Goal: Task Accomplishment & Management: Complete application form

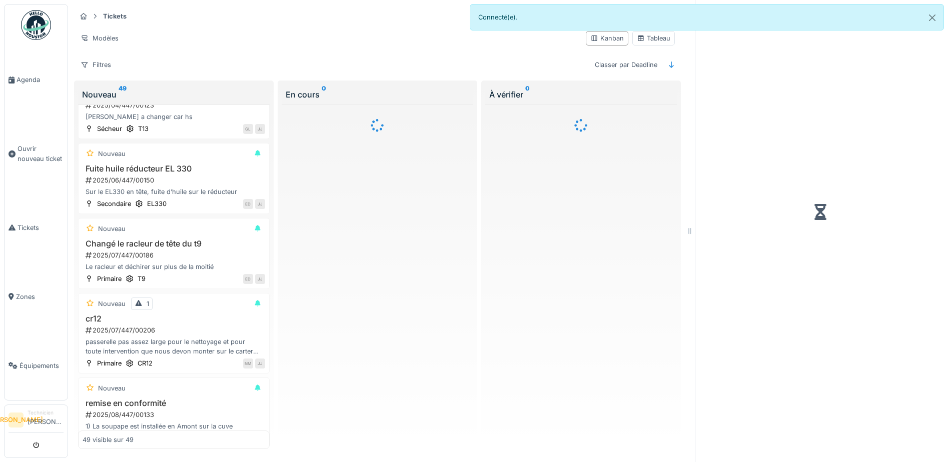
scroll to position [700, 0]
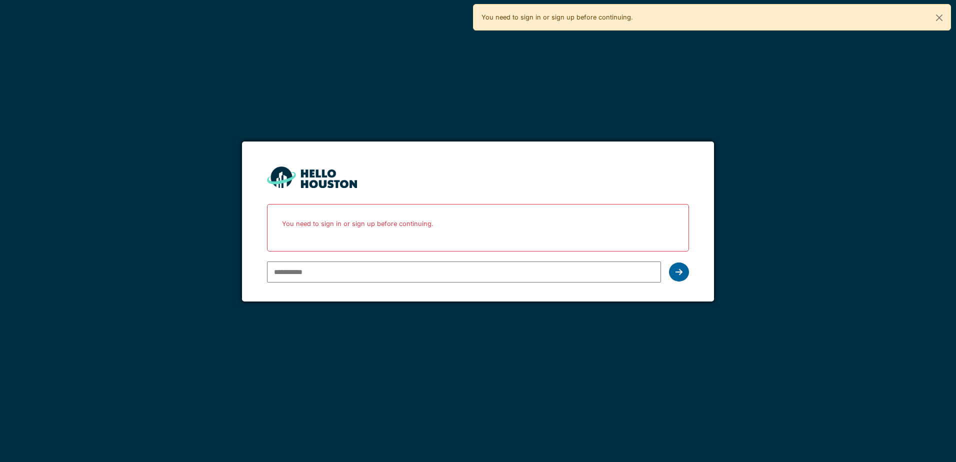
type input "**********"
click at [677, 267] on div at bounding box center [679, 272] width 20 height 19
click at [679, 270] on icon at bounding box center [679, 272] width 7 height 8
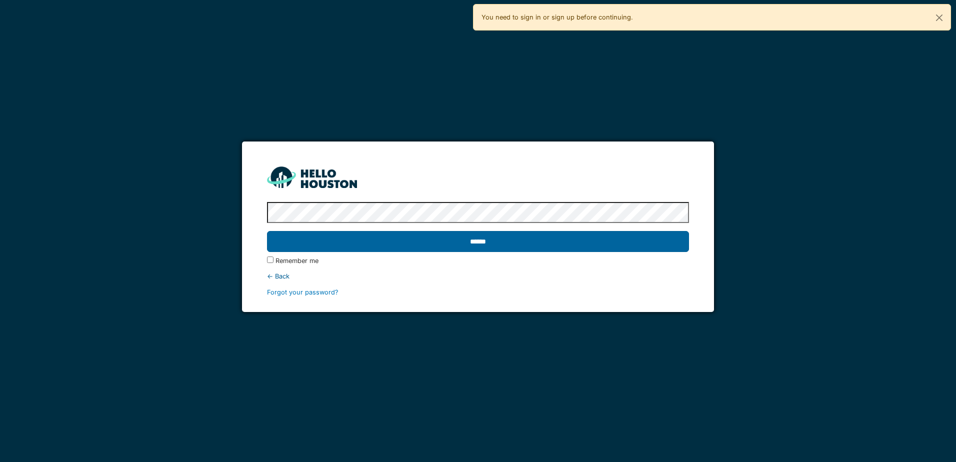
click at [513, 238] on input "******" at bounding box center [478, 241] width 422 height 21
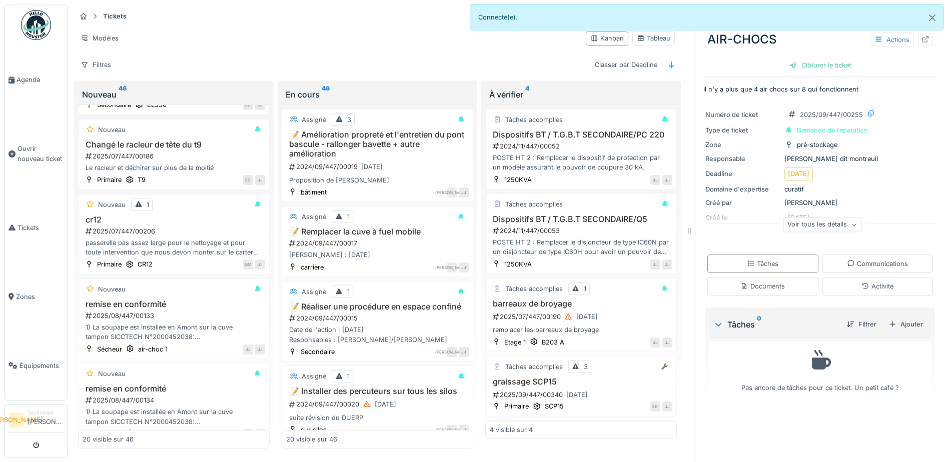
scroll to position [700, 0]
click at [926, 19] on button "Close" at bounding box center [932, 18] width 23 height 27
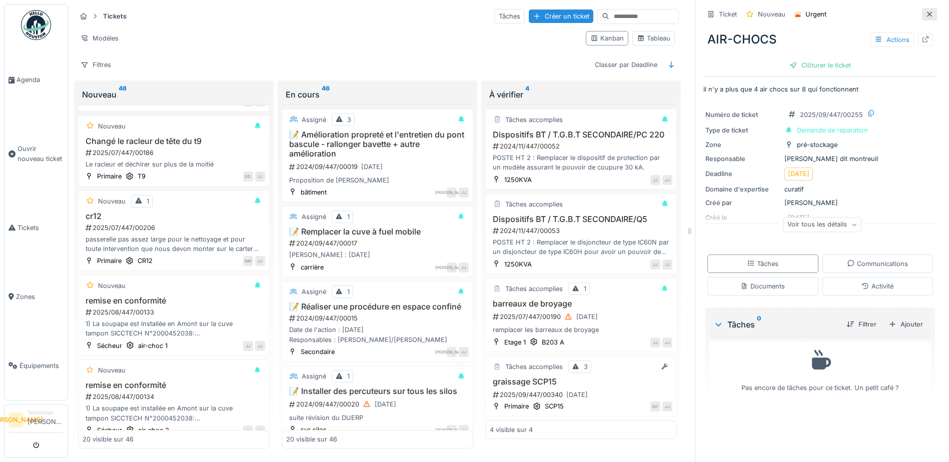
click at [925, 11] on icon at bounding box center [929, 14] width 8 height 7
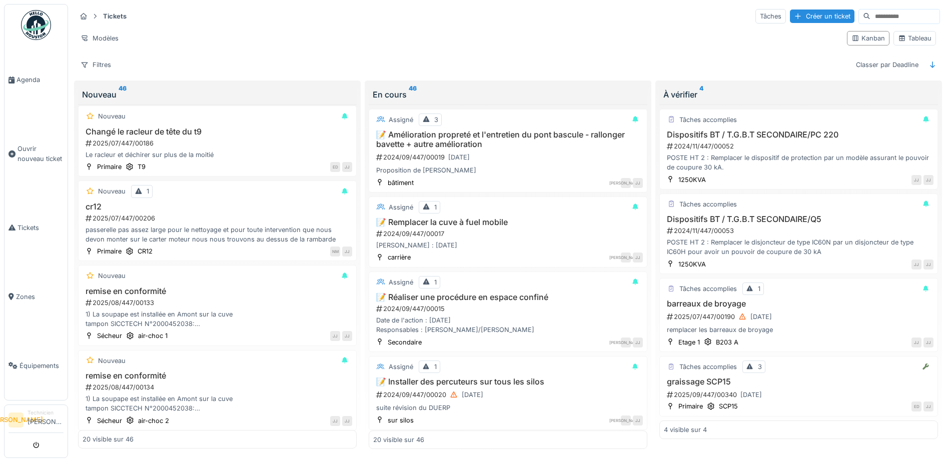
scroll to position [691, 0]
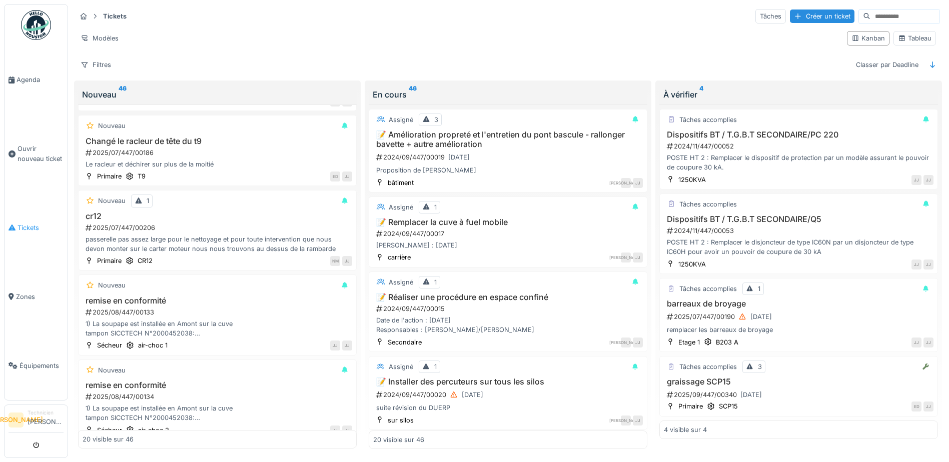
click at [33, 223] on span "Tickets" at bounding box center [41, 228] width 46 height 10
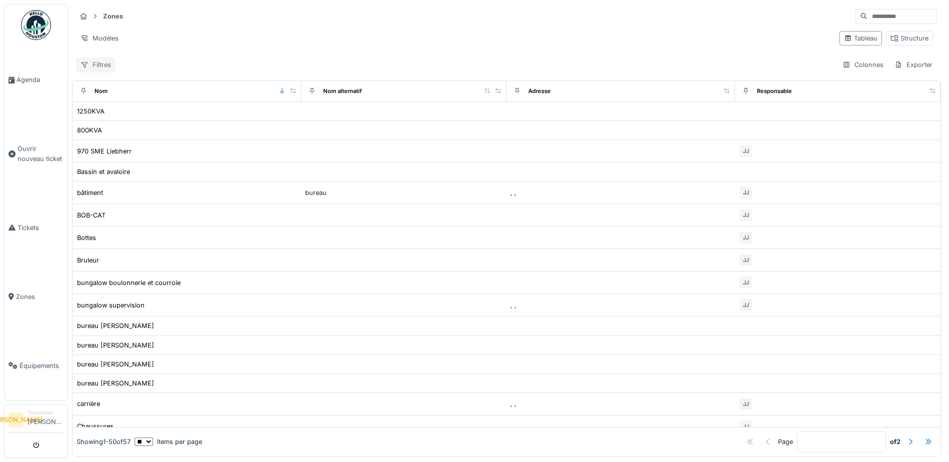
click at [95, 64] on div "Filtres" at bounding box center [96, 65] width 40 height 15
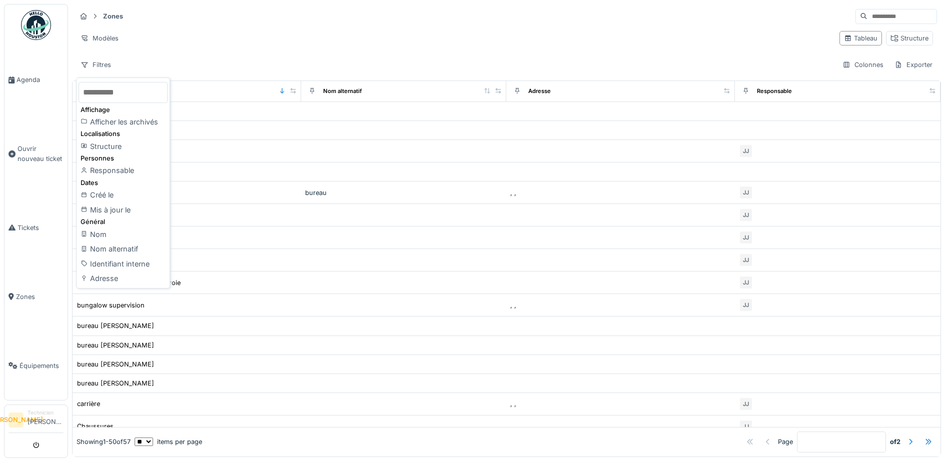
click at [210, 39] on div "Modèles" at bounding box center [453, 38] width 755 height 15
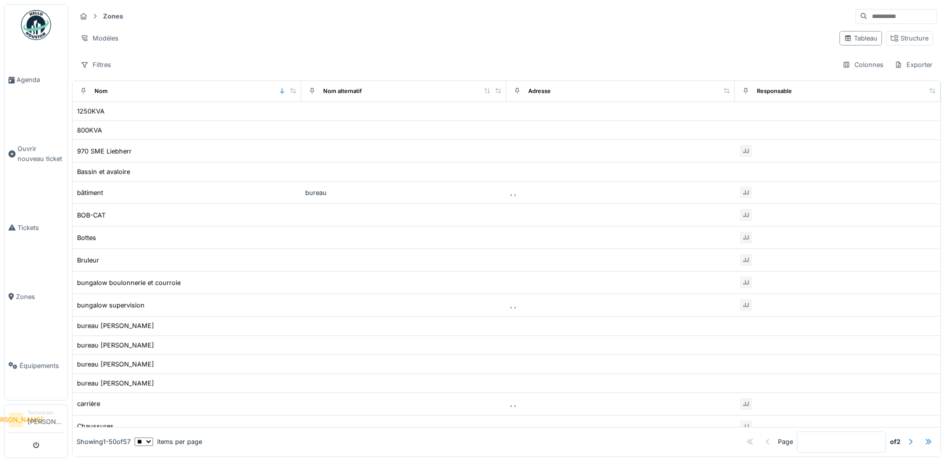
click at [867, 22] on input at bounding box center [901, 17] width 69 height 14
type input "********"
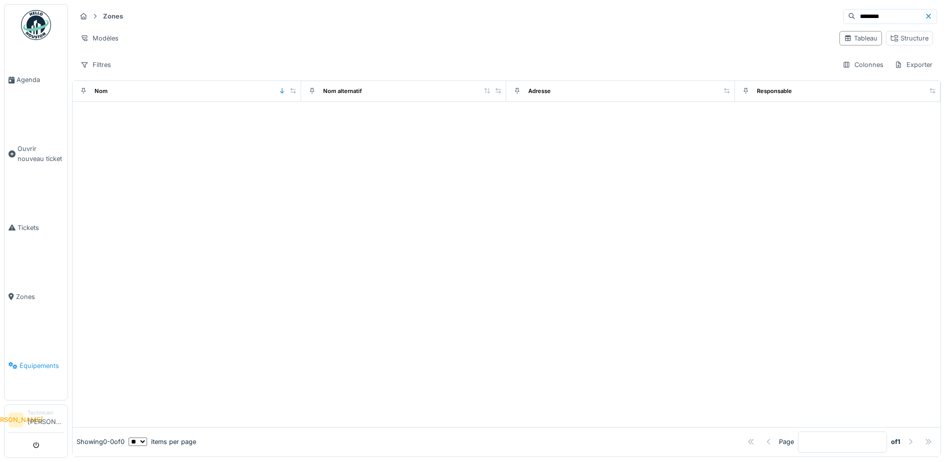
click at [47, 363] on link "Équipements" at bounding box center [36, 365] width 63 height 69
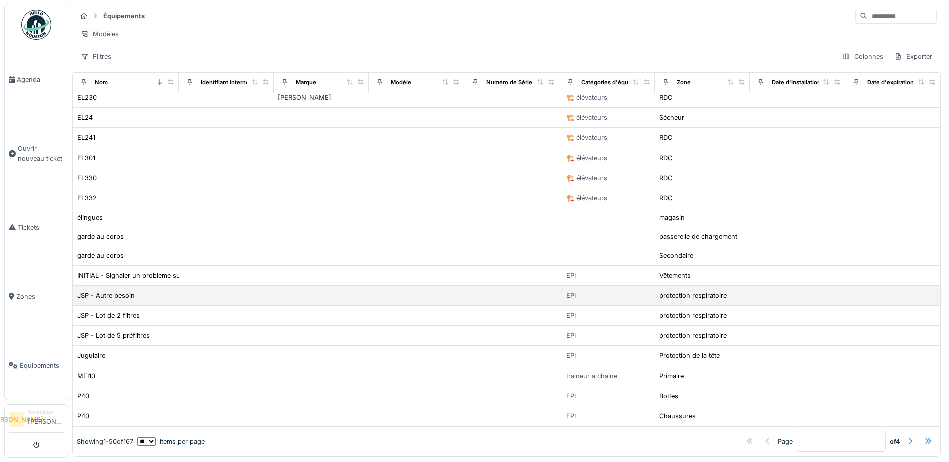
scroll to position [7, 0]
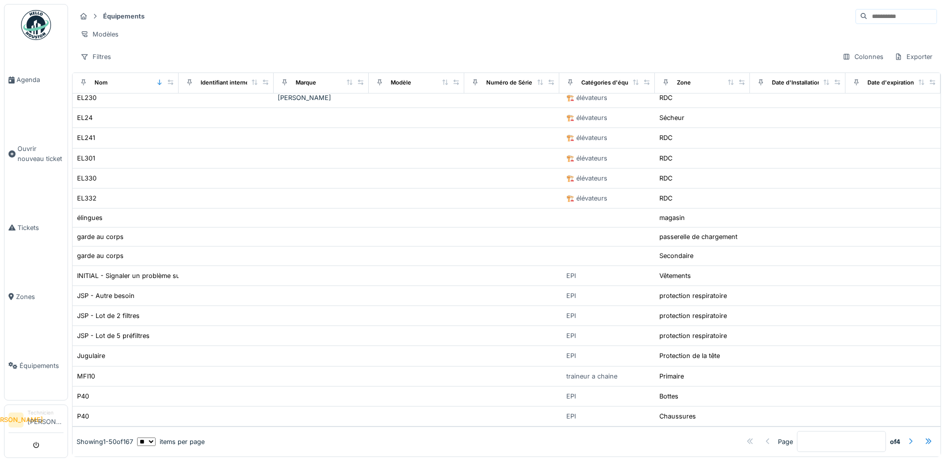
click at [906, 437] on div at bounding box center [910, 442] width 8 height 10
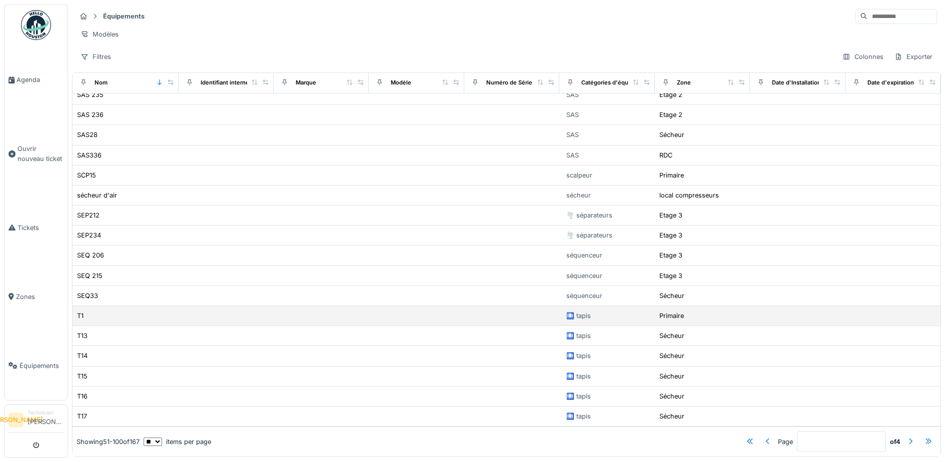
scroll to position [694, 0]
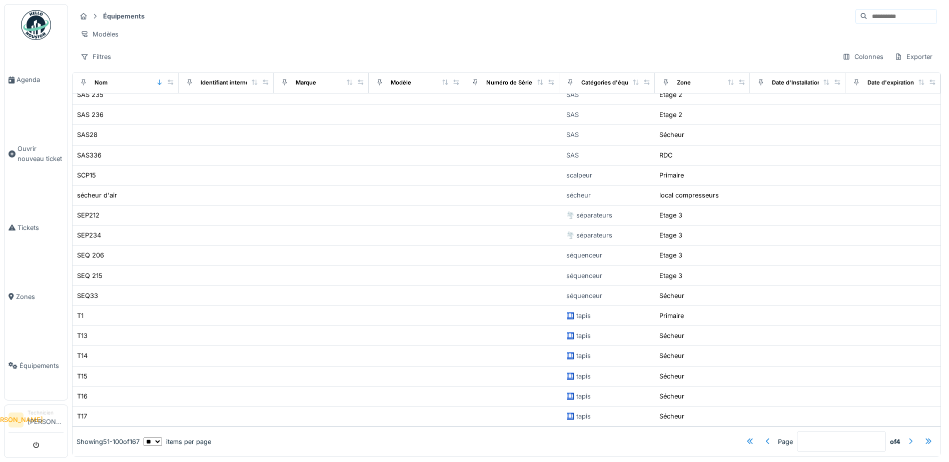
click at [906, 437] on div at bounding box center [910, 442] width 8 height 10
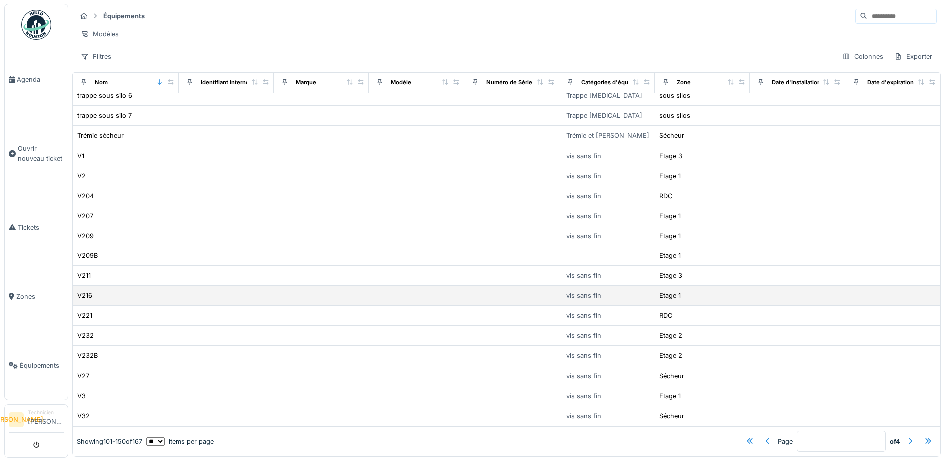
scroll to position [692, 0]
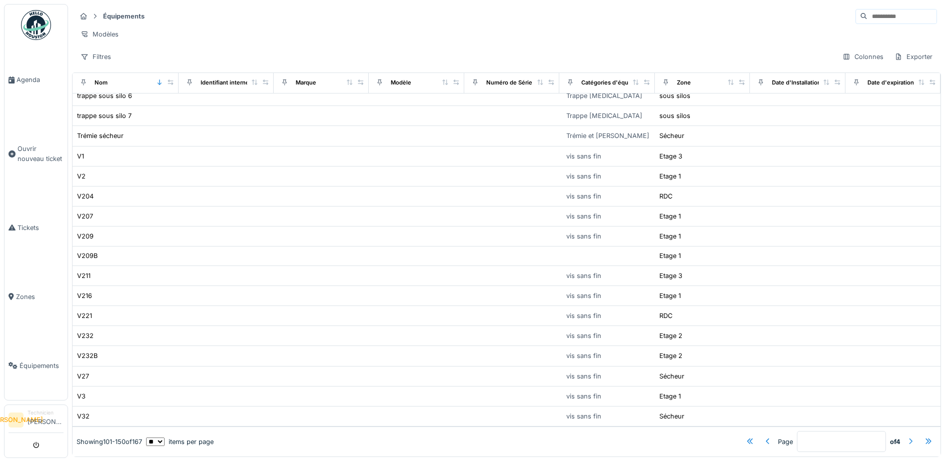
click at [906, 437] on div at bounding box center [910, 442] width 8 height 10
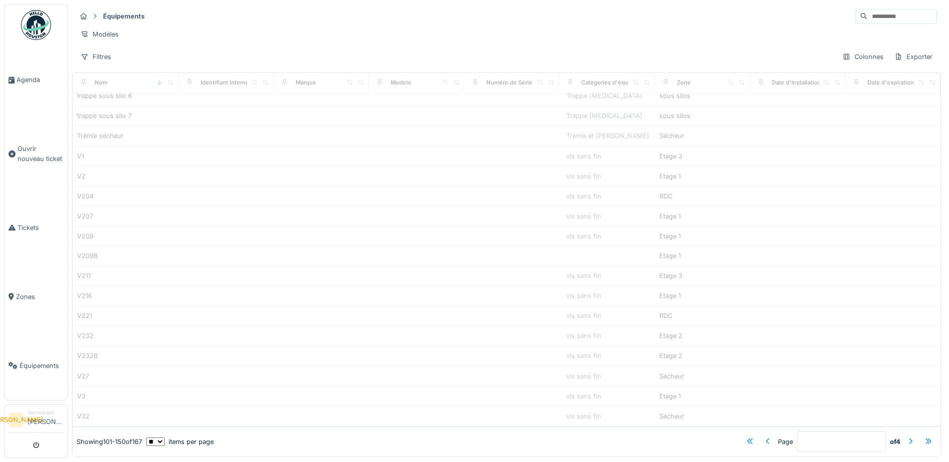
type input "*"
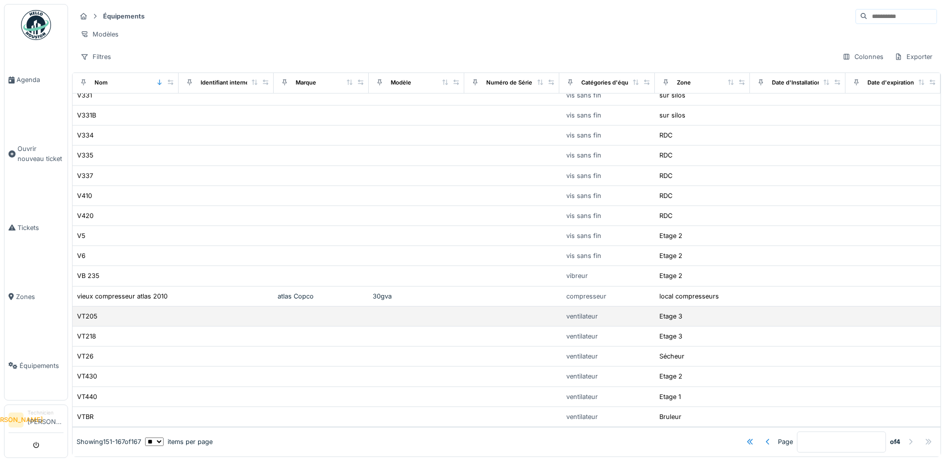
scroll to position [0, 0]
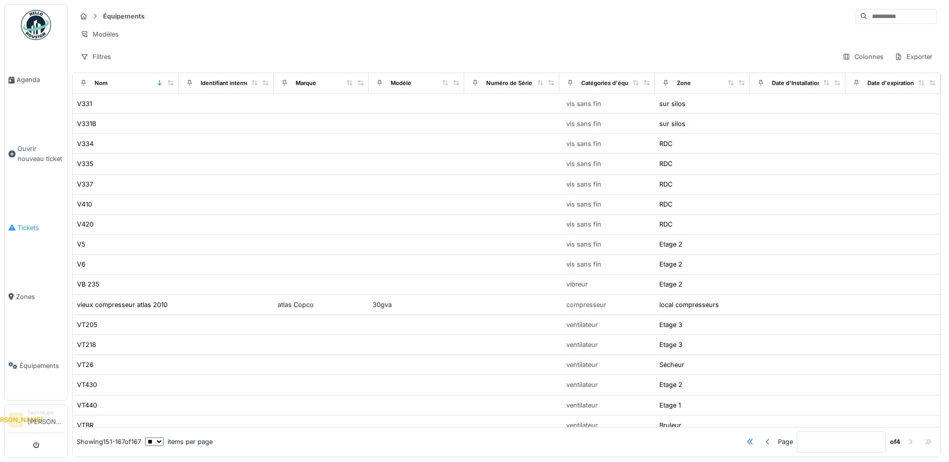
click at [33, 223] on span "Tickets" at bounding box center [41, 228] width 46 height 10
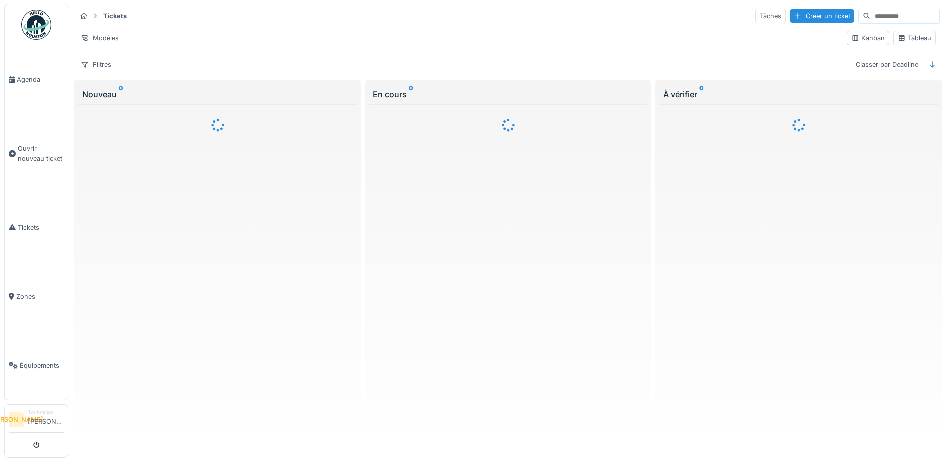
click at [893, 17] on input at bounding box center [904, 17] width 69 height 14
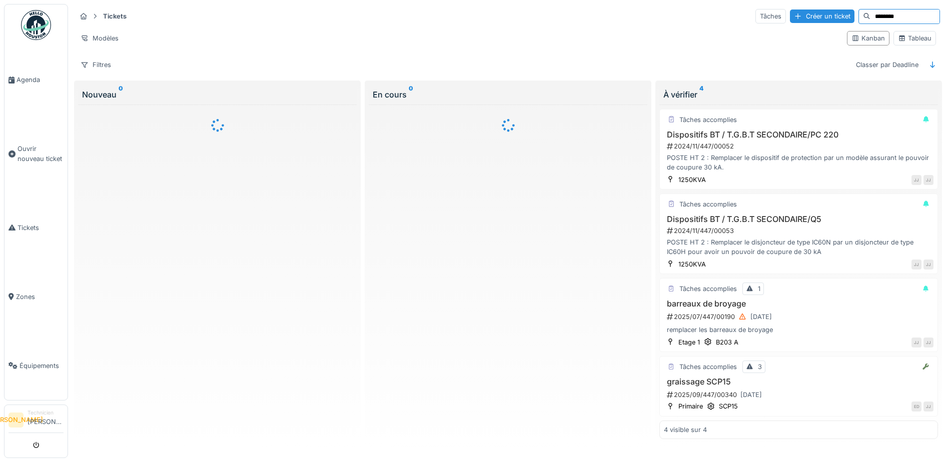
type input "********"
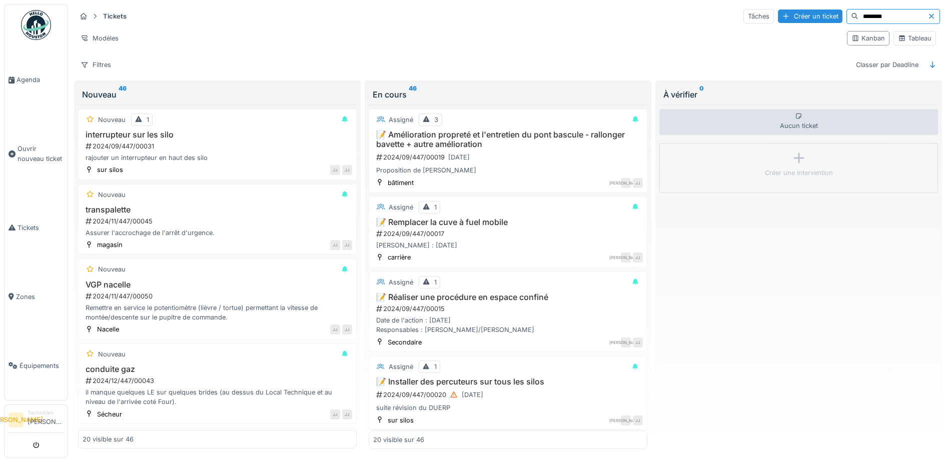
click at [880, 18] on input "********" at bounding box center [892, 17] width 69 height 14
click at [743, 15] on div "Tâches" at bounding box center [758, 16] width 31 height 15
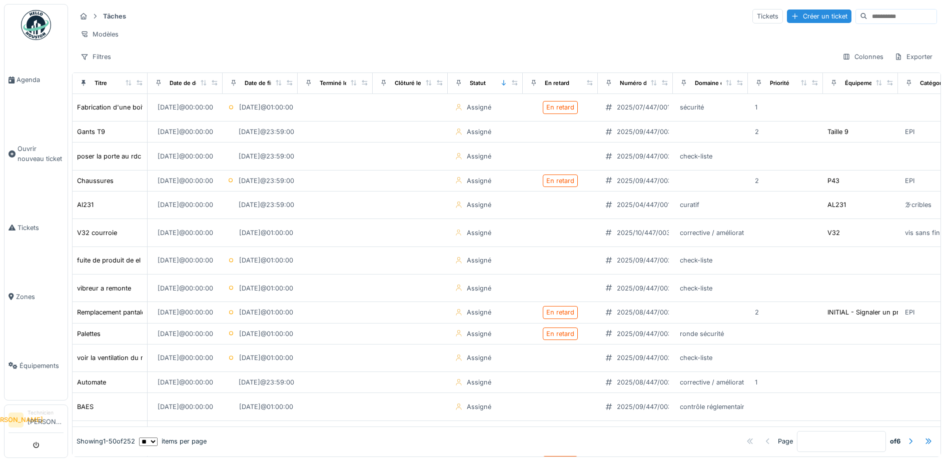
click at [867, 16] on input at bounding box center [901, 17] width 69 height 14
type input "********"
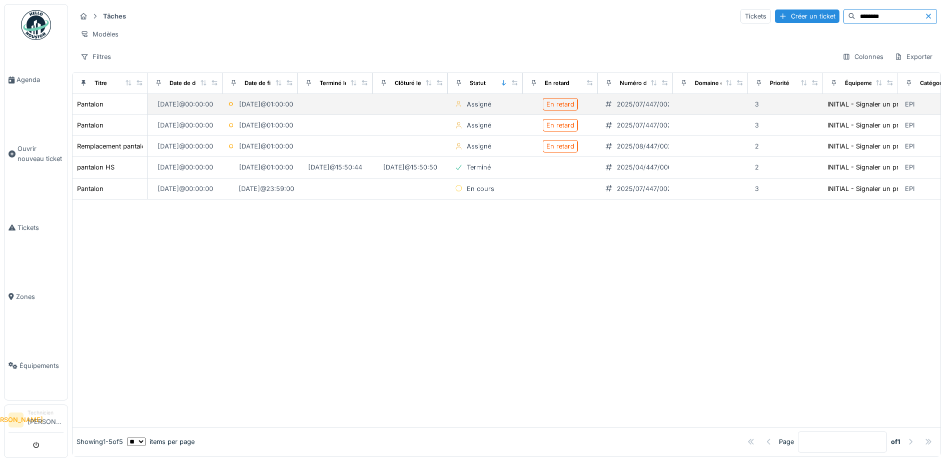
click at [536, 108] on div "En retard" at bounding box center [560, 104] width 67 height 13
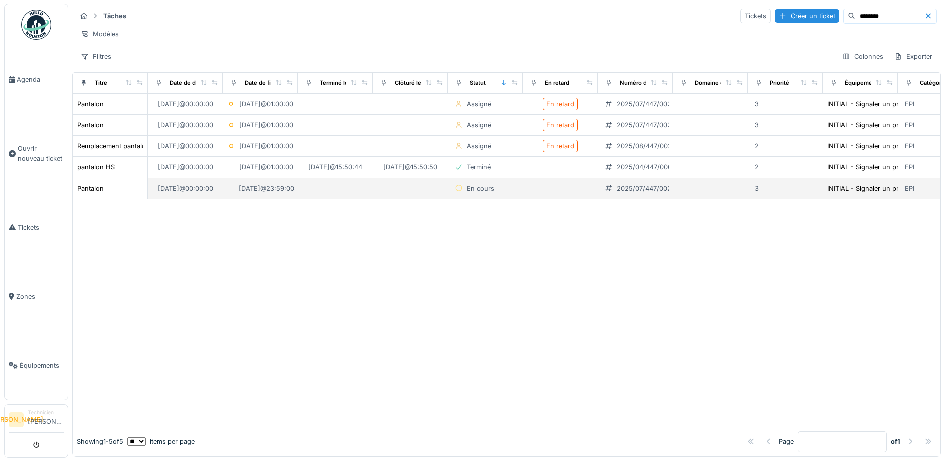
click at [461, 195] on div "En cours" at bounding box center [475, 189] width 46 height 12
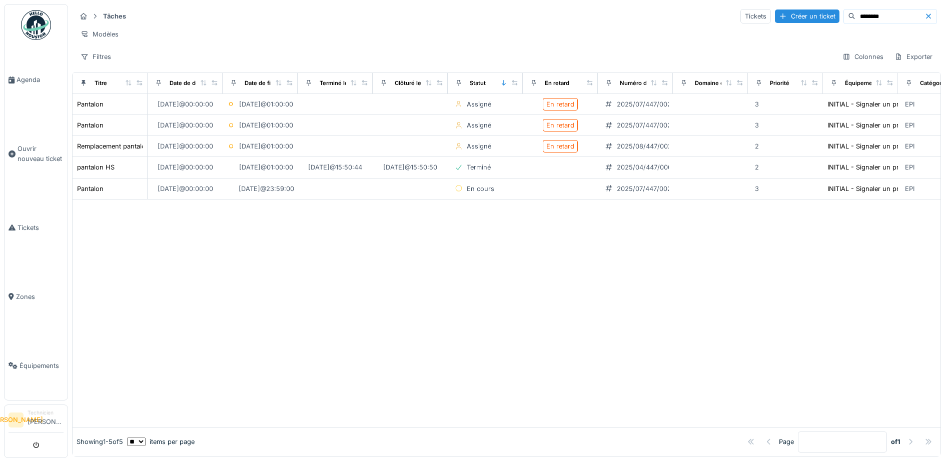
drag, startPoint x: 81, startPoint y: 198, endPoint x: 318, endPoint y: 239, distance: 240.7
click at [522, 252] on div at bounding box center [507, 314] width 868 height 228
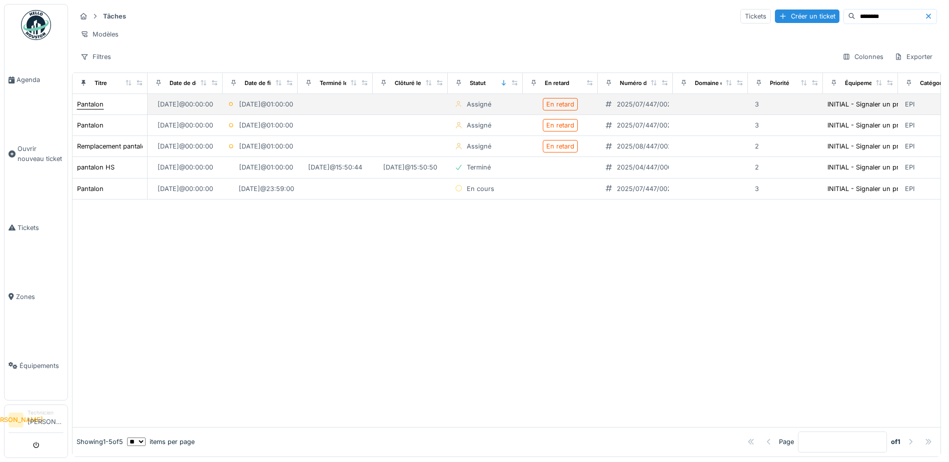
click at [88, 109] on div "Pantalon" at bounding box center [90, 105] width 27 height 10
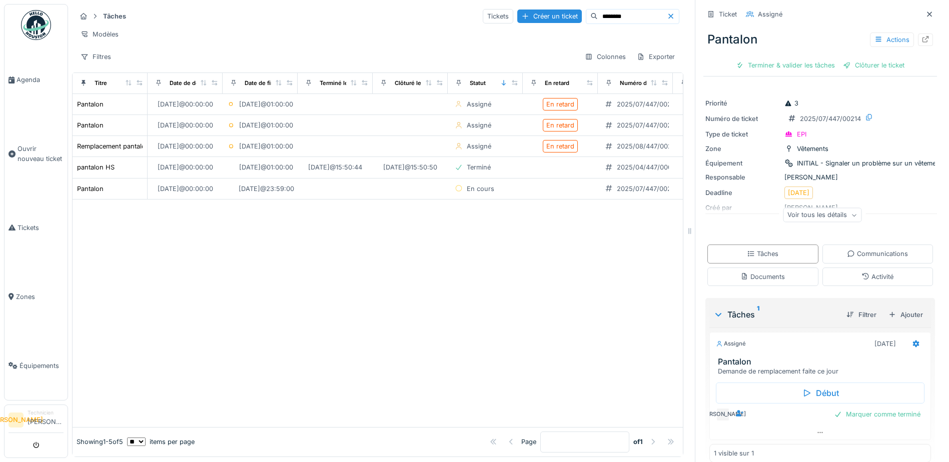
click at [824, 213] on div "Voir tous les détails" at bounding box center [822, 215] width 79 height 15
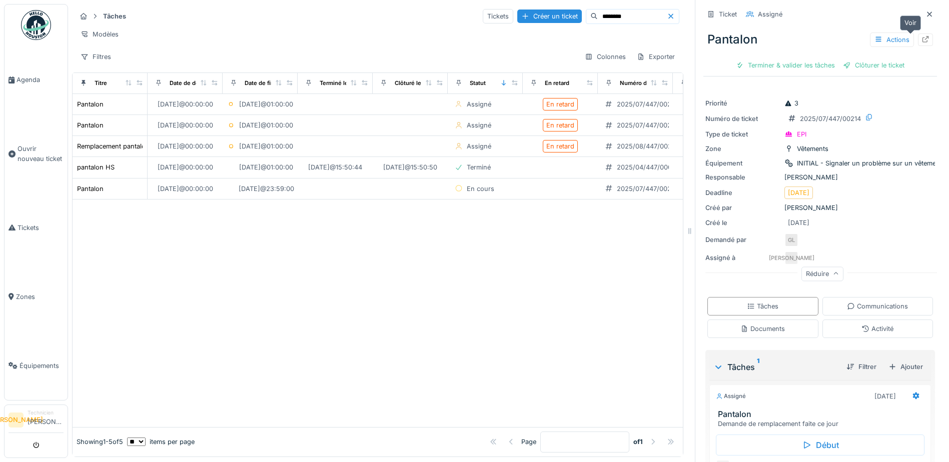
click at [921, 36] on icon at bounding box center [925, 39] width 8 height 7
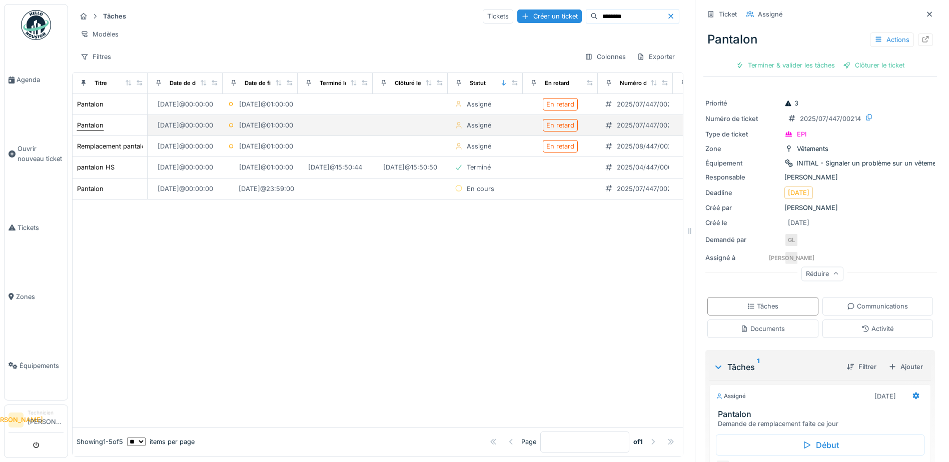
click at [83, 122] on div "Pantalon" at bounding box center [90, 126] width 27 height 10
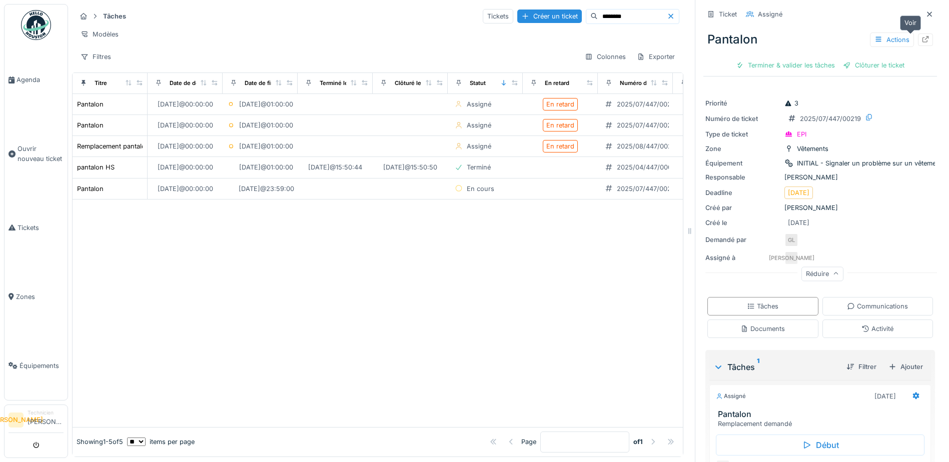
click at [918, 34] on div at bounding box center [925, 40] width 15 height 13
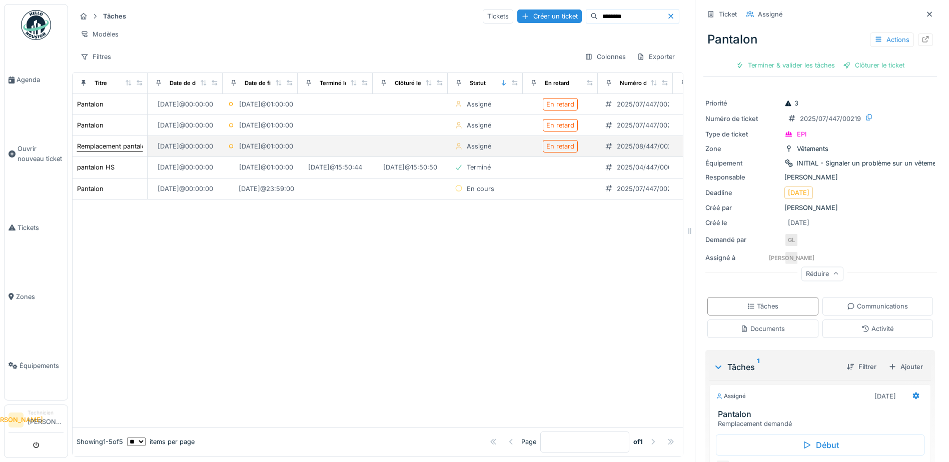
click at [93, 152] on div "Remplacement pantalon" at bounding box center [110, 146] width 67 height 11
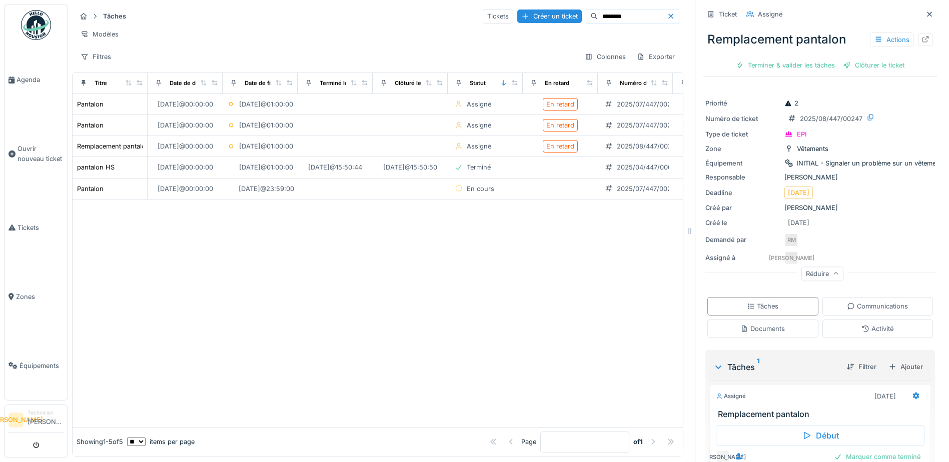
click at [918, 34] on div at bounding box center [925, 40] width 15 height 13
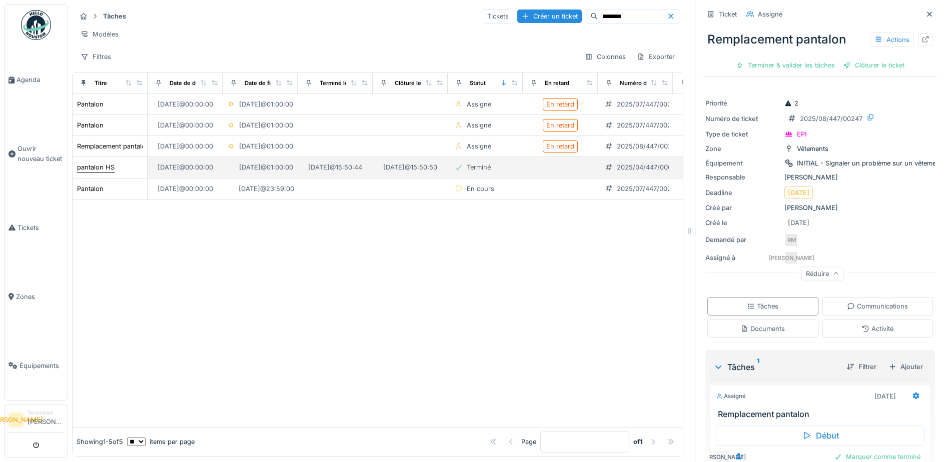
click at [95, 166] on div "pantalon HS" at bounding box center [96, 168] width 38 height 10
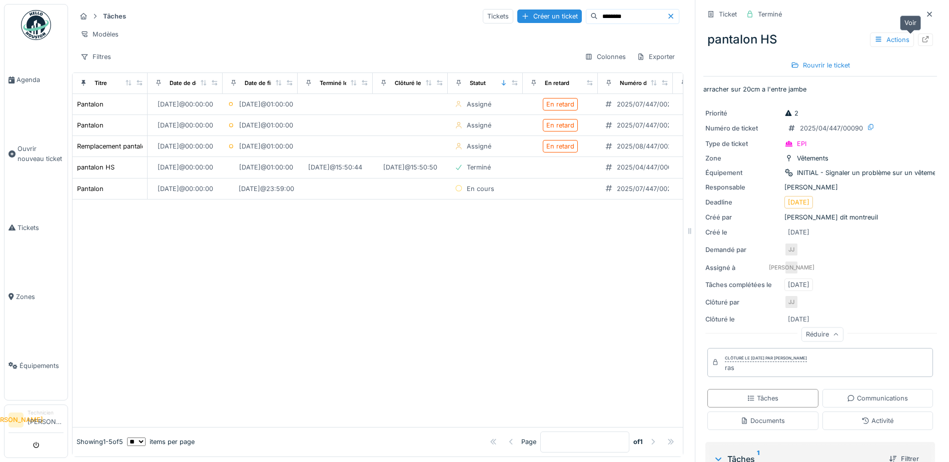
click at [918, 34] on div at bounding box center [925, 40] width 15 height 13
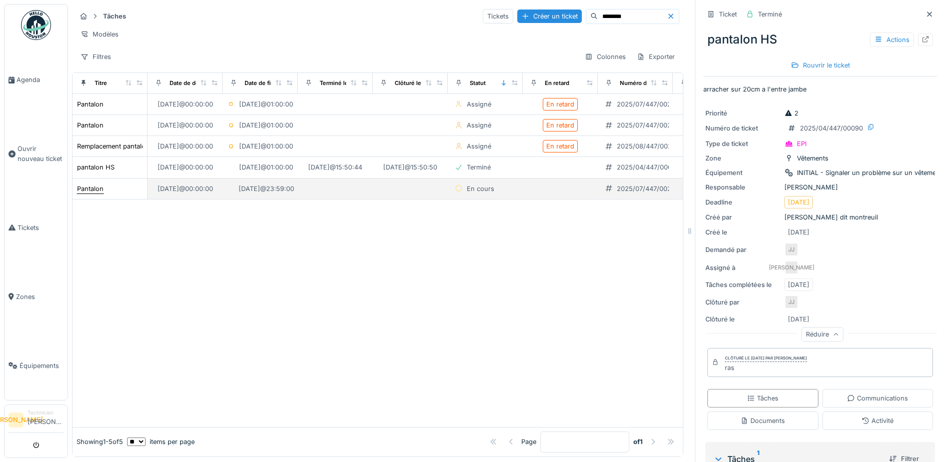
click at [98, 189] on div "Pantalon" at bounding box center [90, 189] width 27 height 10
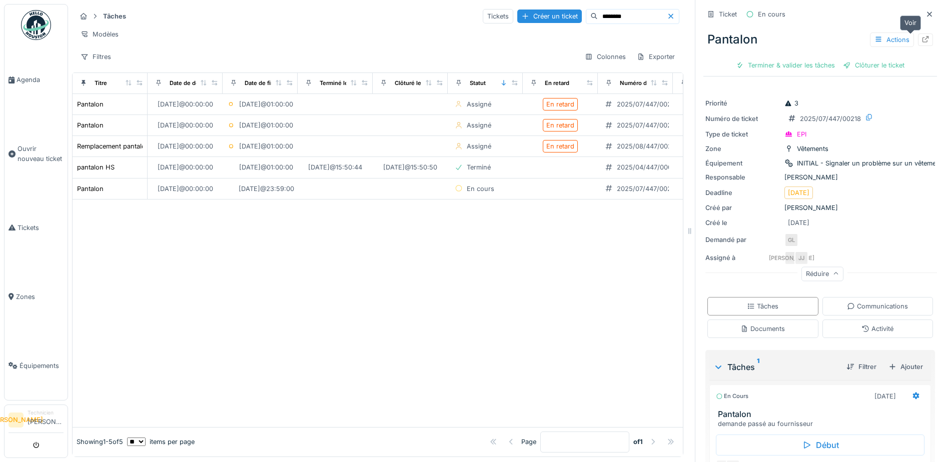
click at [921, 36] on icon at bounding box center [925, 39] width 8 height 7
click at [422, 300] on div at bounding box center [378, 314] width 610 height 228
click at [483, 86] on div "Statut" at bounding box center [478, 83] width 16 height 9
click at [517, 82] on icon at bounding box center [515, 83] width 6 height 6
click at [476, 83] on div "Statut" at bounding box center [478, 83] width 16 height 9
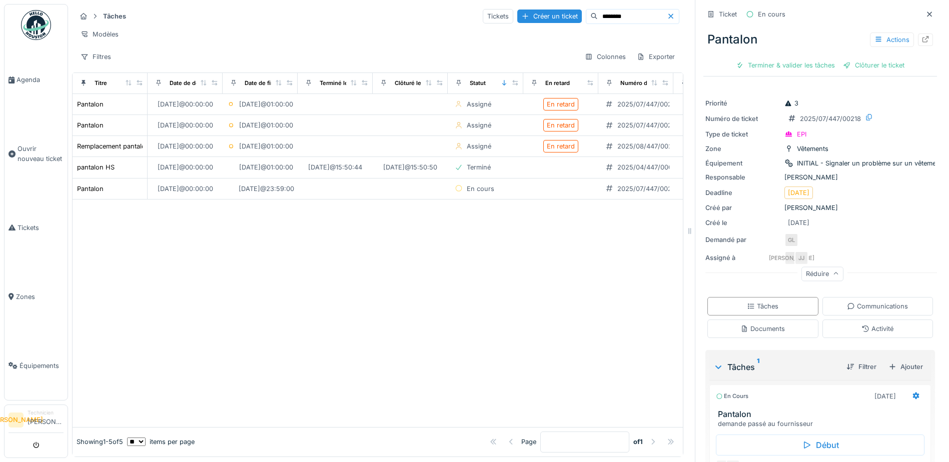
click at [645, 49] on div "Tâches Tickets Créer un ticket ******** Modèles Filtres Colonnes Exporter" at bounding box center [377, 36] width 611 height 65
click at [646, 56] on div "Exporter" at bounding box center [655, 57] width 47 height 15
click at [645, 94] on div "Export PDF" at bounding box center [648, 101] width 56 height 15
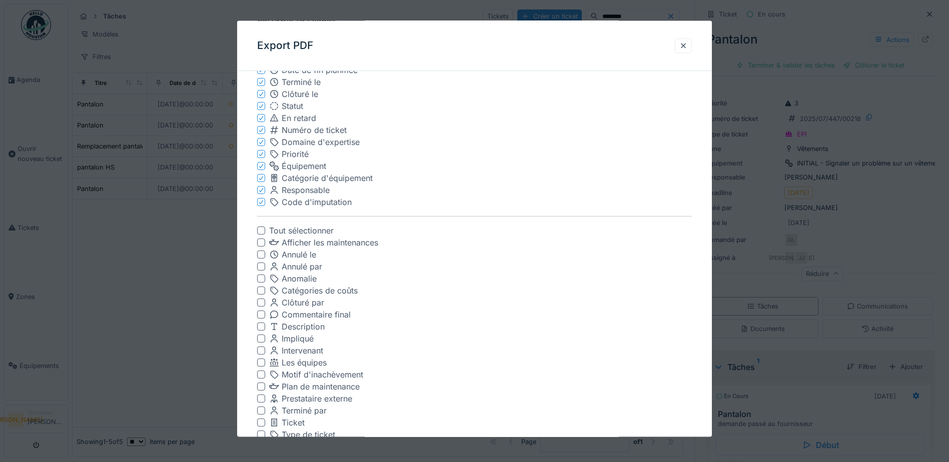
scroll to position [202, 0]
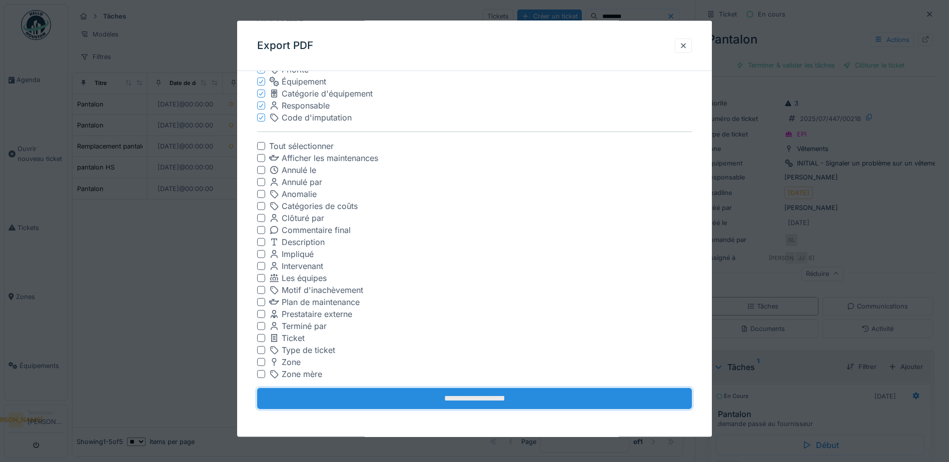
click at [450, 403] on input "**********" at bounding box center [474, 398] width 435 height 21
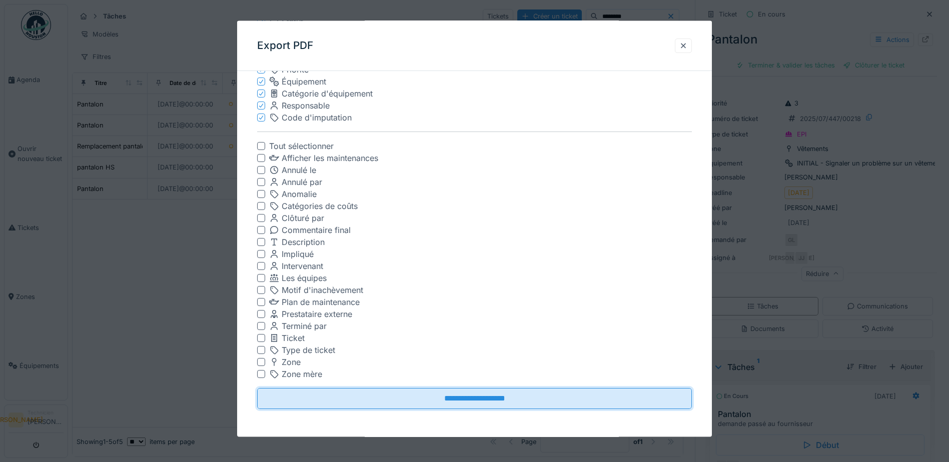
scroll to position [0, 0]
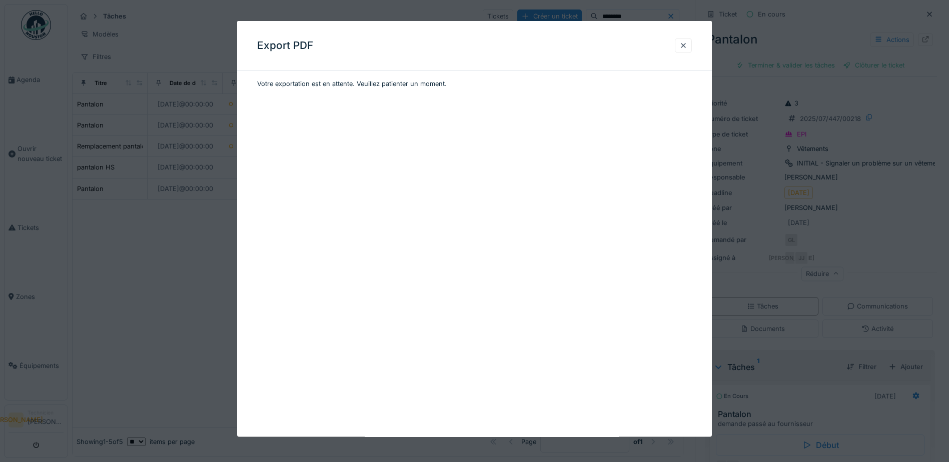
click at [392, 62] on div "Export PDF" at bounding box center [474, 46] width 475 height 50
click at [692, 46] on div at bounding box center [683, 45] width 17 height 15
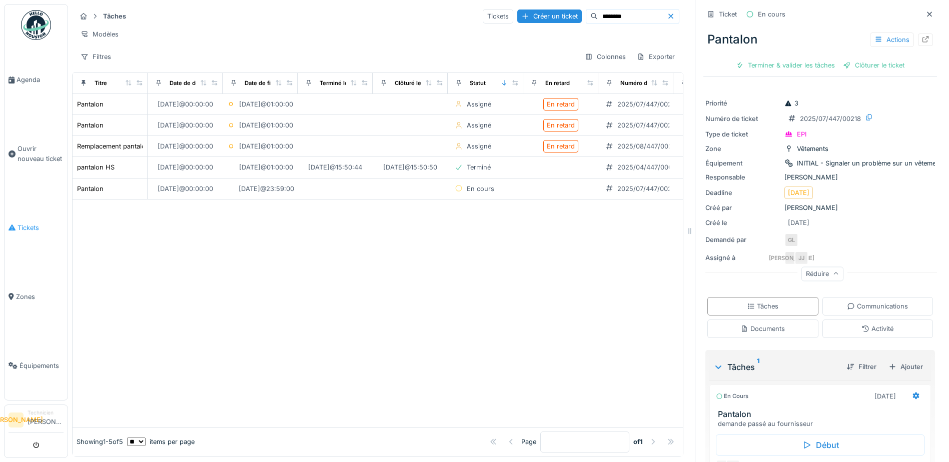
click at [25, 227] on span "Tickets" at bounding box center [41, 228] width 46 height 10
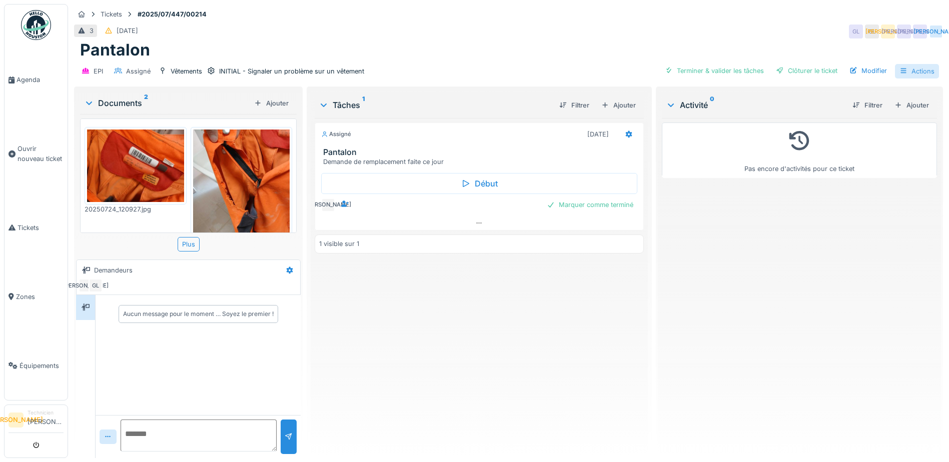
click at [921, 74] on div "Actions" at bounding box center [917, 71] width 44 height 15
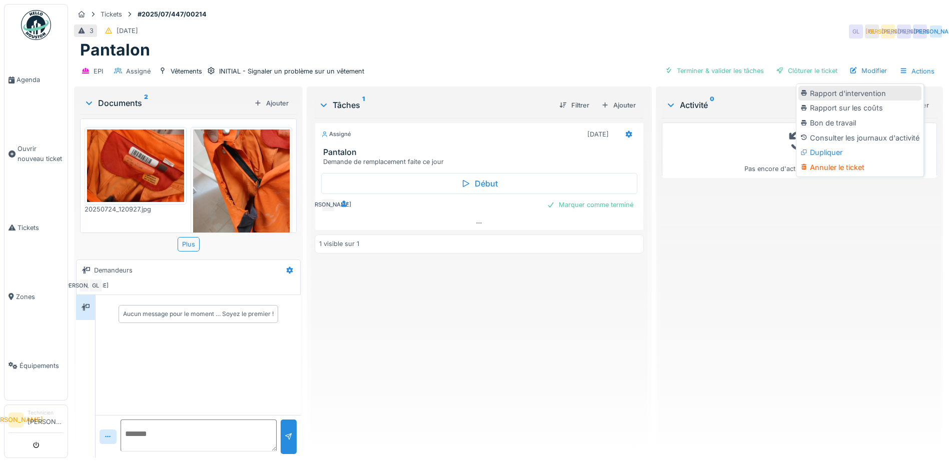
click at [862, 97] on div "Rapport d'intervention" at bounding box center [859, 93] width 123 height 15
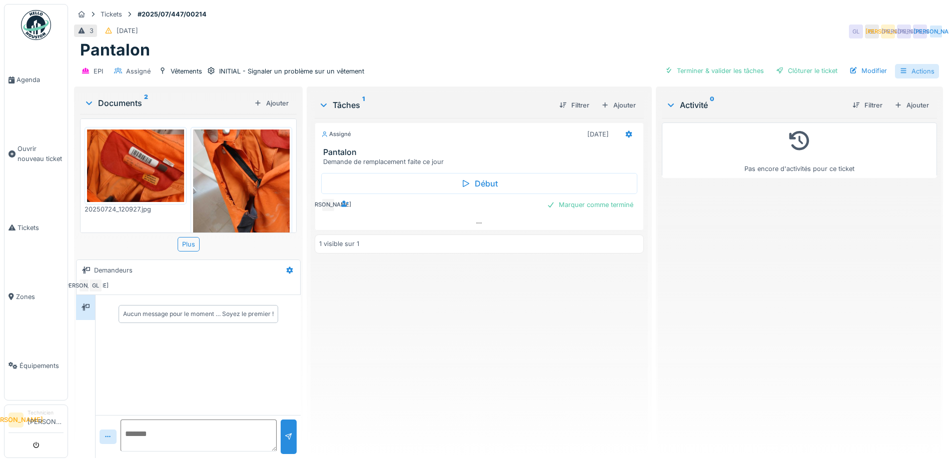
click at [914, 74] on div "Actions" at bounding box center [917, 71] width 44 height 15
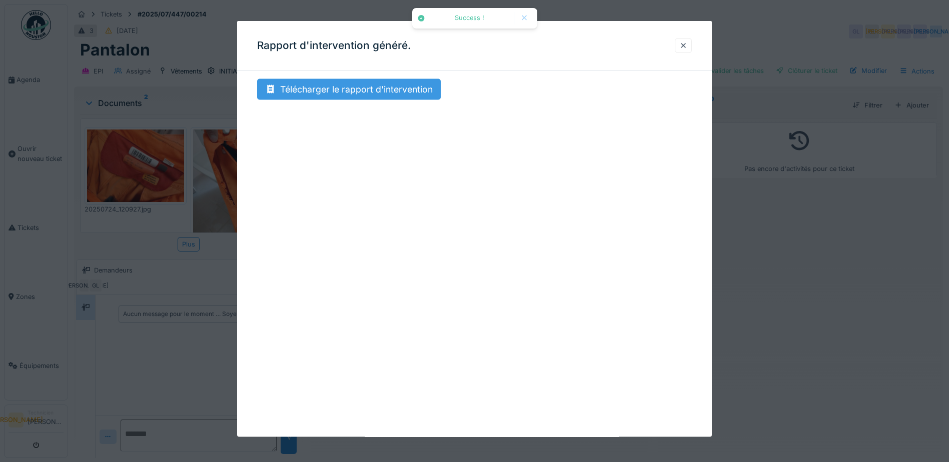
click at [359, 84] on div "Télécharger le rapport d'intervention" at bounding box center [349, 89] width 184 height 21
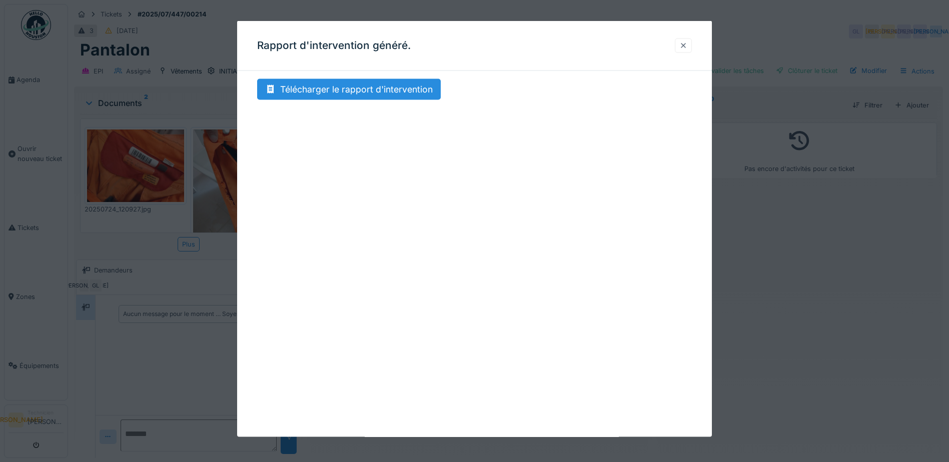
click at [686, 40] on div at bounding box center [683, 45] width 17 height 15
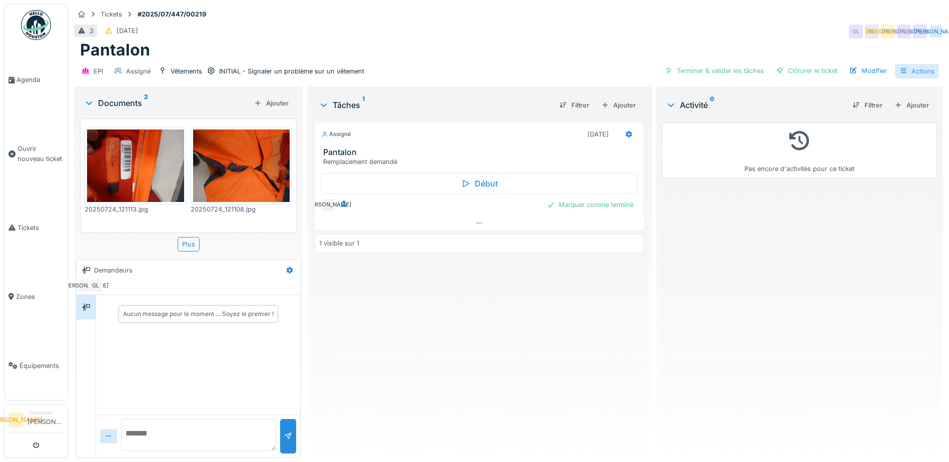
click at [900, 73] on icon at bounding box center [903, 71] width 6 height 5
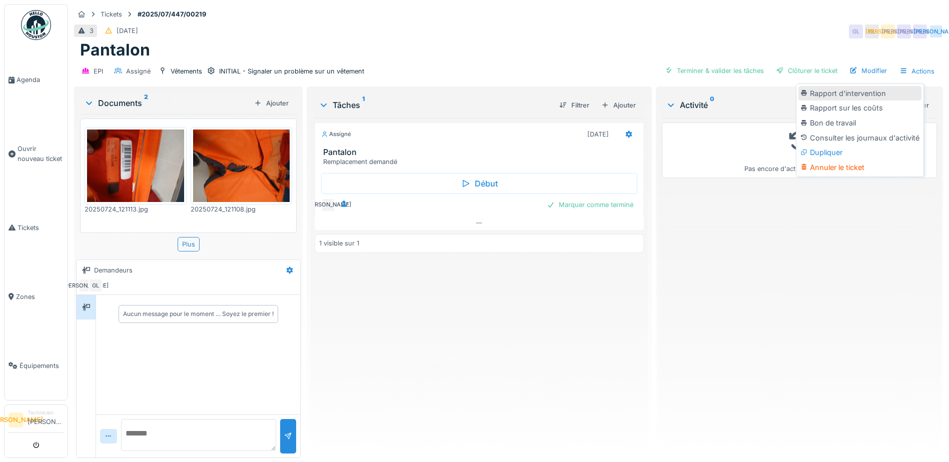
click at [875, 95] on div "Rapport d'intervention" at bounding box center [859, 93] width 123 height 15
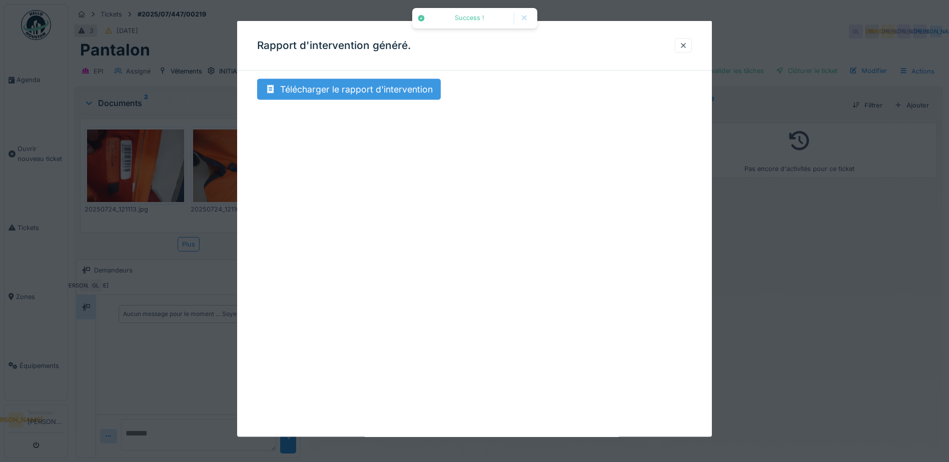
click at [391, 91] on div "Télécharger le rapport d'intervention" at bounding box center [349, 89] width 184 height 21
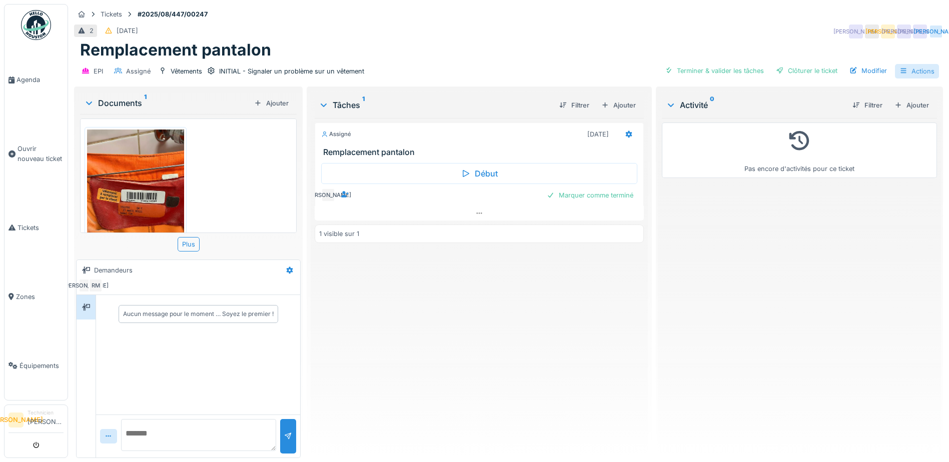
click at [913, 73] on div "Actions" at bounding box center [917, 71] width 44 height 15
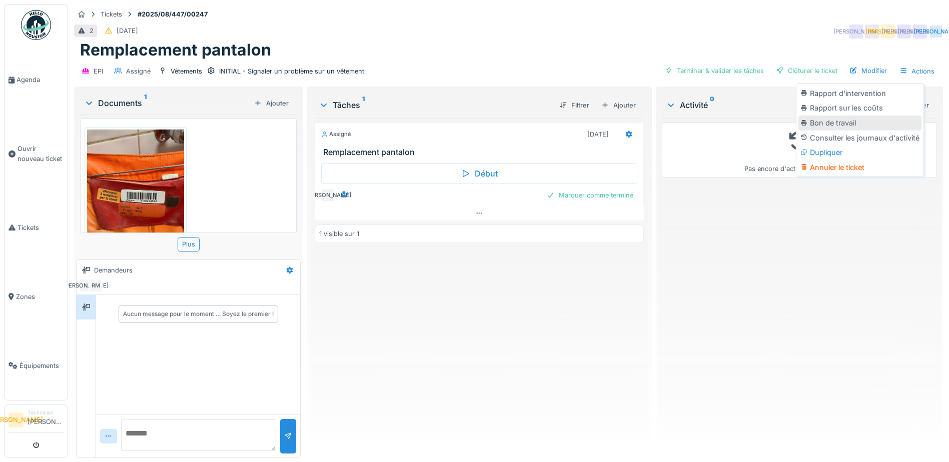
click at [831, 125] on div "Bon de travail" at bounding box center [859, 123] width 123 height 15
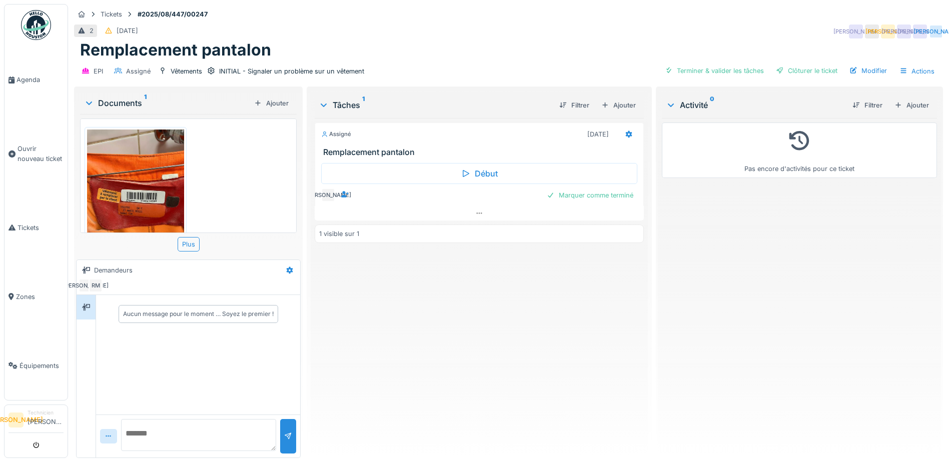
click at [488, 19] on div "Tickets #2025/08/447/00247" at bounding box center [508, 14] width 869 height 13
click at [186, 246] on div "Plus" at bounding box center [189, 244] width 22 height 15
click at [535, 291] on div "Assigné 29/08/2025 Remplacement pantalon Début JA Marquer comme terminé 1 visib…" at bounding box center [479, 284] width 329 height 332
click at [927, 75] on div "Actions" at bounding box center [917, 71] width 44 height 15
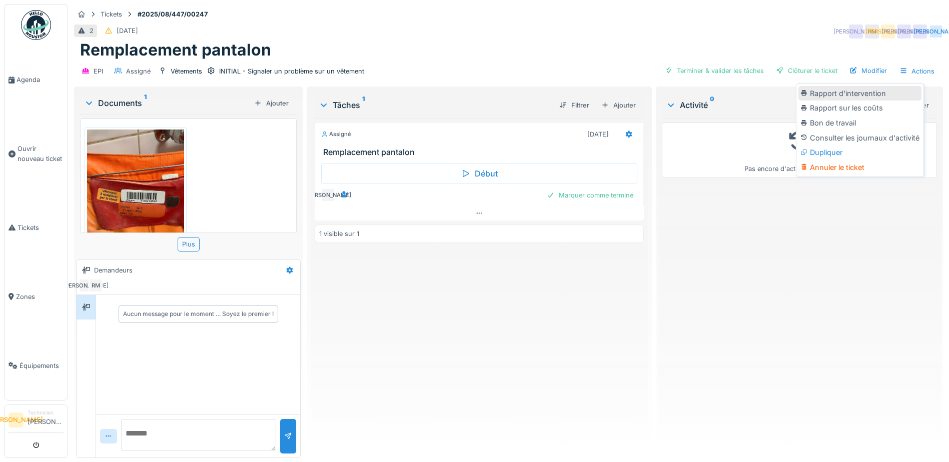
click at [902, 92] on div "Rapport d'intervention" at bounding box center [859, 93] width 123 height 15
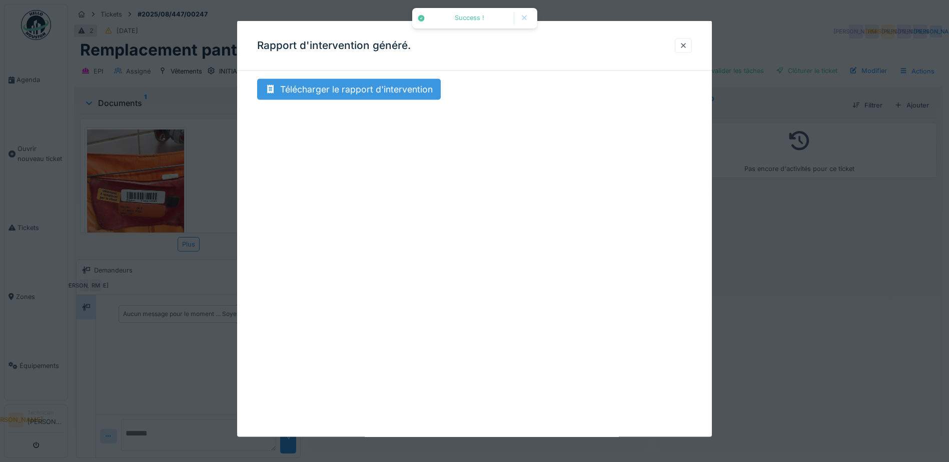
click at [371, 99] on div "Télécharger le rapport d'intervention" at bounding box center [349, 89] width 184 height 21
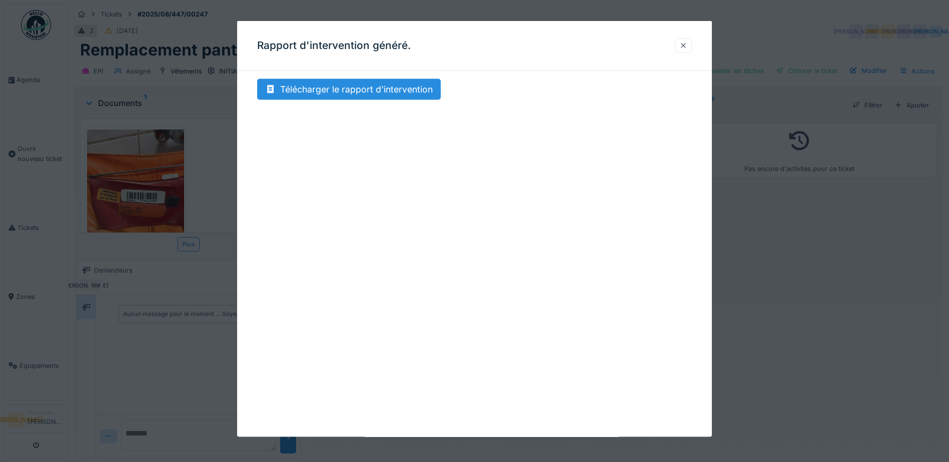
click at [684, 43] on div at bounding box center [683, 46] width 8 height 10
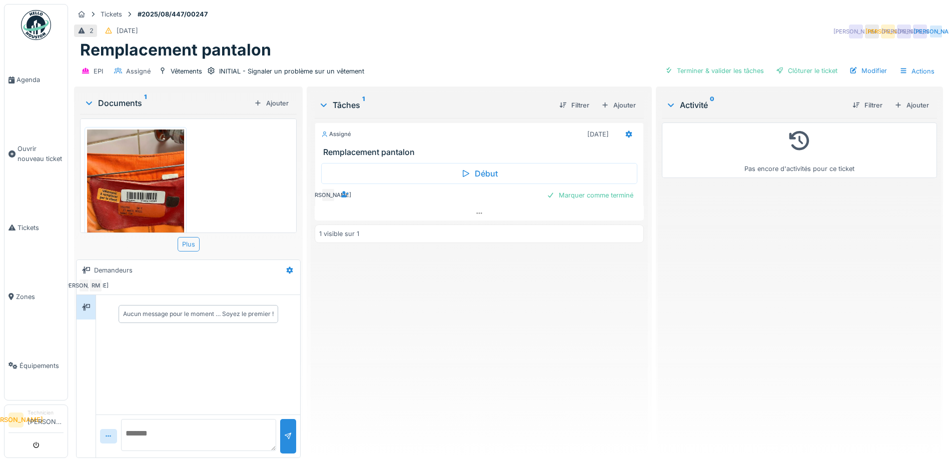
click at [185, 242] on div "Plus" at bounding box center [189, 244] width 22 height 15
click at [911, 70] on div "Actions" at bounding box center [917, 71] width 44 height 15
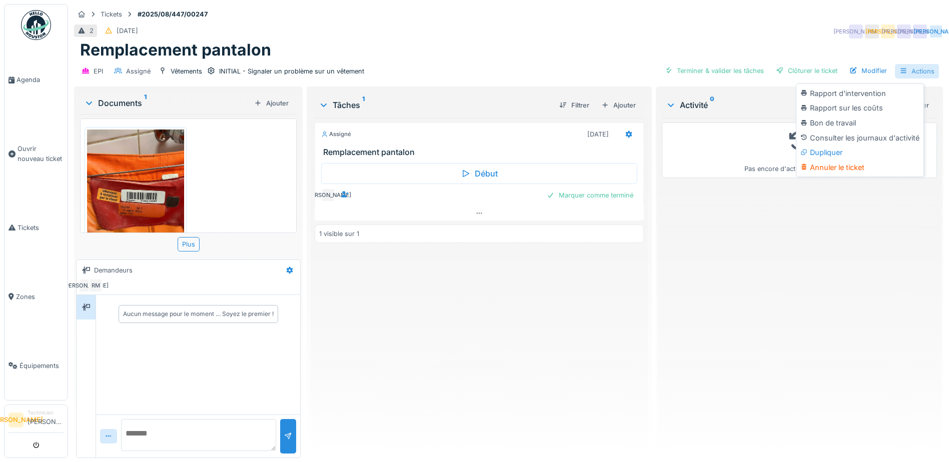
click at [909, 72] on div "Actions" at bounding box center [917, 71] width 44 height 15
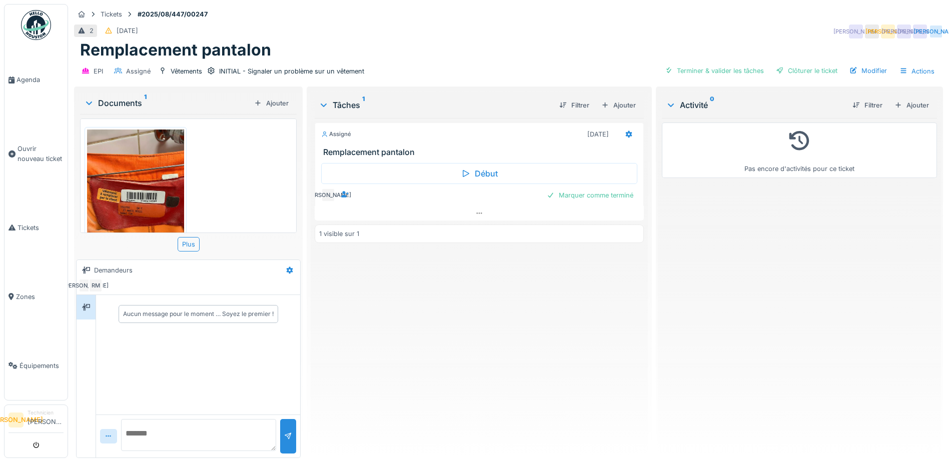
click at [162, 439] on textarea at bounding box center [198, 435] width 155 height 32
click at [476, 212] on icon at bounding box center [479, 213] width 8 height 7
click at [605, 193] on div at bounding box center [609, 198] width 8 height 10
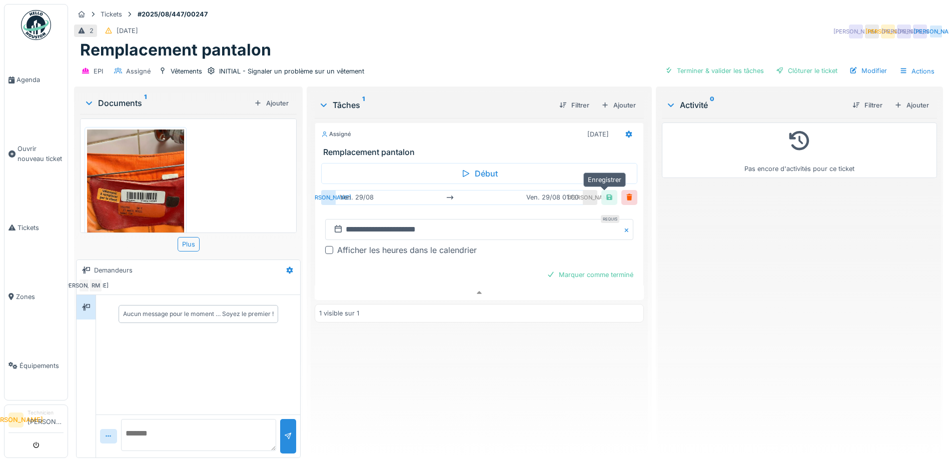
click at [606, 193] on div at bounding box center [609, 198] width 8 height 10
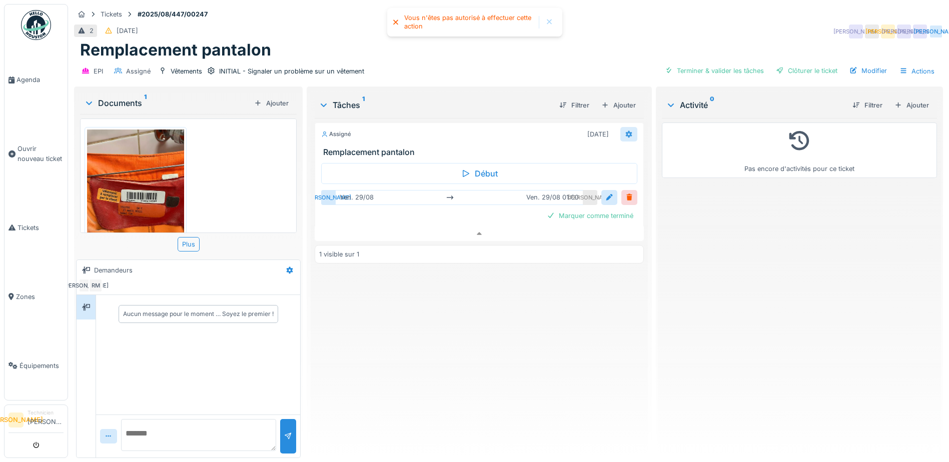
click at [626, 131] on icon at bounding box center [629, 134] width 7 height 7
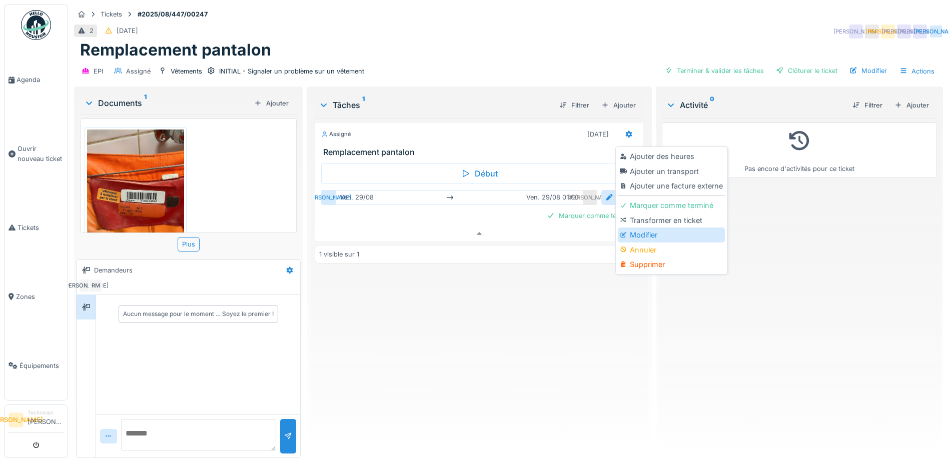
click at [652, 228] on div "Modifier" at bounding box center [671, 235] width 107 height 15
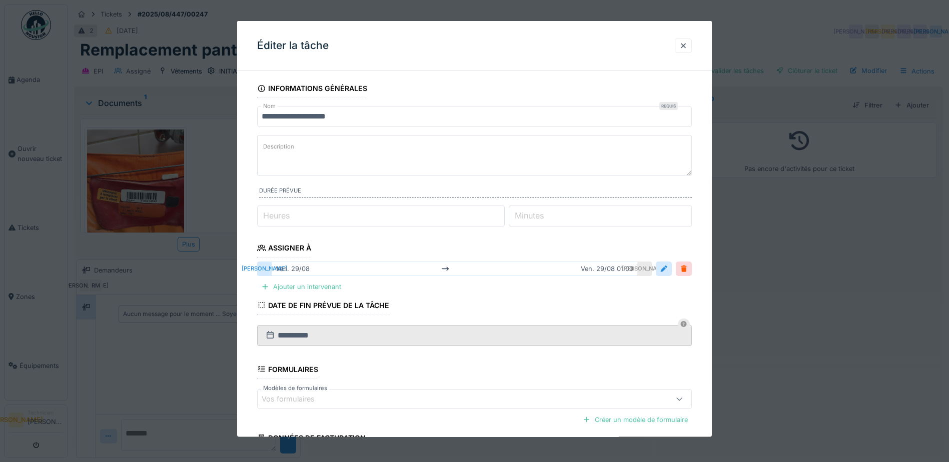
click at [324, 162] on textarea "Description" at bounding box center [474, 155] width 435 height 41
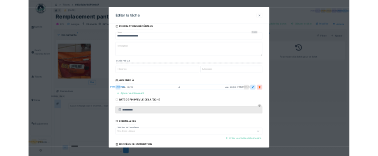
scroll to position [0, 0]
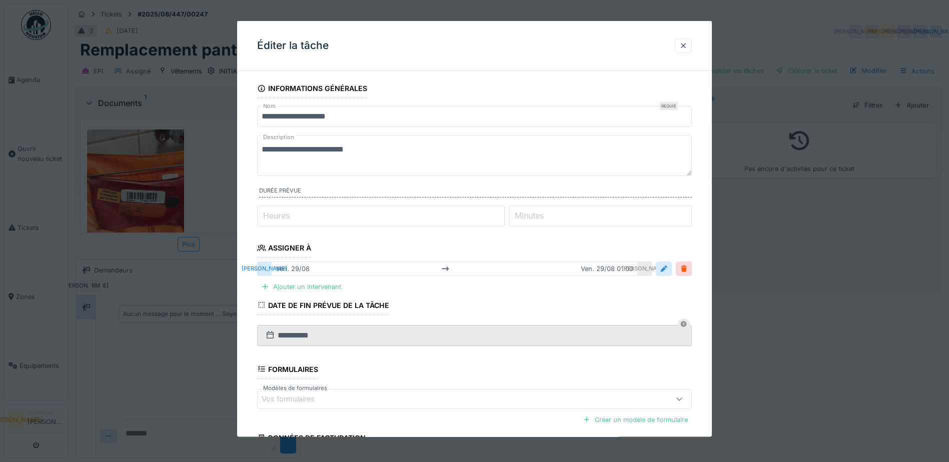
type textarea "**********"
drag, startPoint x: 470, startPoint y: 137, endPoint x: 436, endPoint y: 160, distance: 40.6
click at [436, 160] on fieldset "**********" at bounding box center [474, 297] width 435 height 436
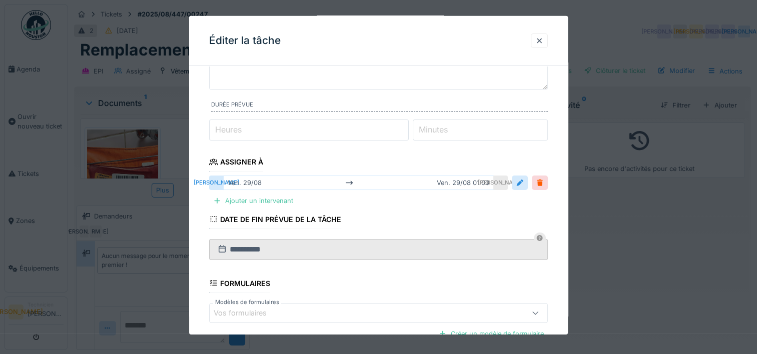
scroll to position [193, 0]
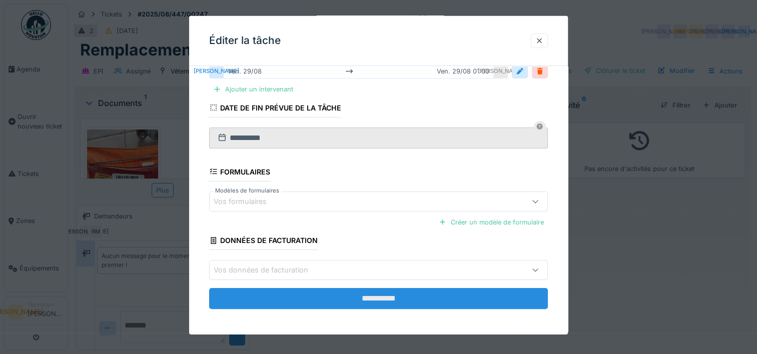
click at [405, 306] on input "**********" at bounding box center [378, 298] width 339 height 21
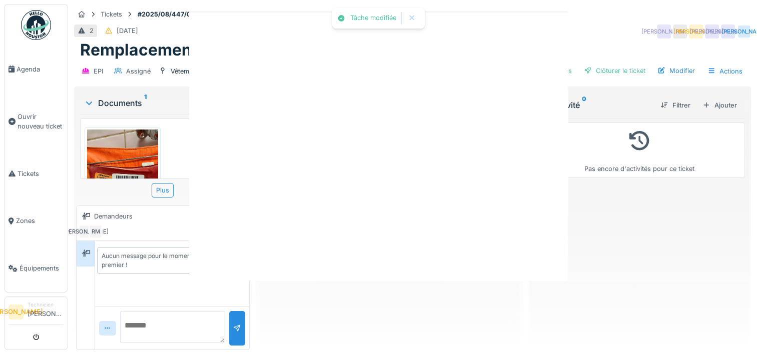
scroll to position [0, 0]
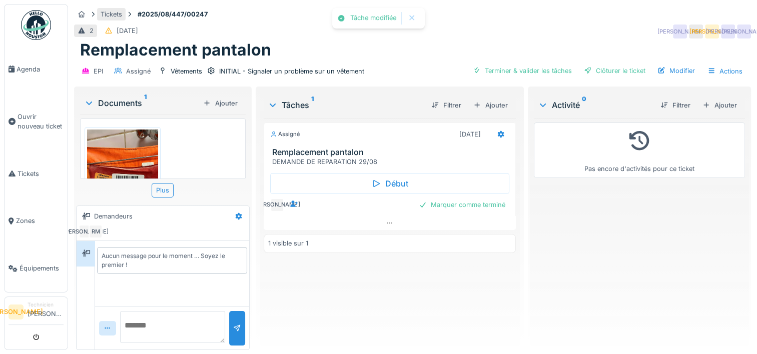
click at [102, 11] on div "Tickets" at bounding box center [112, 15] width 22 height 10
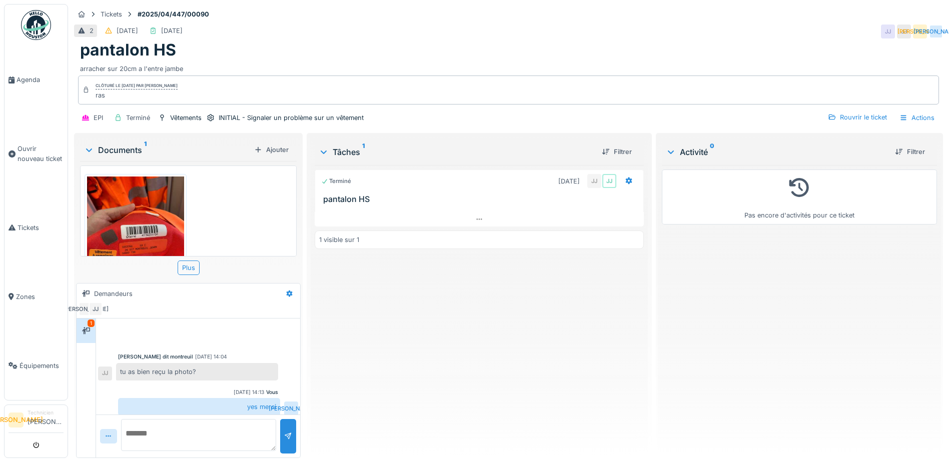
scroll to position [55, 0]
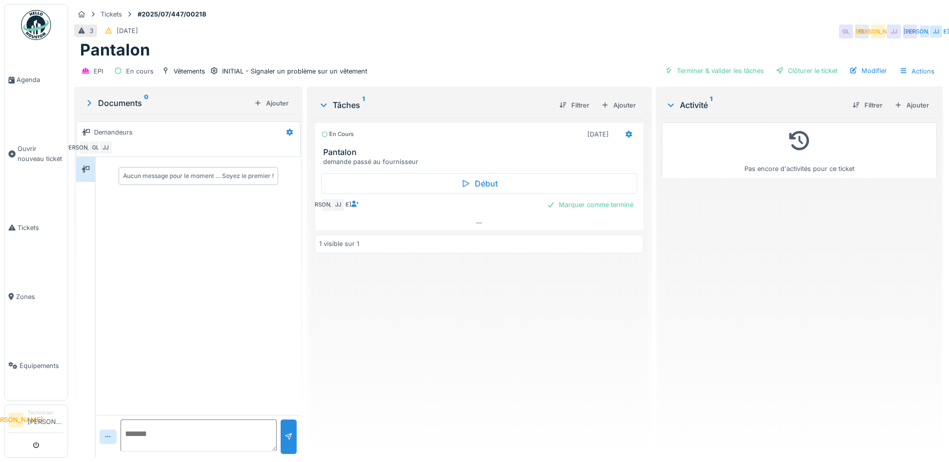
click at [486, 296] on div "En cours [DATE] [PERSON_NAME] demande passé au fournisseur [PERSON_NAME] JA [PE…" at bounding box center [479, 284] width 329 height 332
click at [912, 62] on div "EPI En cours Vêtements INITIAL - Signaler un problème sur un vêtement Terminer …" at bounding box center [508, 71] width 869 height 23
click at [915, 72] on div "Actions" at bounding box center [917, 71] width 44 height 15
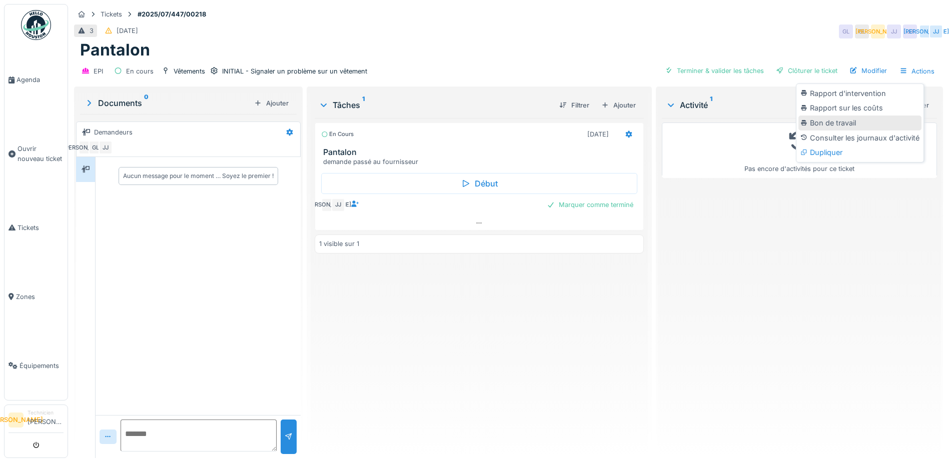
click at [899, 121] on div "Bon de travail" at bounding box center [859, 123] width 123 height 15
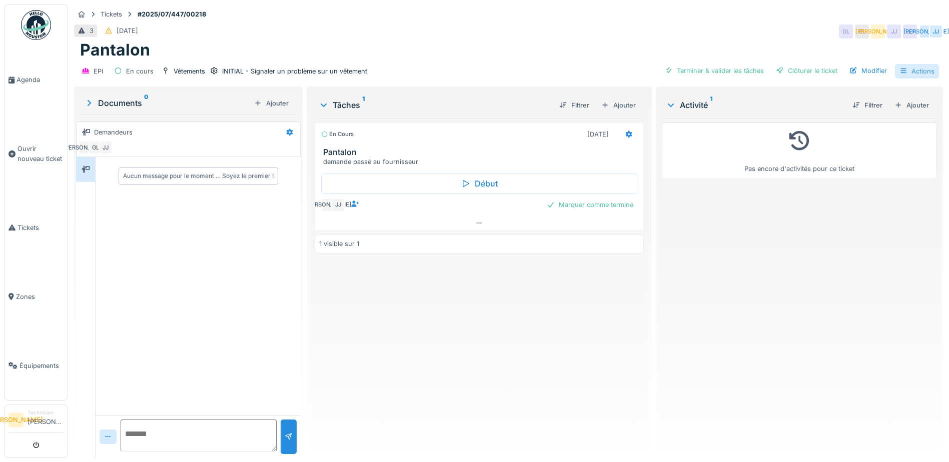
click at [899, 67] on div at bounding box center [903, 72] width 8 height 10
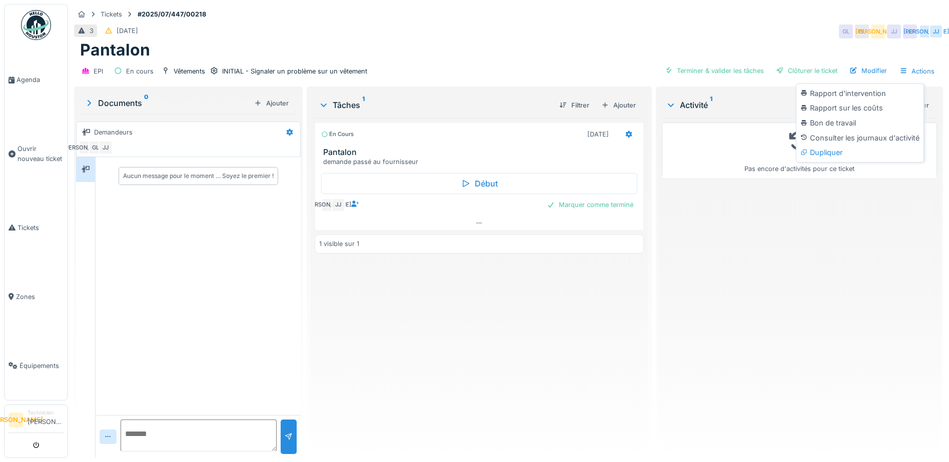
drag, startPoint x: 832, startPoint y: 283, endPoint x: 762, endPoint y: 247, distance: 79.2
click at [831, 282] on div "Pas encore d'activités pour ce ticket" at bounding box center [799, 284] width 275 height 332
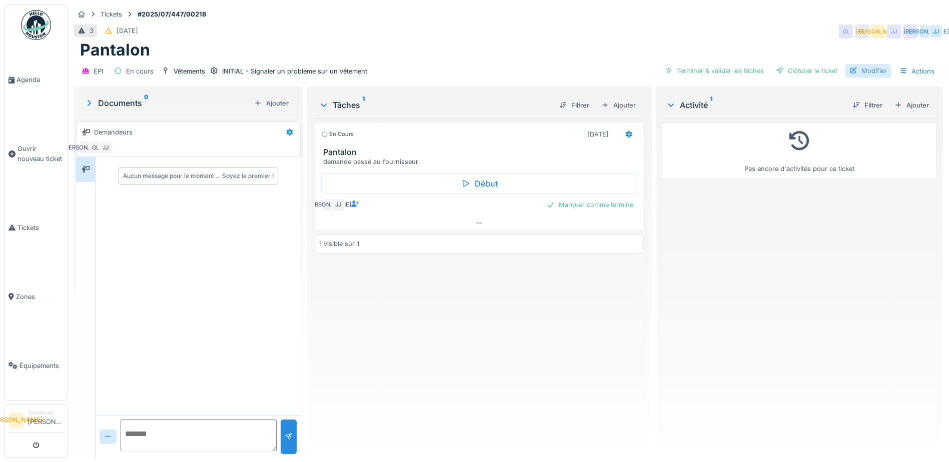
click at [859, 74] on div "Modifier" at bounding box center [868, 71] width 46 height 14
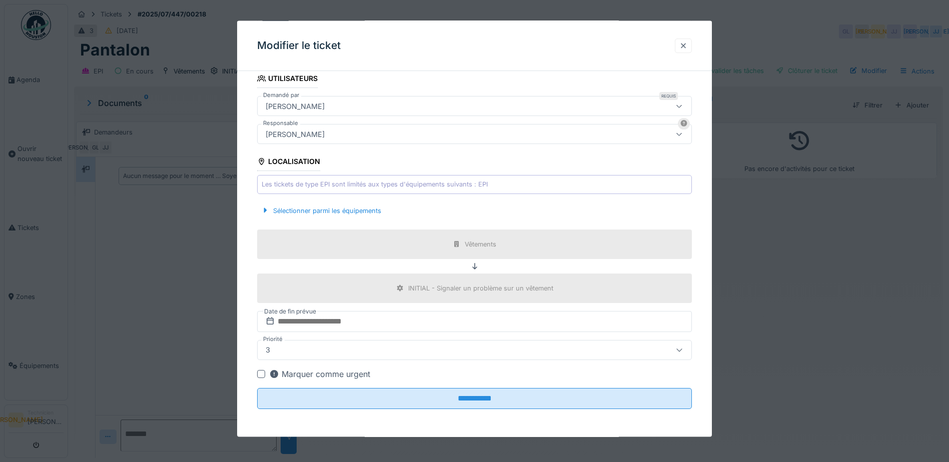
click at [687, 45] on div at bounding box center [683, 46] width 8 height 10
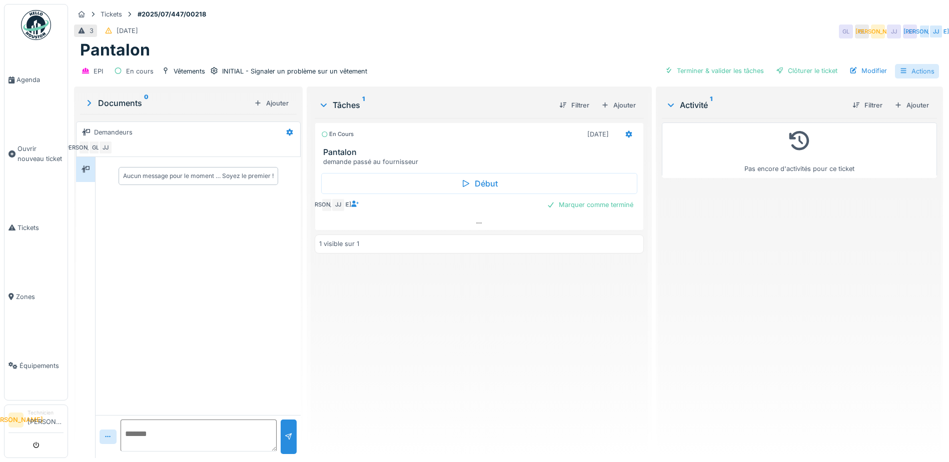
click at [921, 65] on div "Actions" at bounding box center [917, 71] width 44 height 15
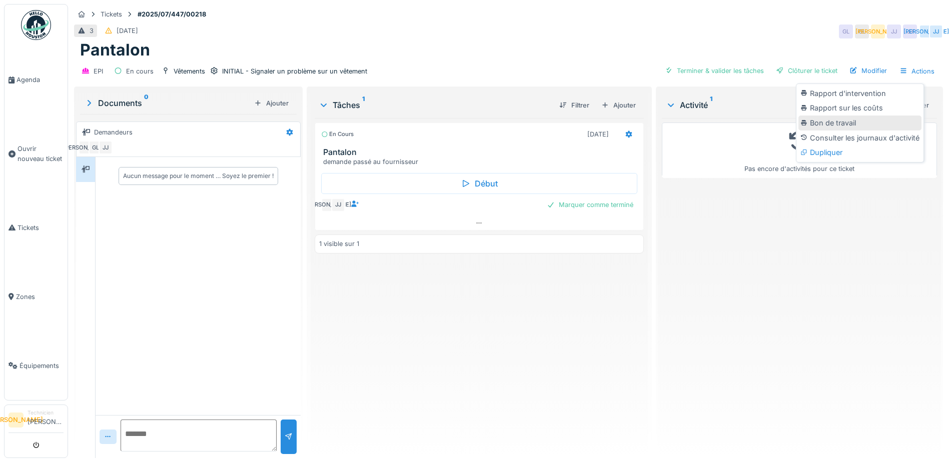
click at [871, 126] on div "Bon de travail" at bounding box center [859, 123] width 123 height 15
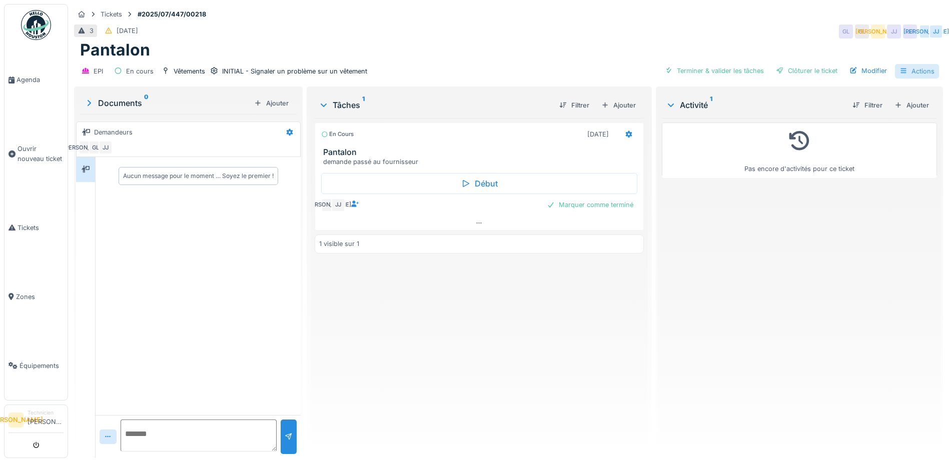
click at [914, 75] on div "Actions" at bounding box center [917, 71] width 44 height 15
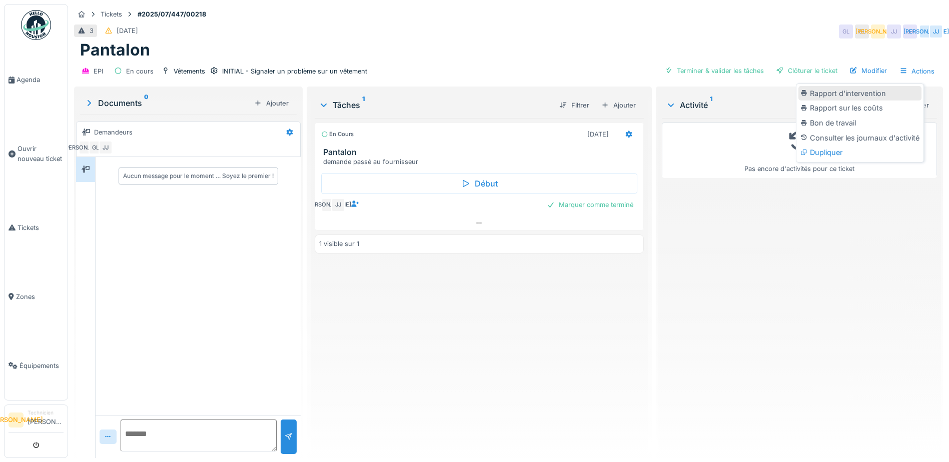
click at [910, 96] on div "Rapport d'intervention" at bounding box center [859, 93] width 123 height 15
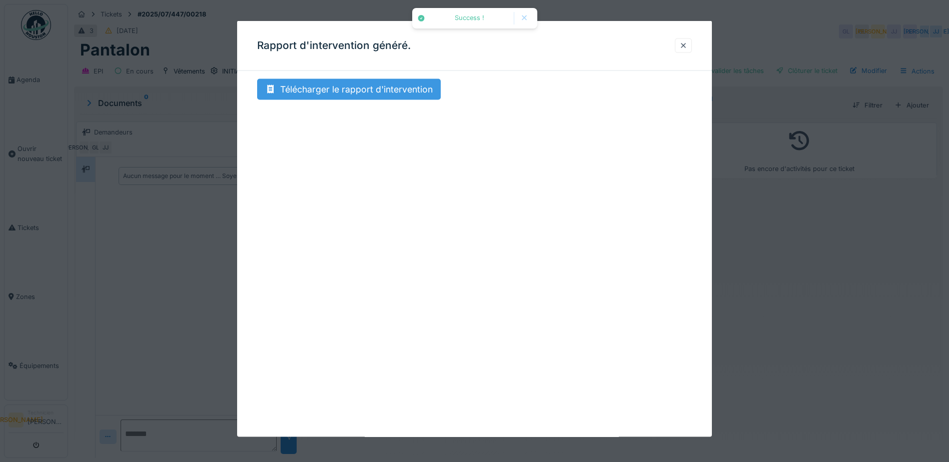
click at [405, 84] on div "Télécharger le rapport d'intervention" at bounding box center [349, 89] width 184 height 21
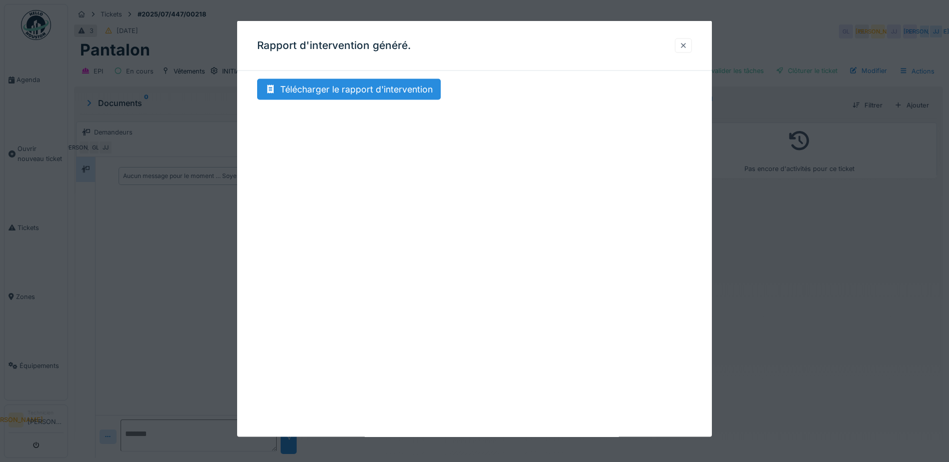
click at [687, 50] on div at bounding box center [683, 46] width 8 height 10
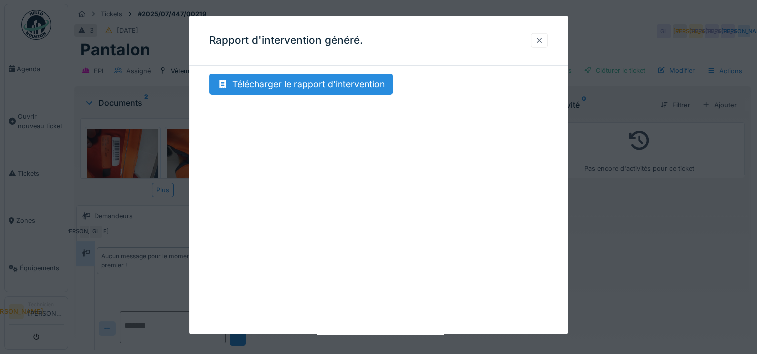
click at [543, 41] on div at bounding box center [539, 41] width 8 height 10
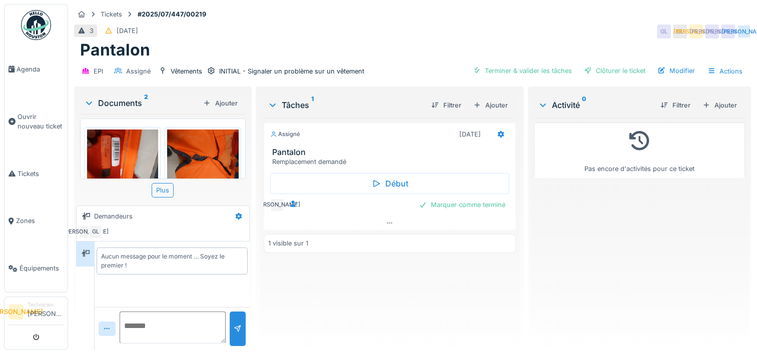
click at [130, 145] on img at bounding box center [122, 157] width 71 height 54
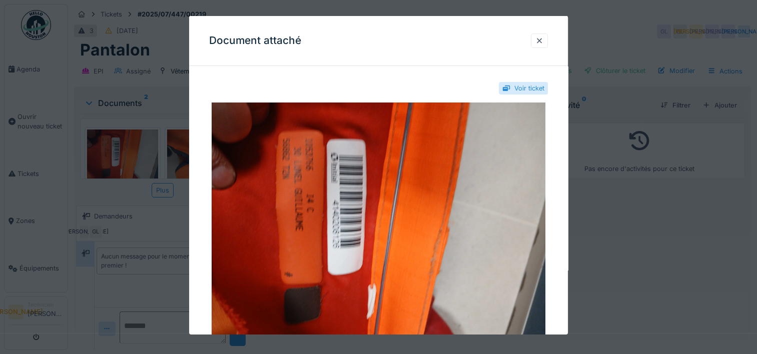
click at [534, 44] on div "Document attaché" at bounding box center [378, 41] width 379 height 50
click at [538, 44] on div at bounding box center [539, 41] width 17 height 15
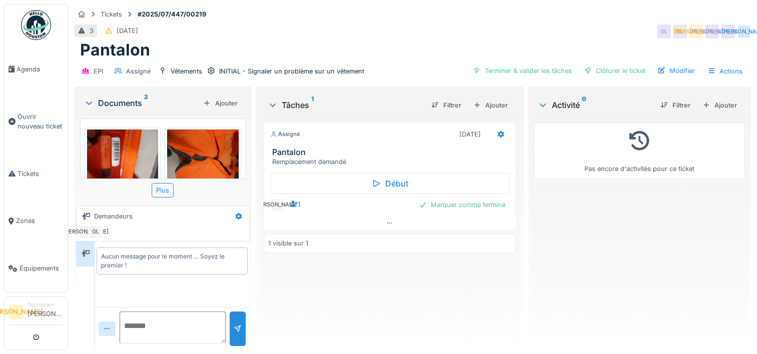
click at [112, 152] on img at bounding box center [122, 157] width 71 height 54
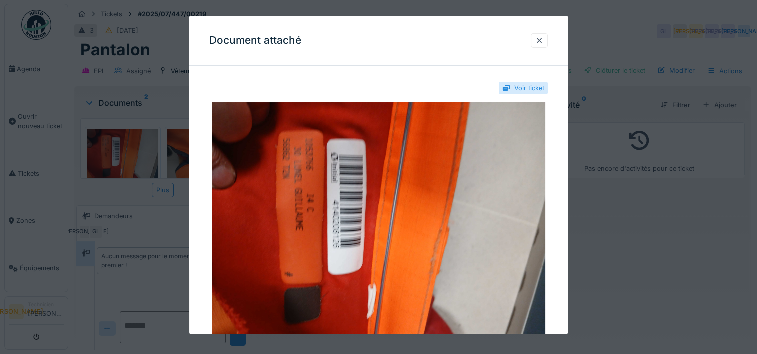
click at [112, 152] on div at bounding box center [378, 177] width 757 height 354
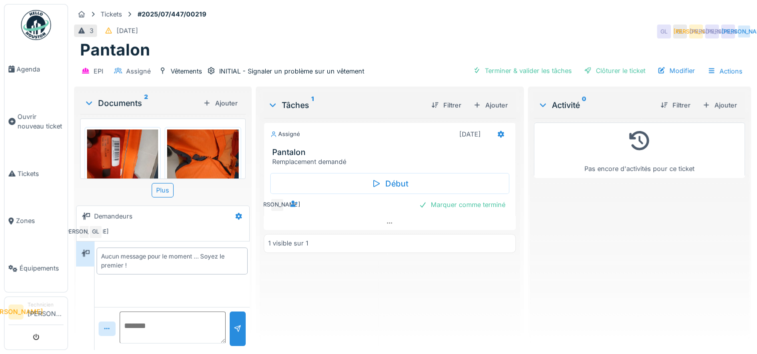
click at [168, 324] on textarea at bounding box center [173, 328] width 106 height 32
click at [162, 319] on textarea at bounding box center [173, 328] width 106 height 32
type textarea "**********"
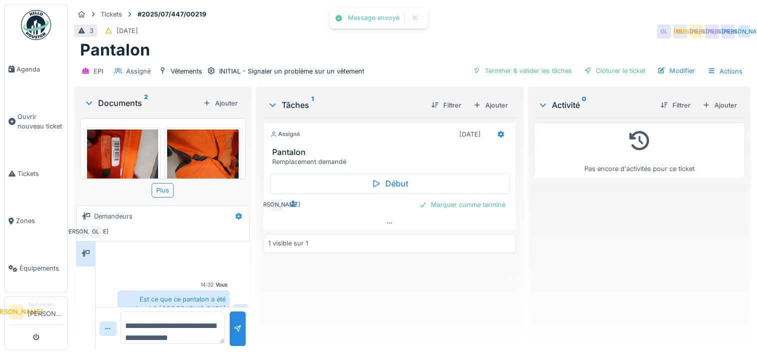
scroll to position [14, 0]
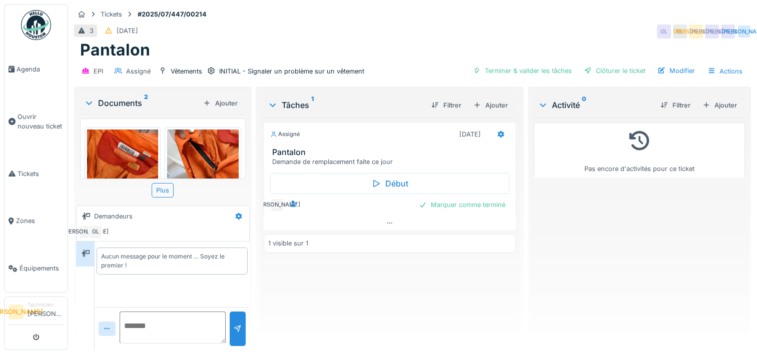
scroll to position [8, 0]
click at [138, 312] on textarea at bounding box center [173, 328] width 106 height 32
type textarea "**********"
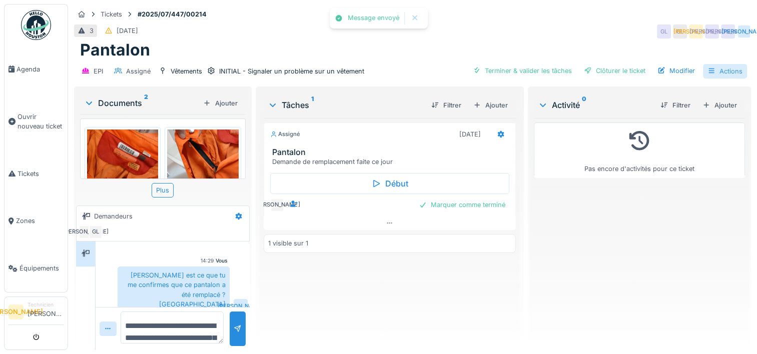
click at [727, 67] on div "Actions" at bounding box center [725, 71] width 44 height 15
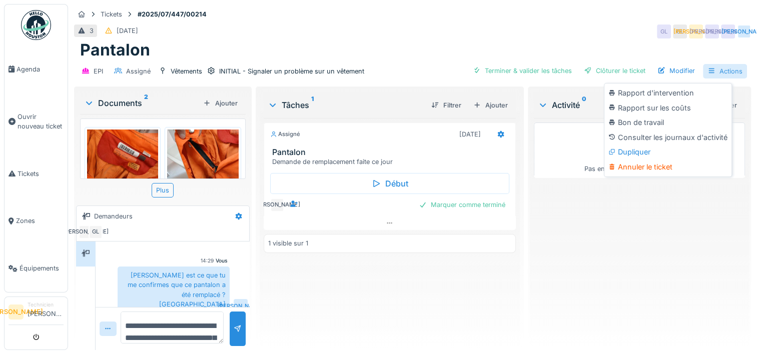
click at [727, 67] on div "Actions" at bounding box center [725, 71] width 44 height 15
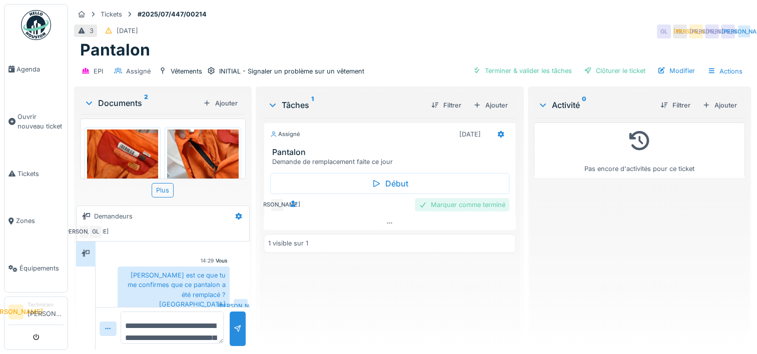
click at [442, 198] on div "Marquer comme terminé" at bounding box center [462, 205] width 95 height 14
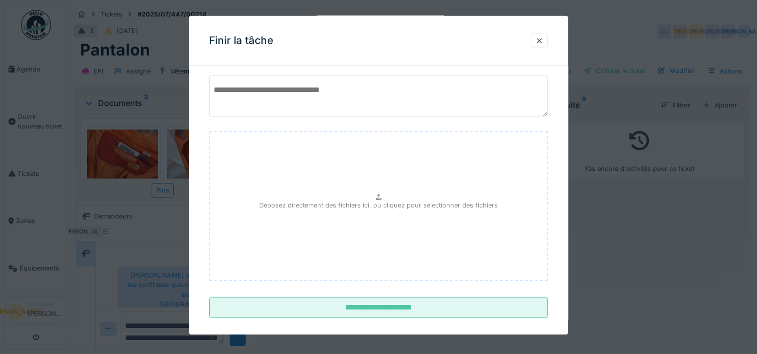
scroll to position [88, 0]
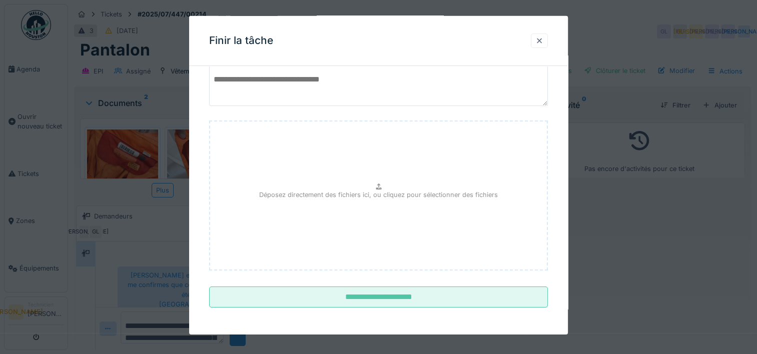
click at [544, 47] on div at bounding box center [539, 41] width 17 height 15
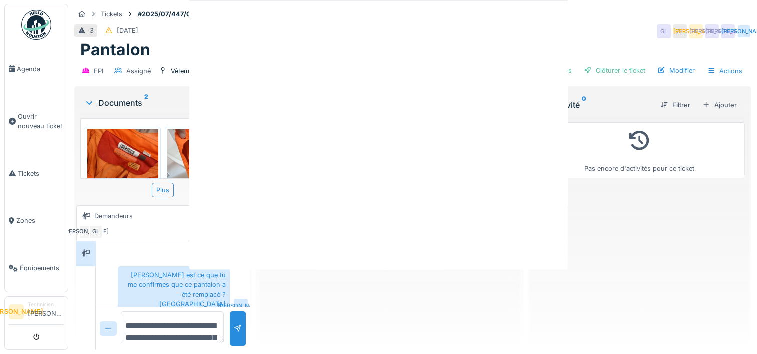
scroll to position [0, 0]
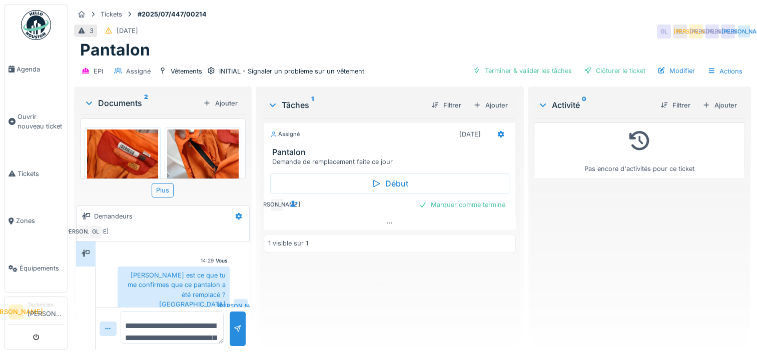
click at [638, 248] on div "Pas encore d'activités pour ce ticket" at bounding box center [639, 230] width 211 height 224
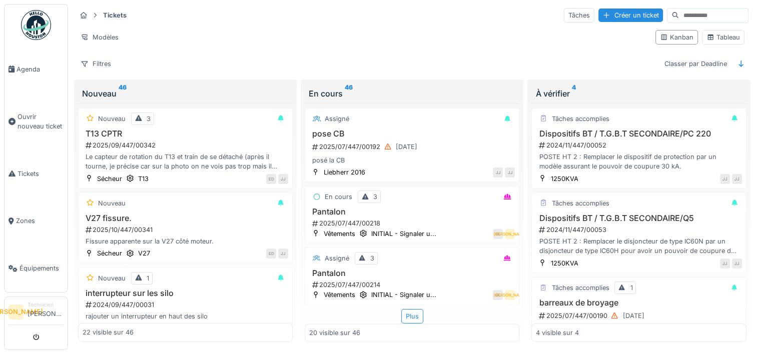
scroll to position [8, 0]
click at [405, 309] on div "Plus" at bounding box center [412, 316] width 22 height 15
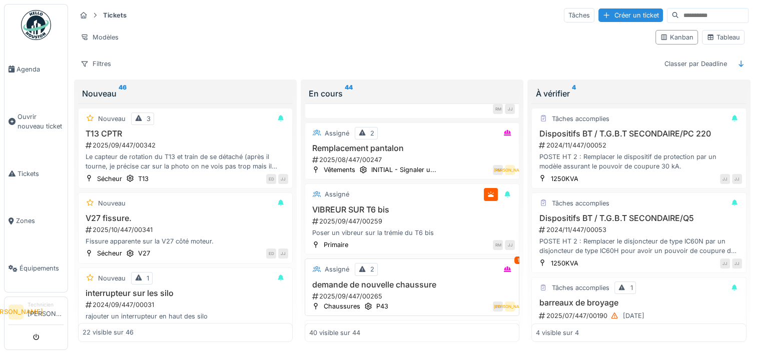
scroll to position [1783, 0]
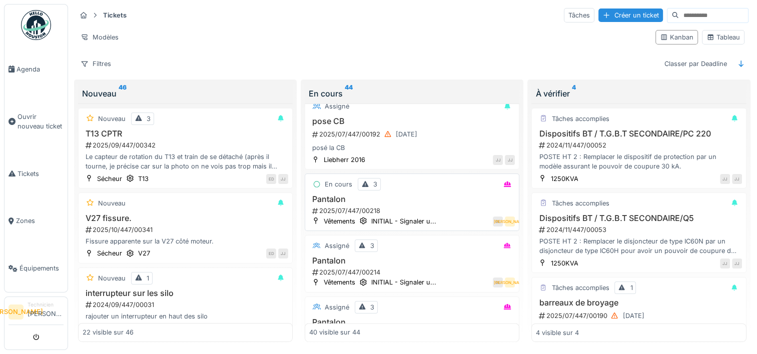
click at [439, 197] on h3 "Pantalon" at bounding box center [412, 200] width 206 height 10
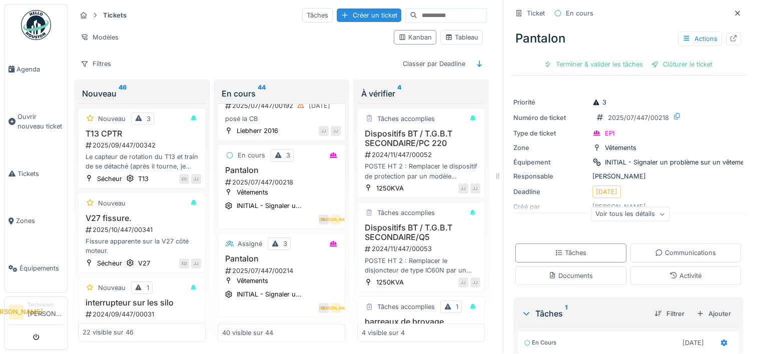
click at [624, 207] on div "Voir tous les détails" at bounding box center [630, 214] width 79 height 15
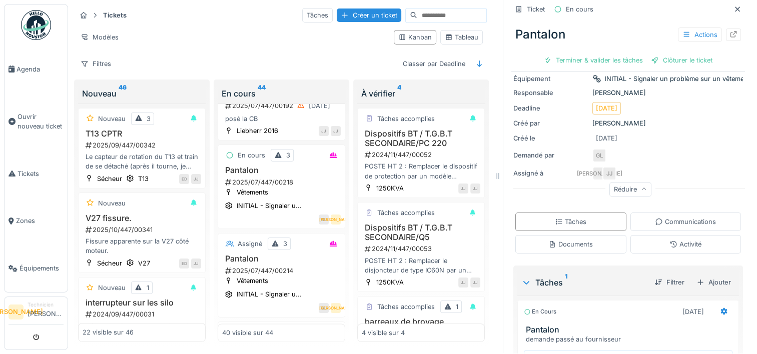
scroll to position [170, 0]
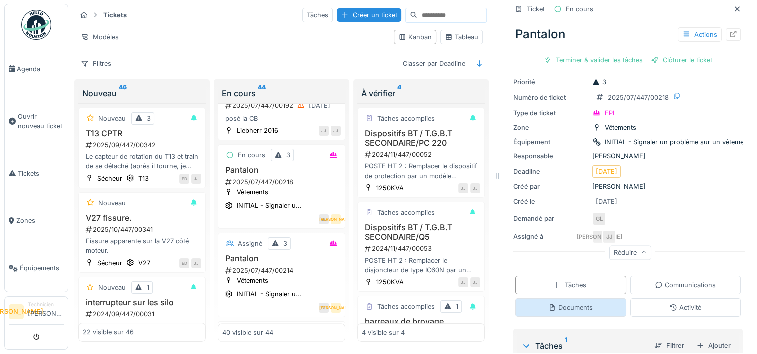
click at [580, 303] on div "Documents" at bounding box center [570, 308] width 45 height 10
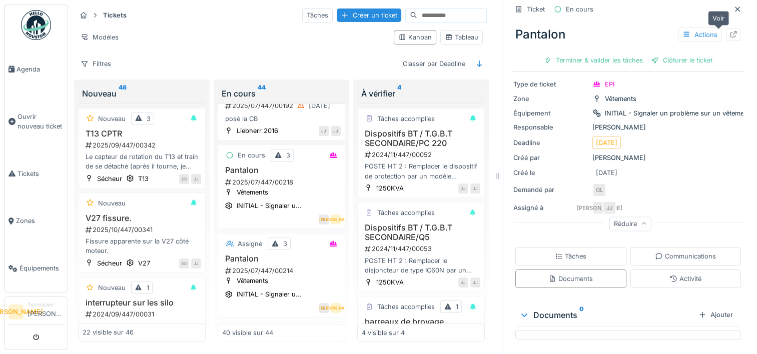
click at [726, 30] on div at bounding box center [733, 35] width 15 height 13
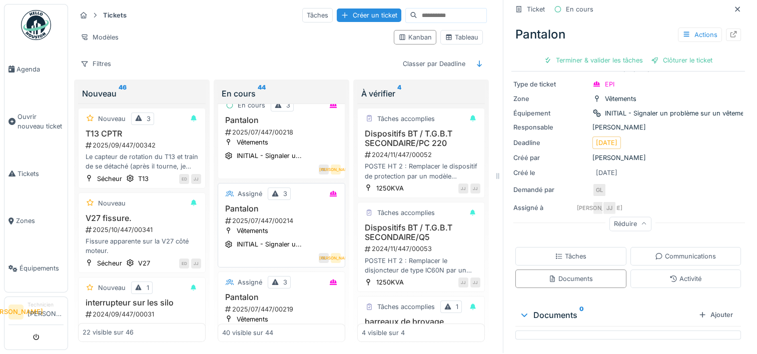
scroll to position [1476, 0]
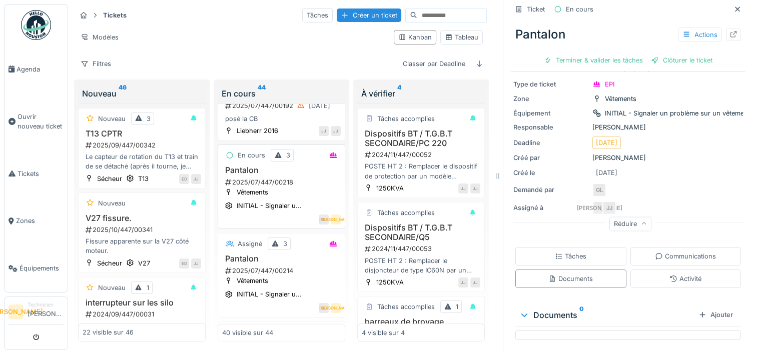
click at [307, 187] on div "2025/07/447/00218" at bounding box center [282, 183] width 117 height 10
click at [246, 175] on h3 "Pantalon" at bounding box center [281, 171] width 119 height 10
click at [241, 175] on h3 "Pantalon" at bounding box center [281, 171] width 119 height 10
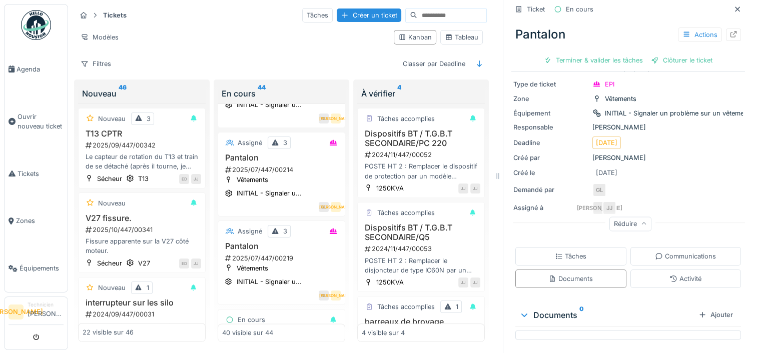
scroll to position [1676, 0]
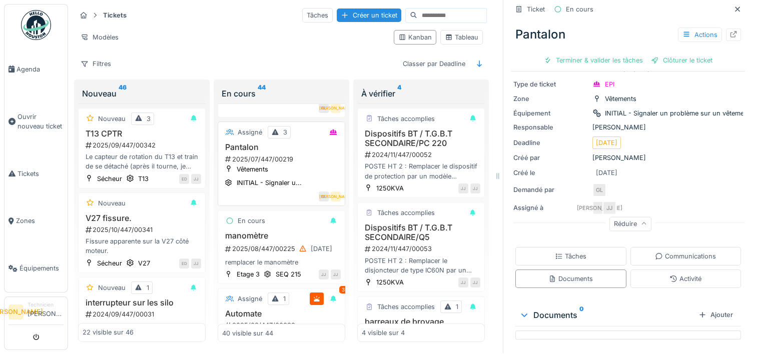
click at [242, 152] on h3 "Pantalon" at bounding box center [281, 148] width 119 height 10
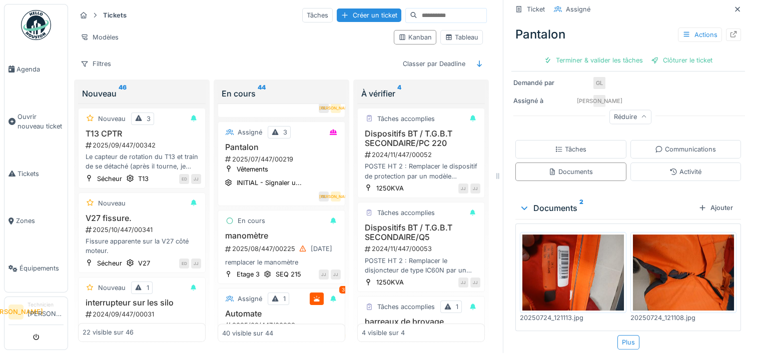
scroll to position [159, 0]
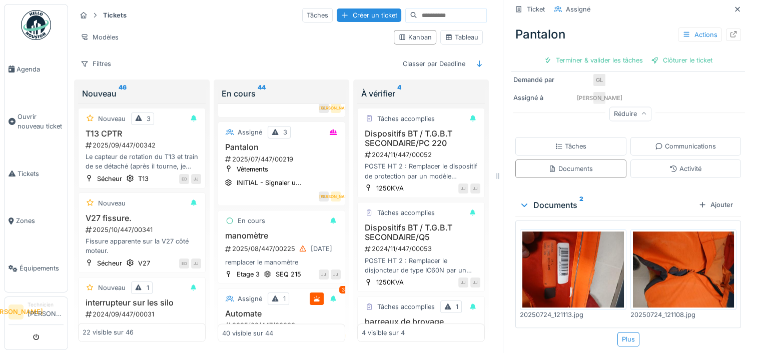
click at [585, 252] on img at bounding box center [573, 270] width 102 height 76
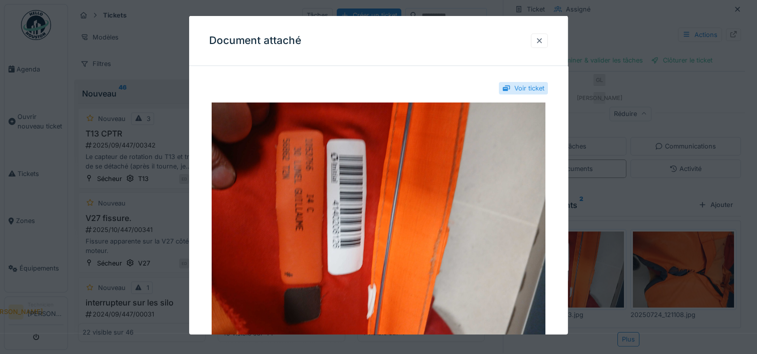
click at [548, 44] on div at bounding box center [539, 41] width 17 height 15
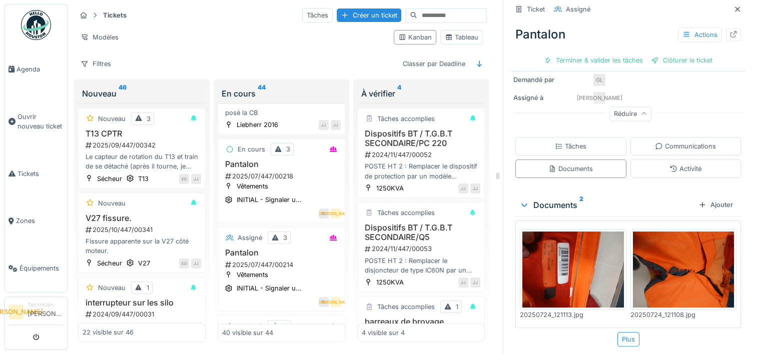
scroll to position [1476, 0]
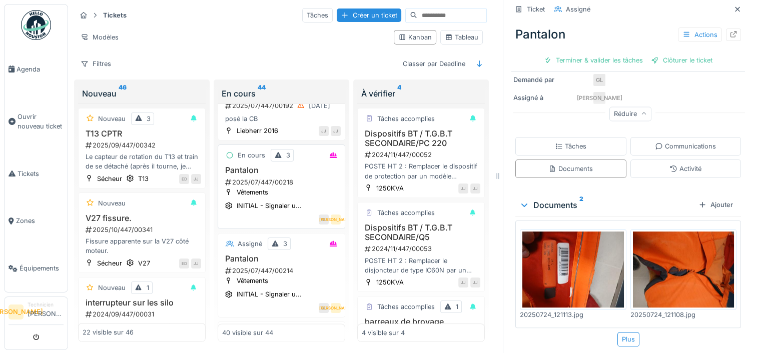
click at [270, 187] on div "Pantalon 2025/07/447/00218" at bounding box center [281, 176] width 119 height 21
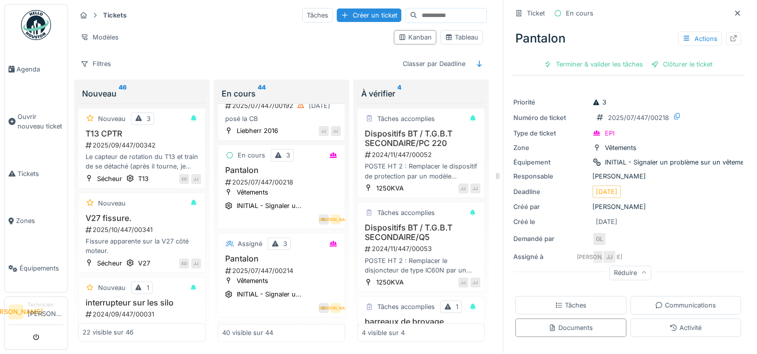
scroll to position [49, 0]
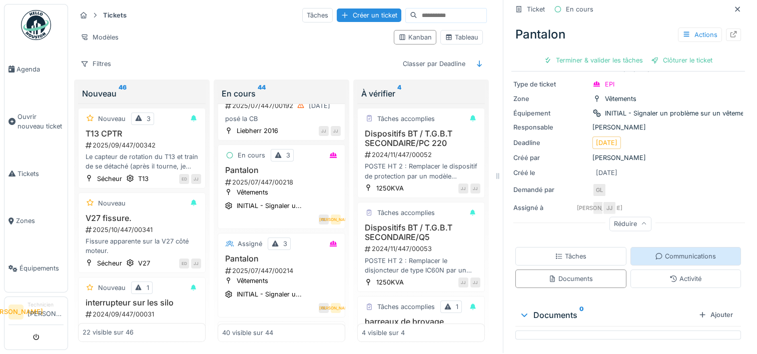
click at [655, 252] on div "Communications" at bounding box center [685, 257] width 61 height 10
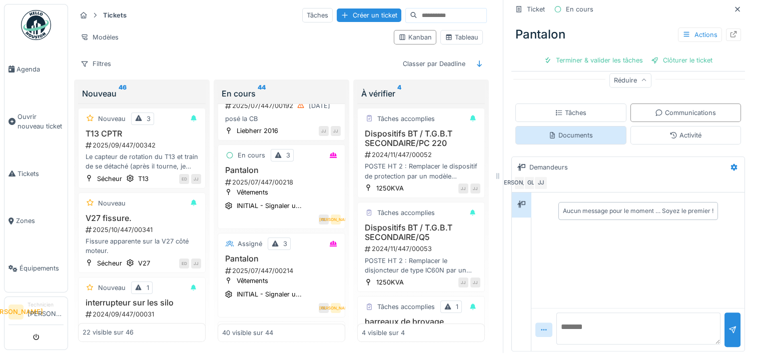
click at [579, 131] on div "Documents" at bounding box center [570, 136] width 45 height 10
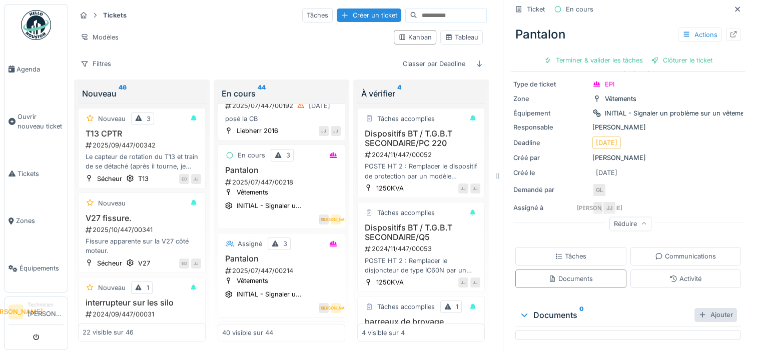
click at [697, 308] on div "Ajouter" at bounding box center [715, 315] width 43 height 14
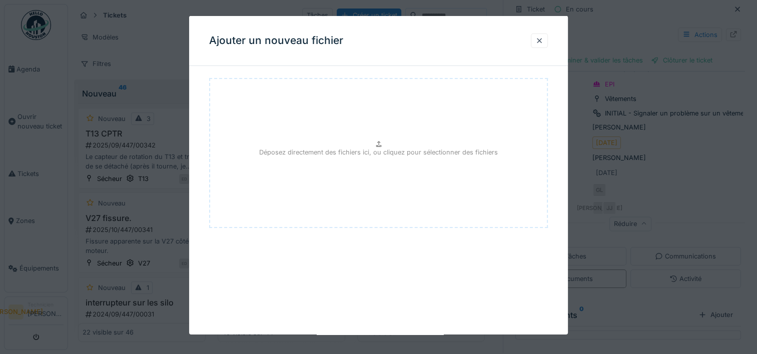
click at [402, 114] on div "Déposez directement des fichiers ici, ou cliquez pour sélectionner des fichiers" at bounding box center [378, 153] width 339 height 150
type input "**********"
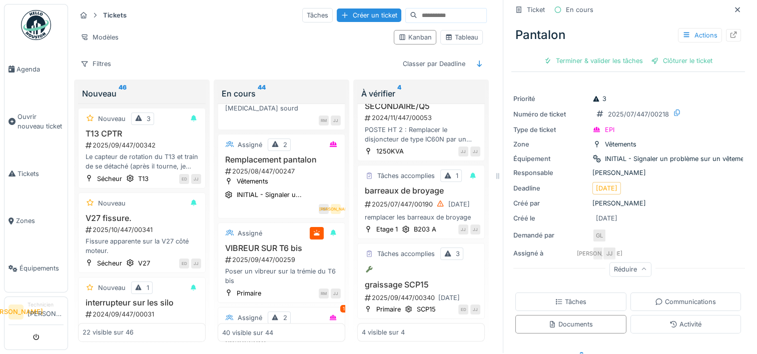
scroll to position [0, 0]
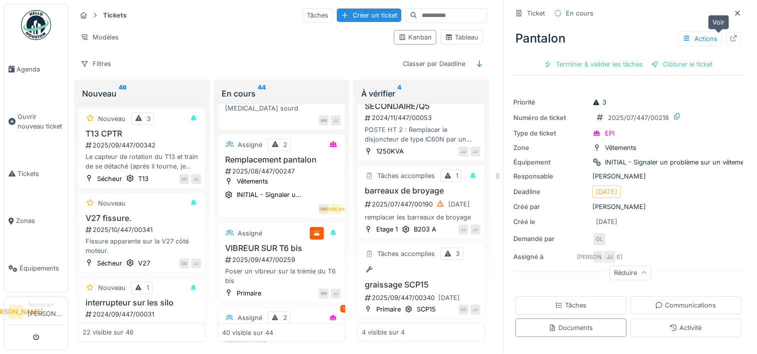
click at [726, 33] on div at bounding box center [733, 39] width 15 height 13
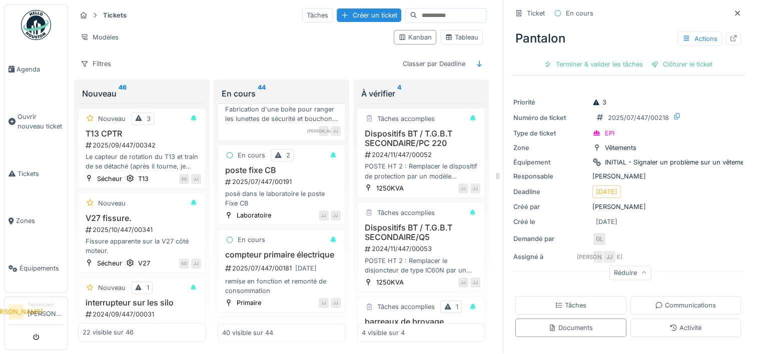
scroll to position [876, 0]
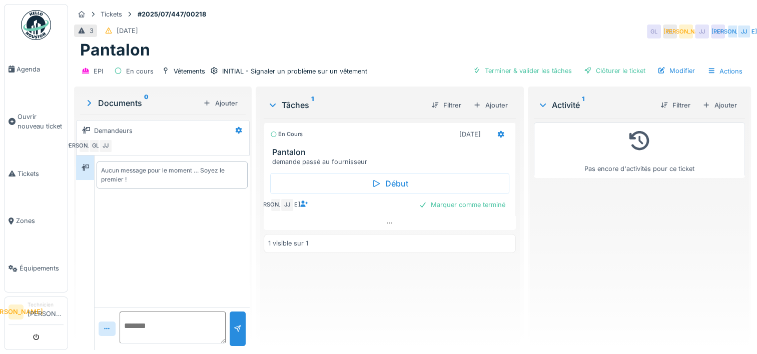
scroll to position [8, 0]
click at [396, 157] on div "demande passé au fournisseur" at bounding box center [391, 162] width 239 height 10
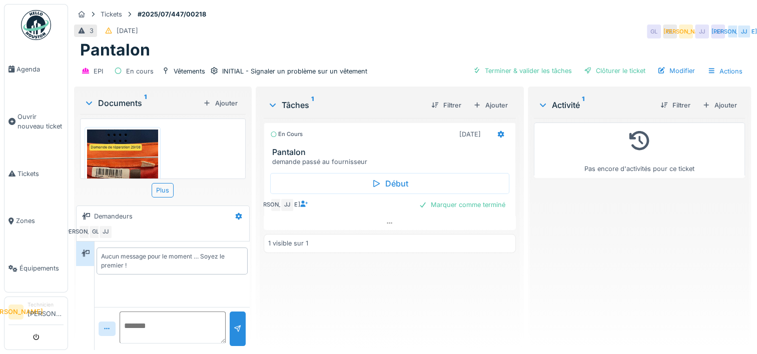
click at [137, 151] on img at bounding box center [122, 177] width 71 height 95
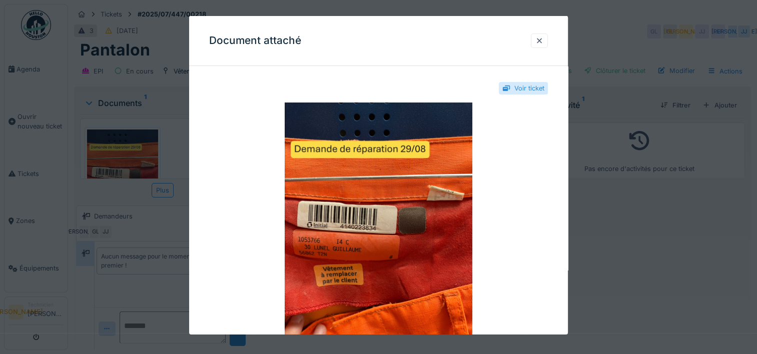
click at [679, 198] on div at bounding box center [378, 177] width 757 height 354
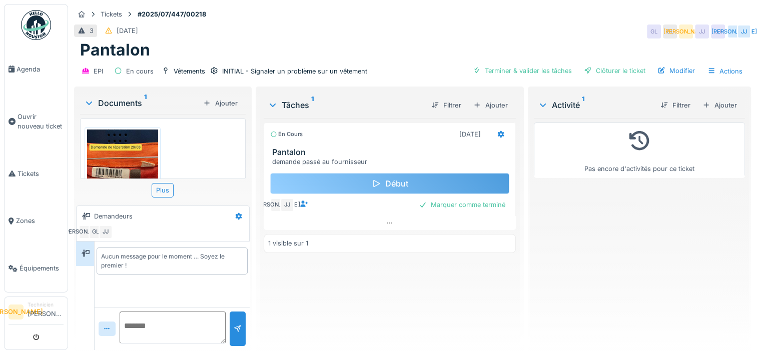
click at [334, 182] on div "Début" at bounding box center [389, 183] width 239 height 21
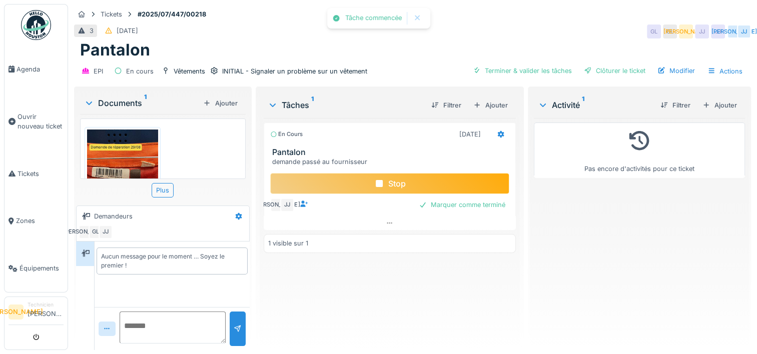
click at [376, 186] on div "Stop" at bounding box center [389, 183] width 239 height 21
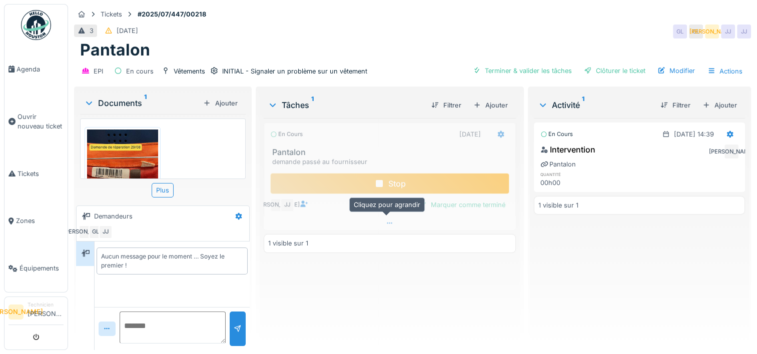
click at [376, 227] on div at bounding box center [390, 223] width 252 height 15
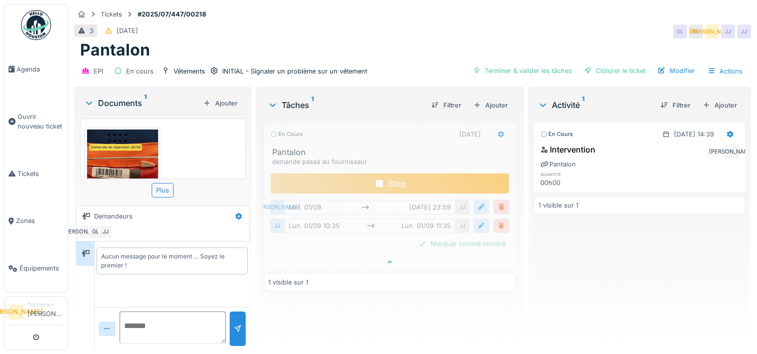
scroll to position [8, 0]
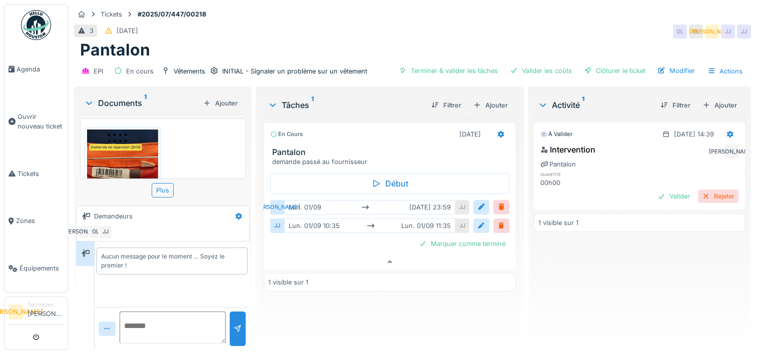
click at [702, 192] on div at bounding box center [706, 197] width 8 height 10
click at [499, 203] on div at bounding box center [501, 208] width 8 height 10
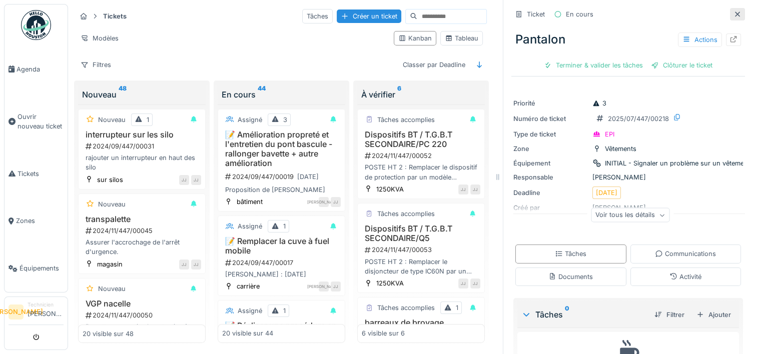
click at [733, 14] on icon at bounding box center [737, 14] width 8 height 7
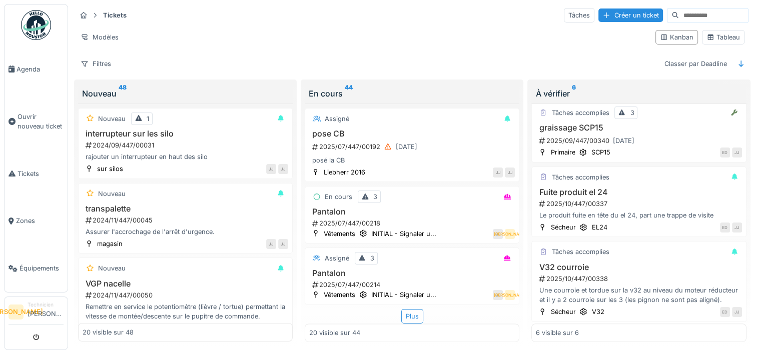
scroll to position [1331, 0]
click at [406, 309] on div "Plus" at bounding box center [412, 316] width 22 height 15
click at [98, 57] on div "Filtres" at bounding box center [96, 64] width 40 height 15
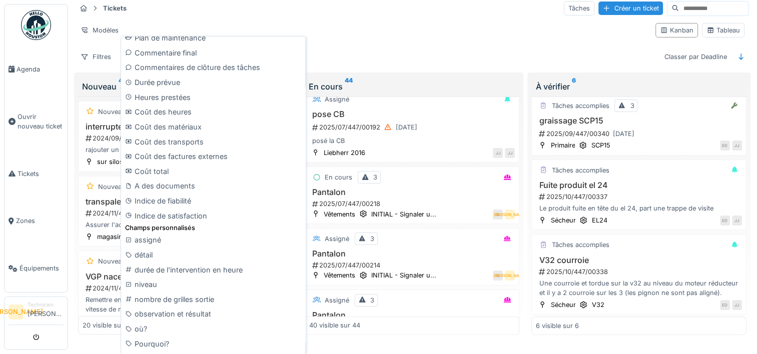
scroll to position [671, 0]
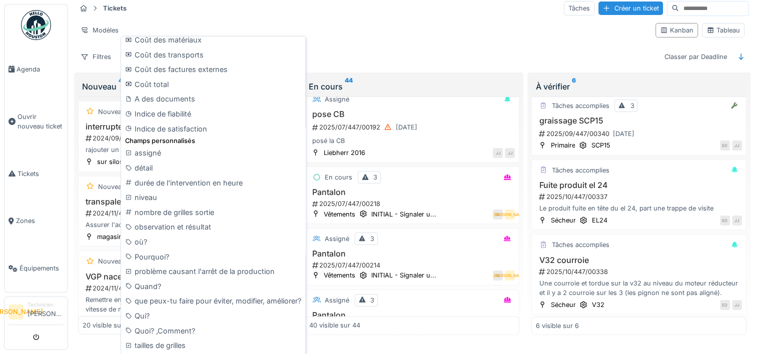
click at [534, 59] on div "Filtres Classer par Deadline" at bounding box center [412, 57] width 672 height 15
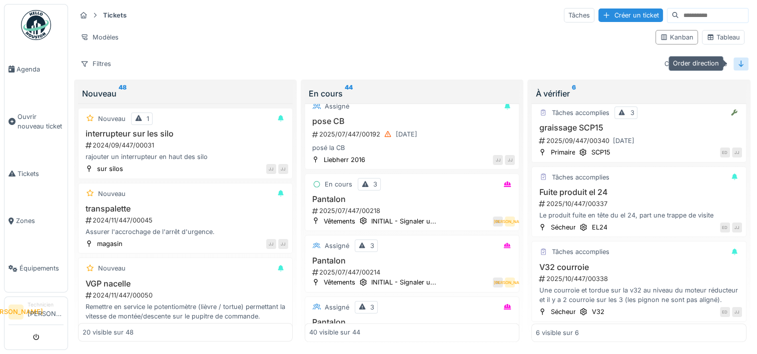
click at [738, 58] on div at bounding box center [740, 64] width 15 height 13
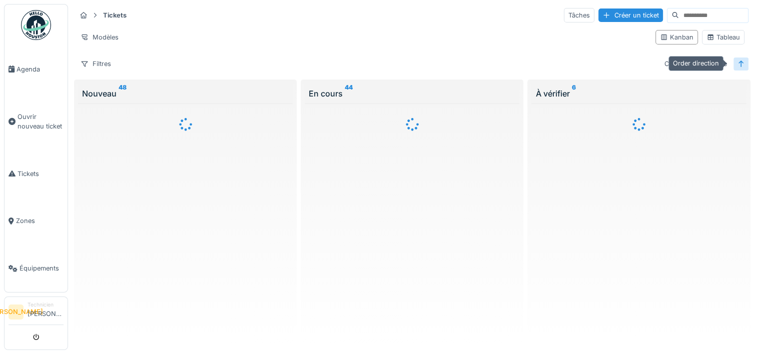
click at [737, 61] on icon at bounding box center [741, 64] width 8 height 7
drag, startPoint x: 562, startPoint y: 7, endPoint x: 554, endPoint y: 14, distance: 11.0
click at [564, 8] on div "Tâches" at bounding box center [579, 15] width 31 height 15
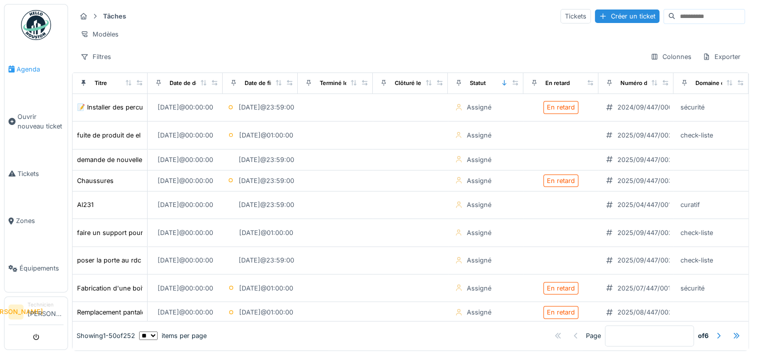
click at [20, 65] on span "Agenda" at bounding box center [40, 70] width 47 height 10
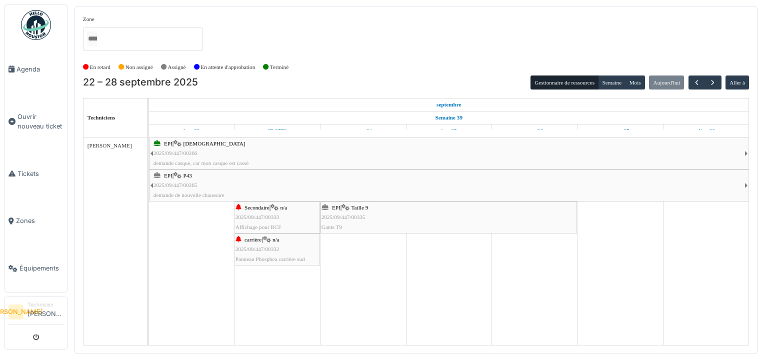
click at [255, 190] on div "EPI | P43 2025/09/447/00265 demande de nouvelle chaussure" at bounding box center [449, 185] width 591 height 29
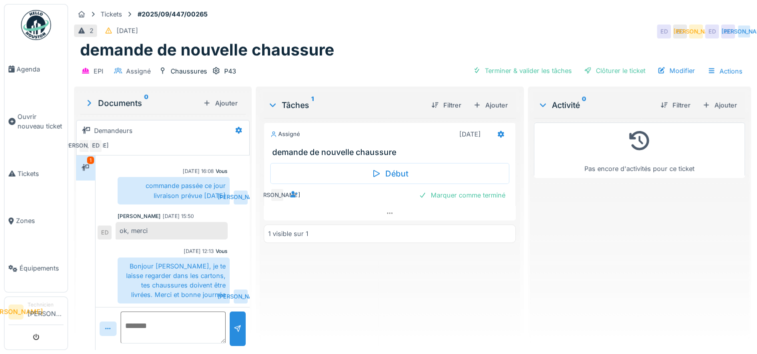
scroll to position [8, 0]
click at [601, 64] on div "Clôturer le ticket" at bounding box center [615, 71] width 70 height 14
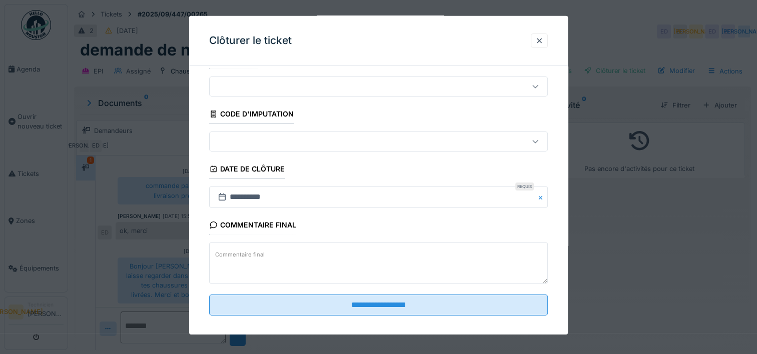
scroll to position [32, 0]
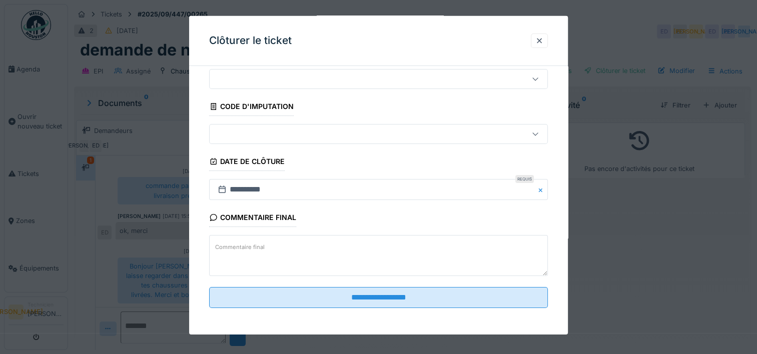
click at [406, 264] on textarea "Commentaire final" at bounding box center [378, 255] width 339 height 41
type textarea "**"
click at [365, 312] on fieldset "**********" at bounding box center [378, 179] width 339 height 274
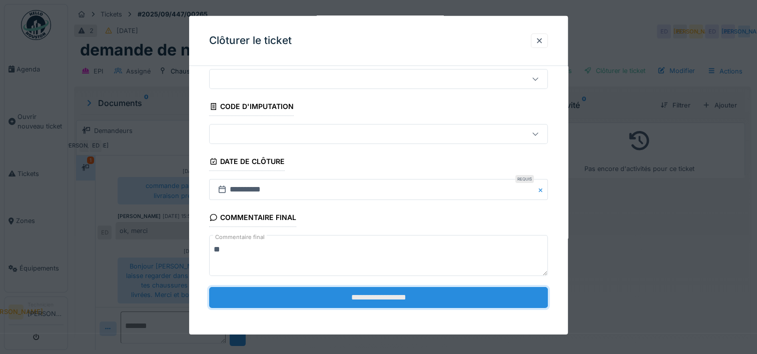
click at [360, 303] on input "**********" at bounding box center [378, 297] width 339 height 21
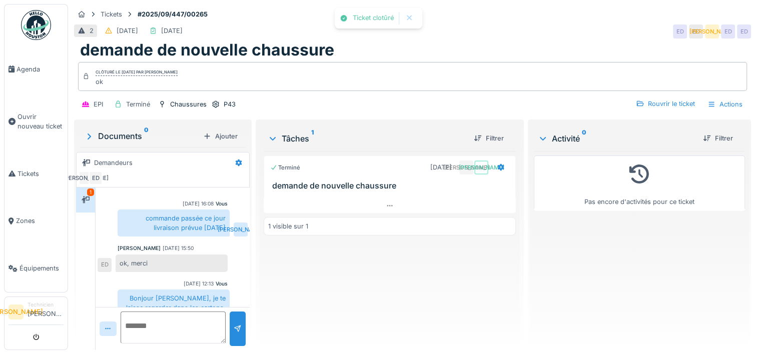
scroll to position [60, 0]
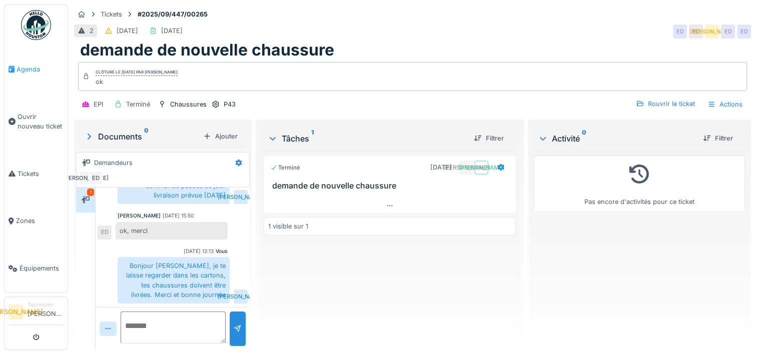
click at [24, 71] on span "Agenda" at bounding box center [40, 70] width 47 height 10
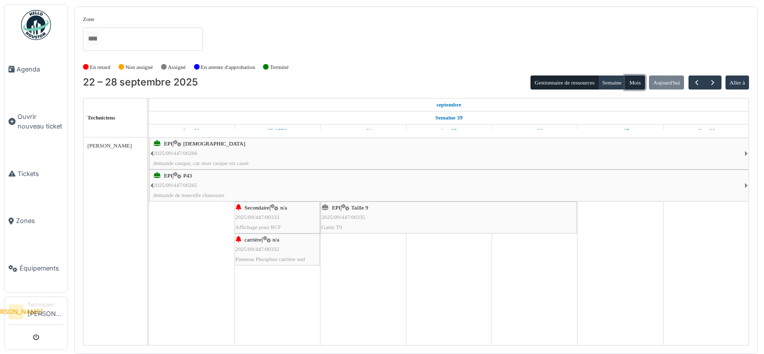
click at [637, 86] on button "Mois" at bounding box center [635, 83] width 20 height 14
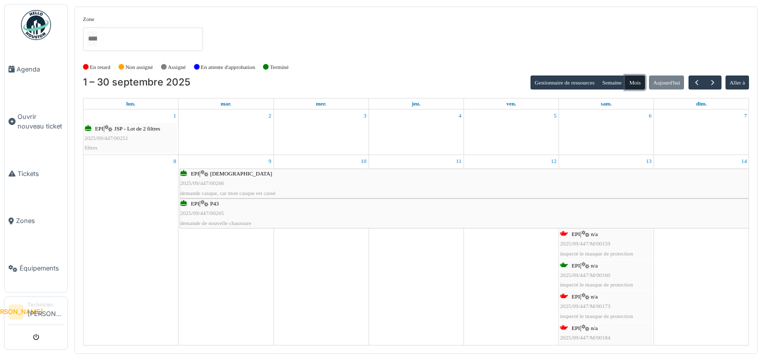
click at [382, 206] on div "EPI | P43 2025/09/447/00265 demande de nouvelle chaussure" at bounding box center [464, 213] width 569 height 29
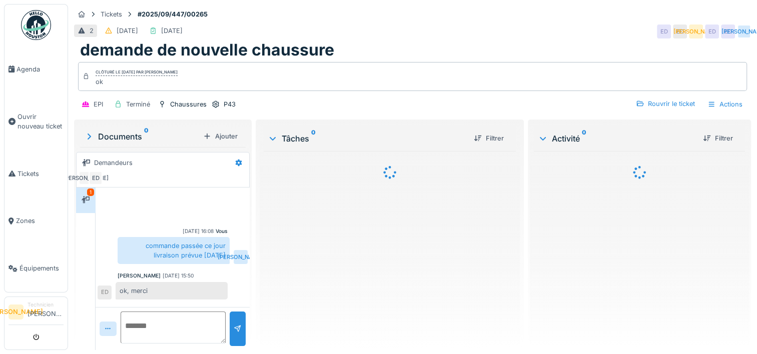
scroll to position [60, 0]
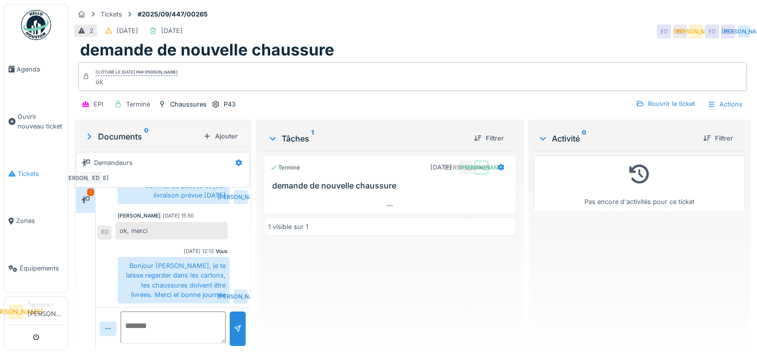
click at [37, 172] on span "Tickets" at bounding box center [41, 174] width 46 height 10
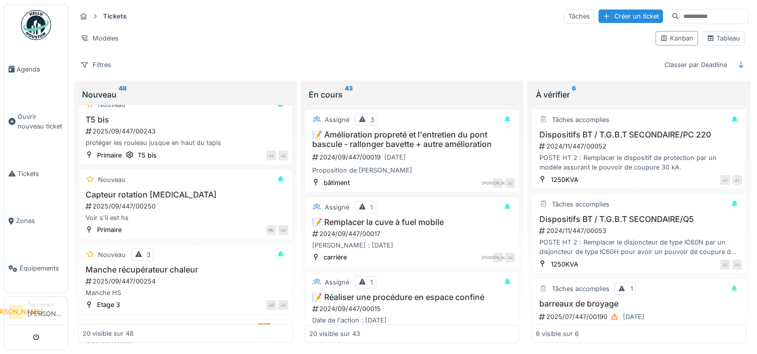
scroll to position [1341, 0]
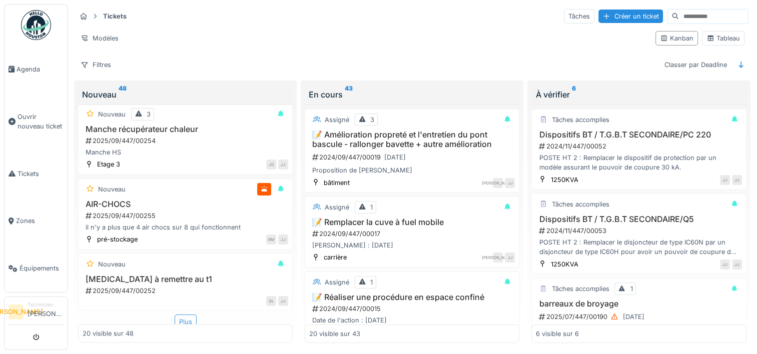
click at [186, 316] on div "Plus" at bounding box center [186, 322] width 22 height 15
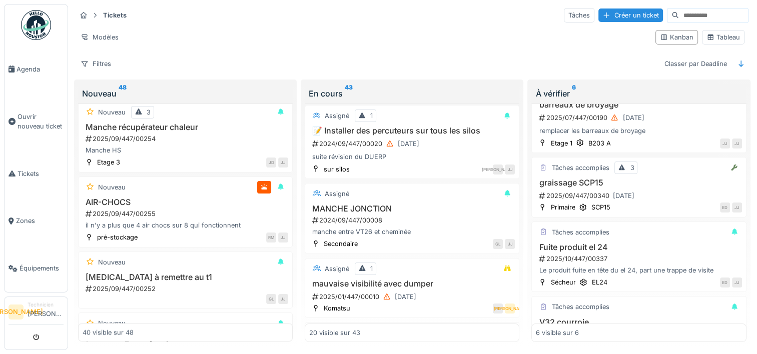
scroll to position [253, 0]
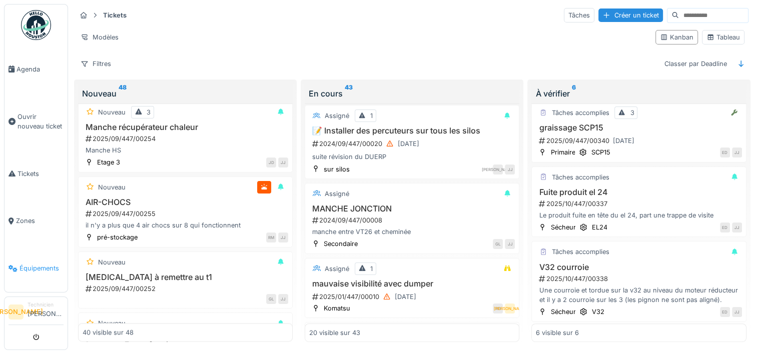
click at [33, 264] on span "Équipements" at bounding box center [42, 269] width 44 height 10
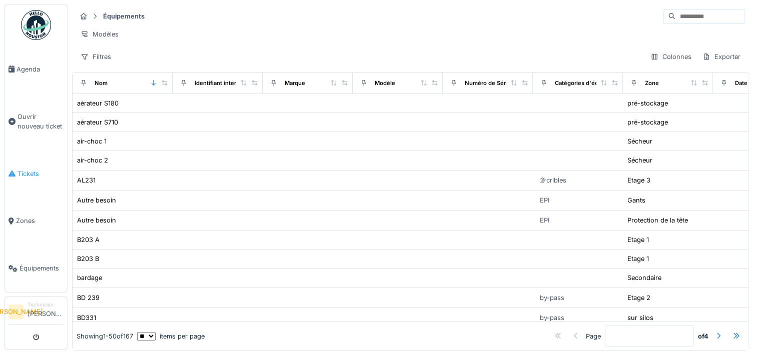
click at [41, 169] on span "Tickets" at bounding box center [41, 174] width 46 height 10
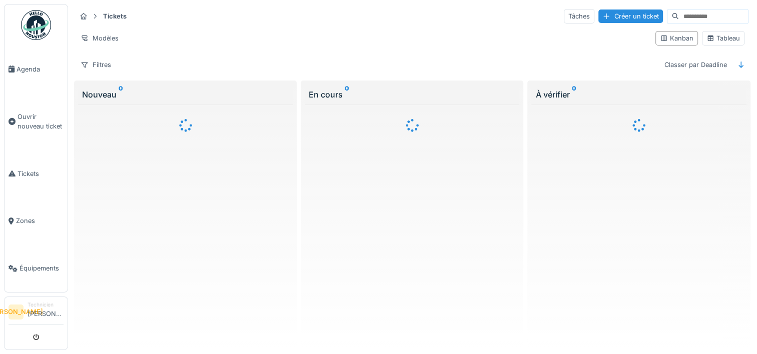
click at [687, 20] on input at bounding box center [713, 17] width 69 height 14
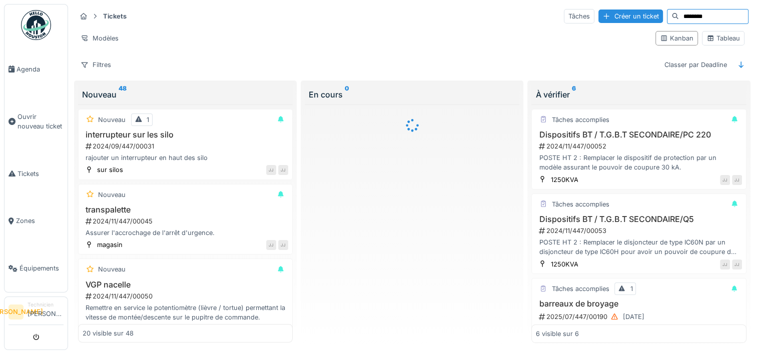
type input "********"
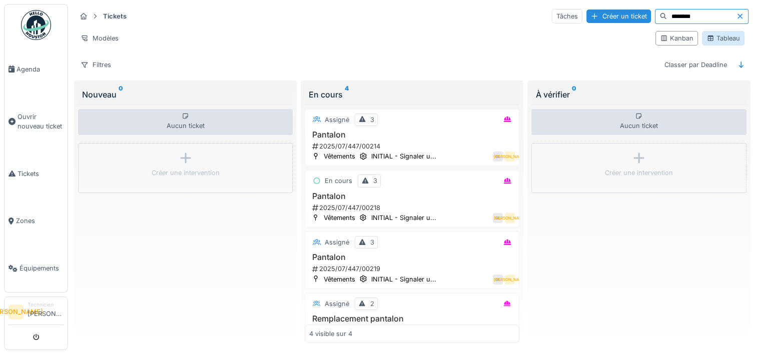
click at [720, 41] on div "Tableau" at bounding box center [723, 39] width 34 height 10
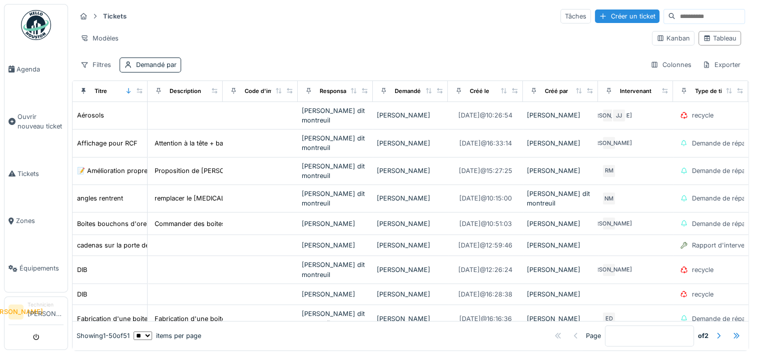
click at [675, 11] on input at bounding box center [709, 17] width 69 height 14
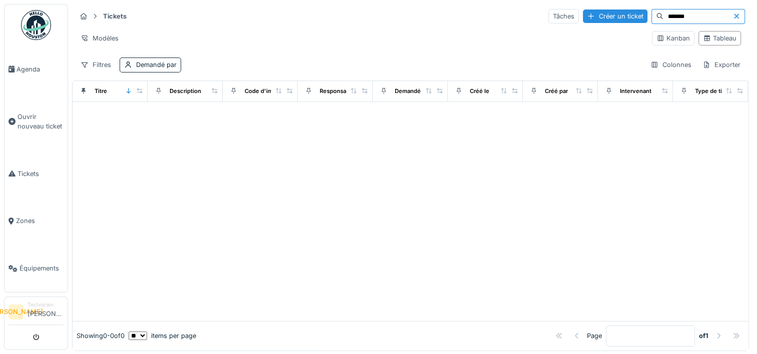
click at [663, 17] on input "*******" at bounding box center [697, 17] width 69 height 14
type input "********"
click at [671, 16] on input "********" at bounding box center [697, 17] width 69 height 14
click at [158, 71] on div "Demandé par" at bounding box center [151, 65] width 62 height 15
click at [136, 110] on icon at bounding box center [137, 111] width 9 height 7
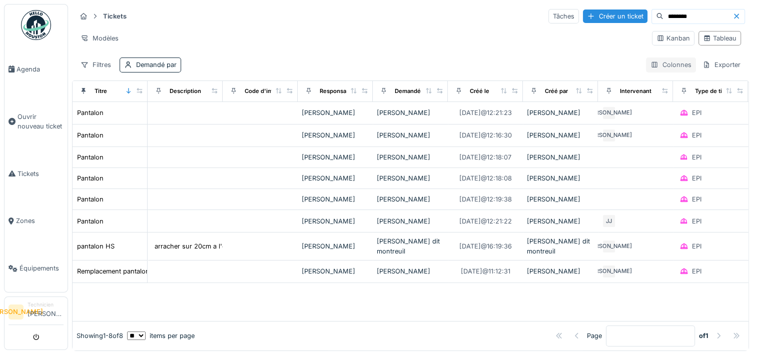
click at [668, 64] on div "Colonnes" at bounding box center [671, 65] width 50 height 15
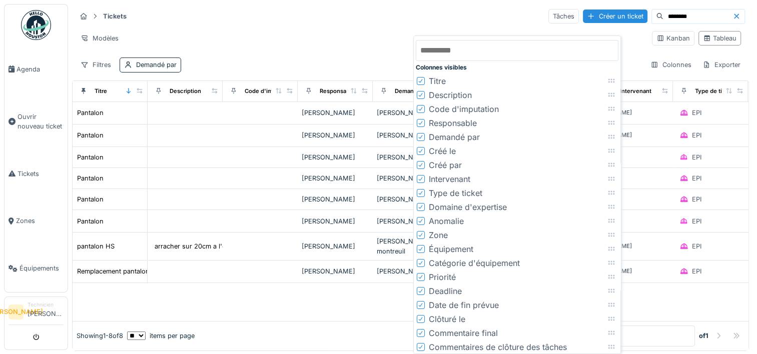
click at [416, 108] on li "Code d'imputation" at bounding box center [517, 109] width 203 height 14
click at [420, 107] on icon at bounding box center [421, 109] width 6 height 5
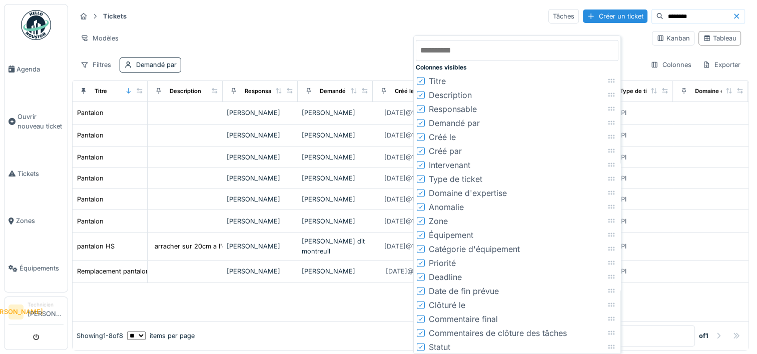
click at [422, 177] on icon at bounding box center [421, 179] width 6 height 5
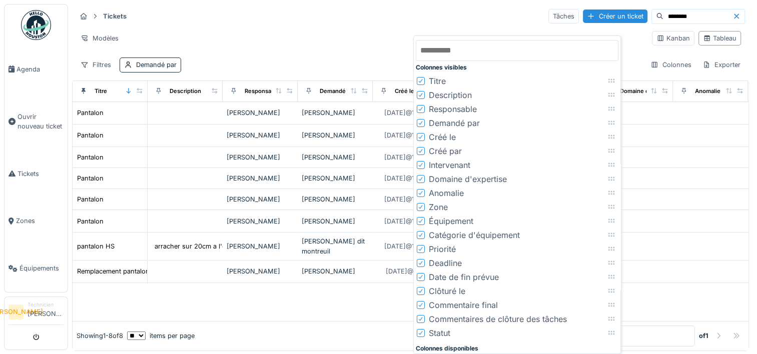
click at [421, 191] on icon at bounding box center [421, 193] width 6 height 5
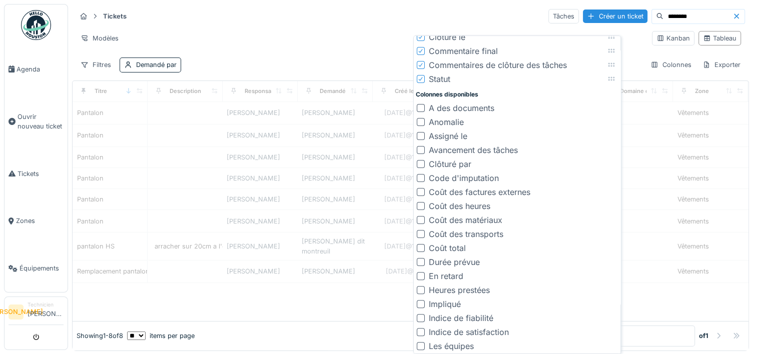
scroll to position [250, 0]
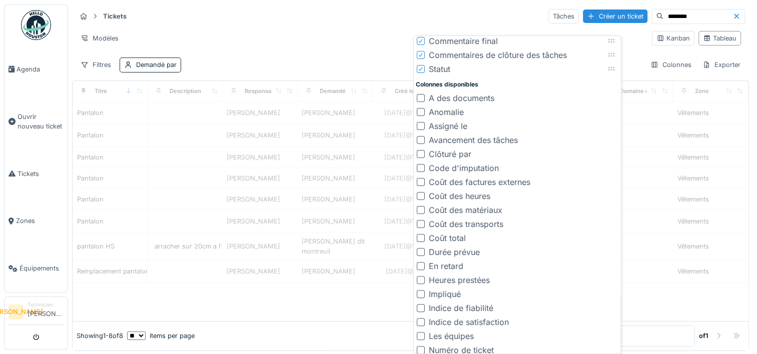
click at [423, 98] on div at bounding box center [421, 98] width 8 height 8
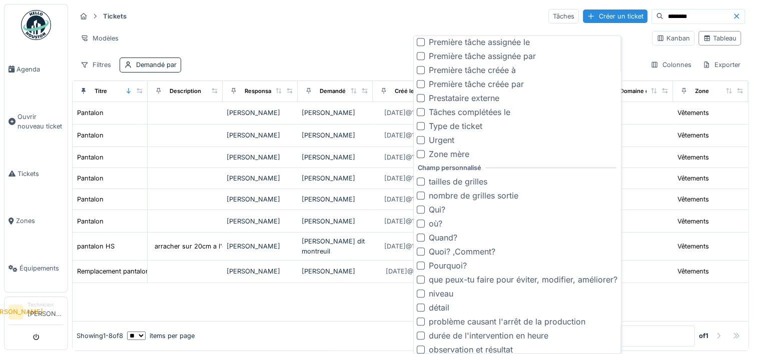
scroll to position [618, 0]
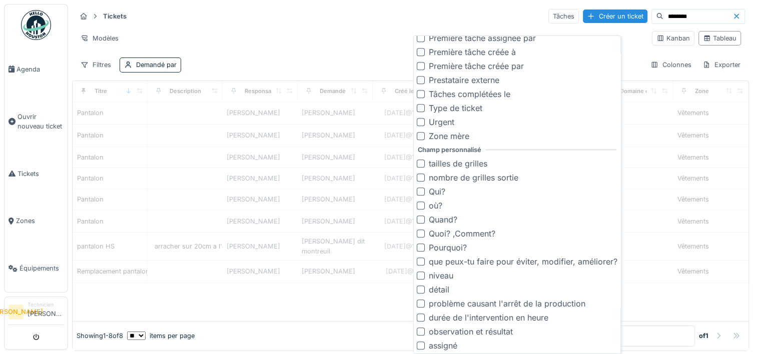
click at [378, 31] on div "Modèles" at bounding box center [360, 38] width 568 height 15
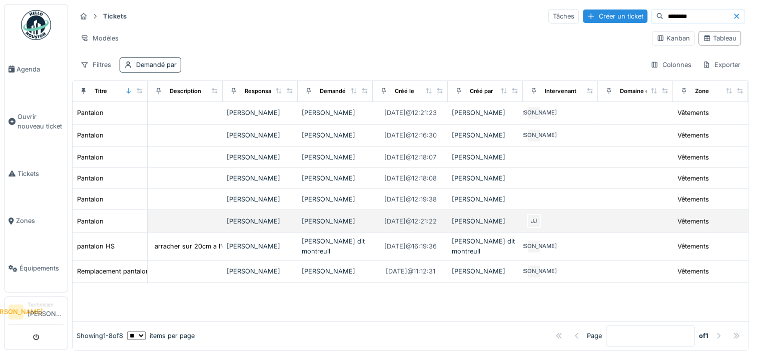
click at [561, 216] on div "JJ" at bounding box center [560, 221] width 67 height 14
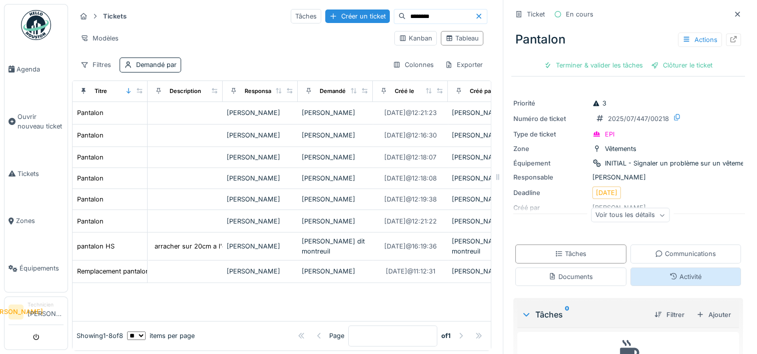
scroll to position [50, 0]
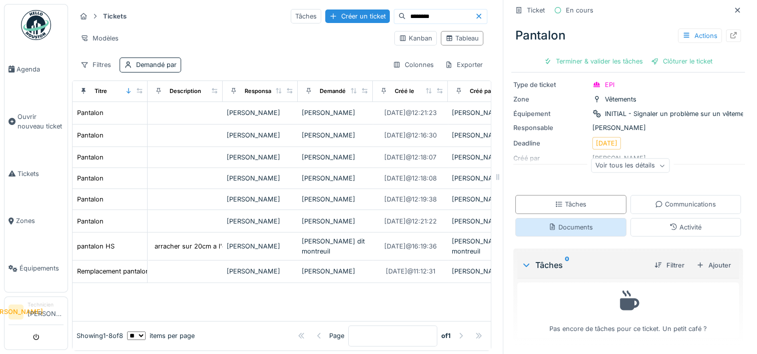
click at [580, 227] on div "Documents" at bounding box center [570, 228] width 45 height 10
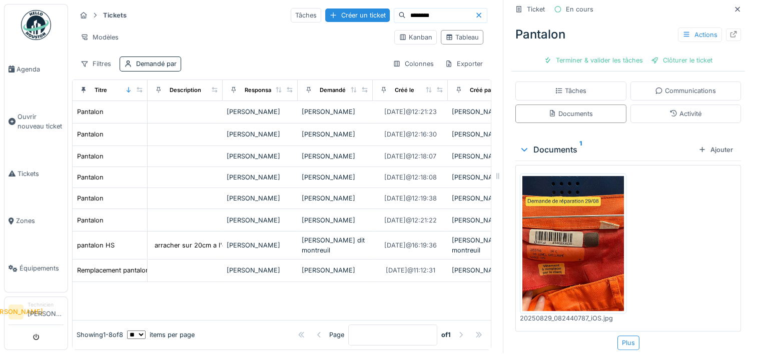
scroll to position [166, 0]
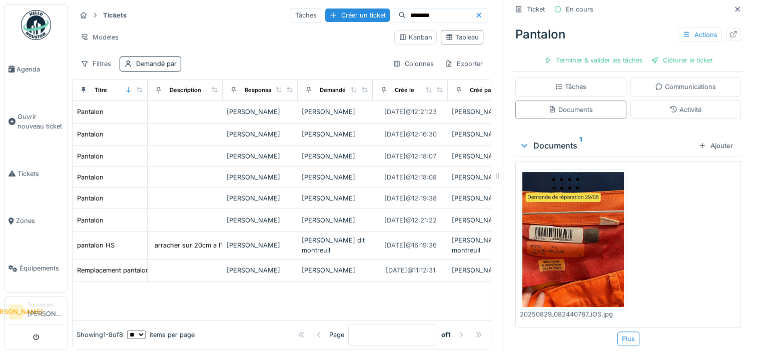
click at [553, 223] on img at bounding box center [573, 239] width 102 height 135
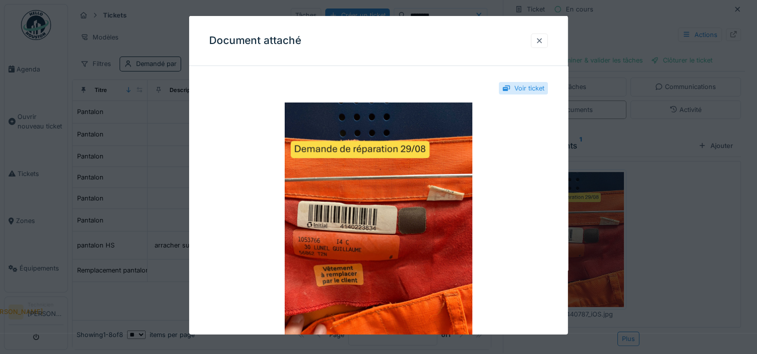
click at [540, 37] on div at bounding box center [539, 41] width 8 height 10
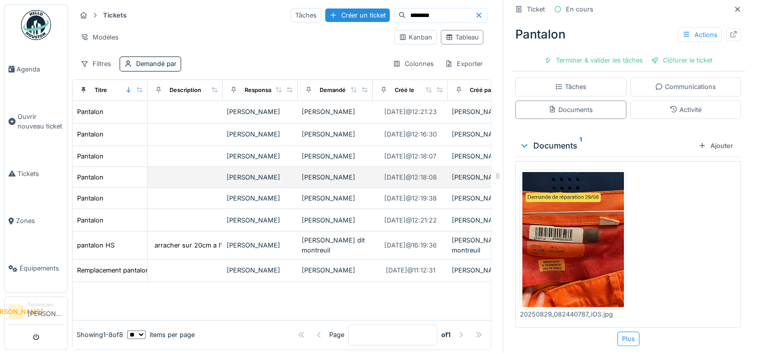
click at [172, 177] on div at bounding box center [185, 178] width 67 height 2
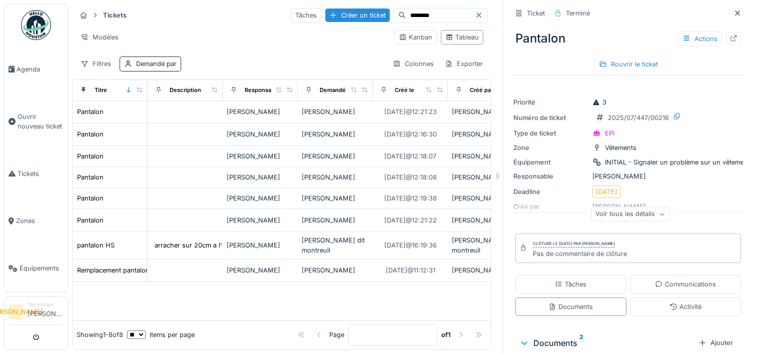
scroll to position [198, 0]
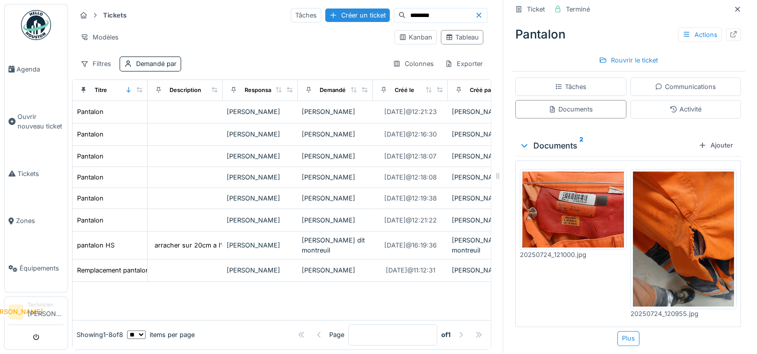
click at [570, 190] on img at bounding box center [573, 210] width 102 height 76
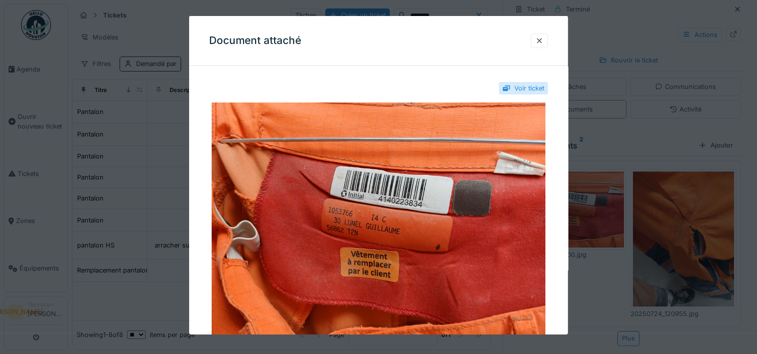
click at [551, 44] on div "Document attaché" at bounding box center [378, 41] width 379 height 50
click at [547, 43] on div at bounding box center [539, 41] width 17 height 15
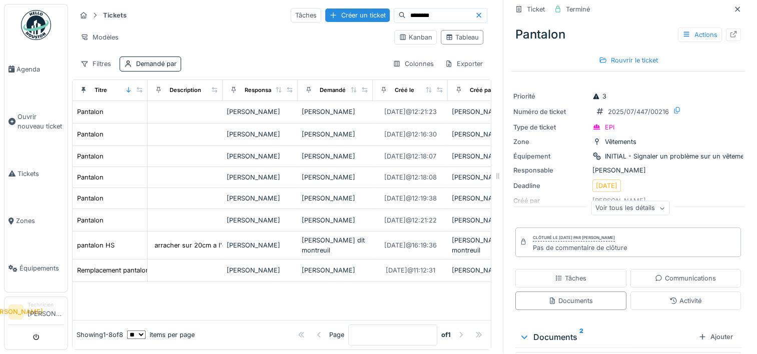
scroll to position [0, 0]
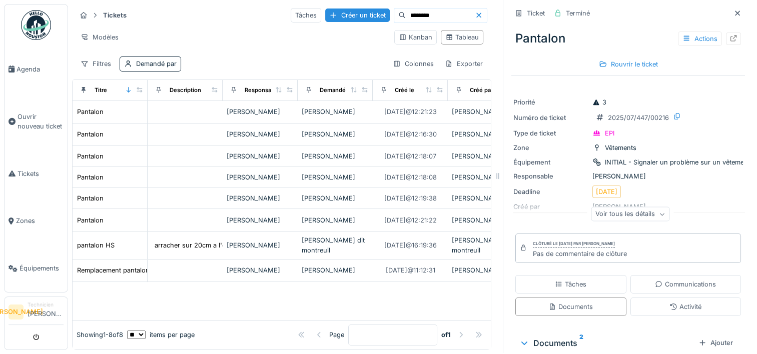
click at [628, 207] on div "Voir tous les détails" at bounding box center [630, 214] width 79 height 15
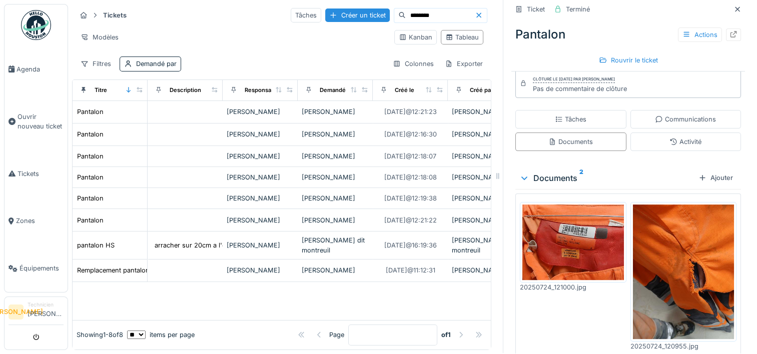
scroll to position [294, 0]
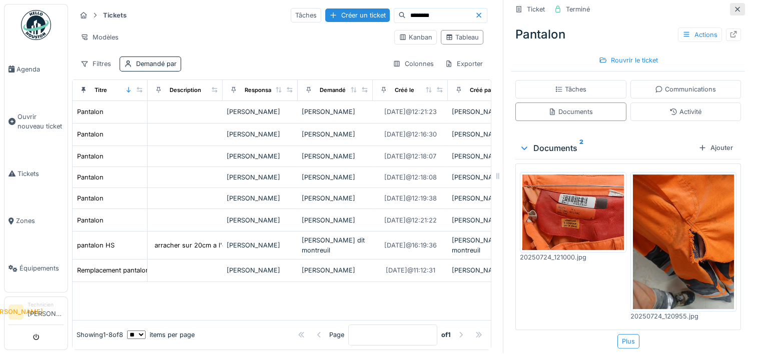
click at [733, 5] on div at bounding box center [737, 10] width 8 height 10
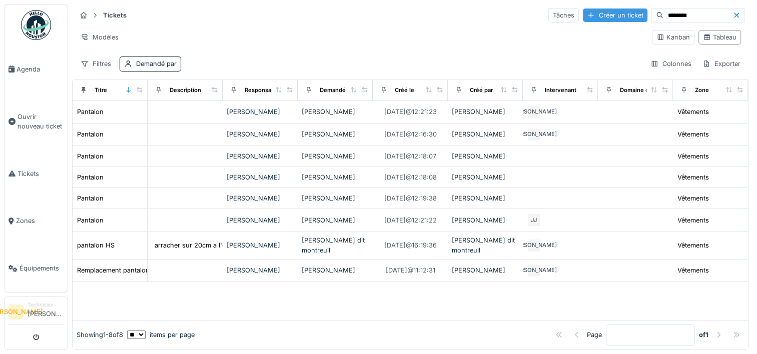
click at [588, 9] on div "Créer un ticket" at bounding box center [615, 16] width 65 height 14
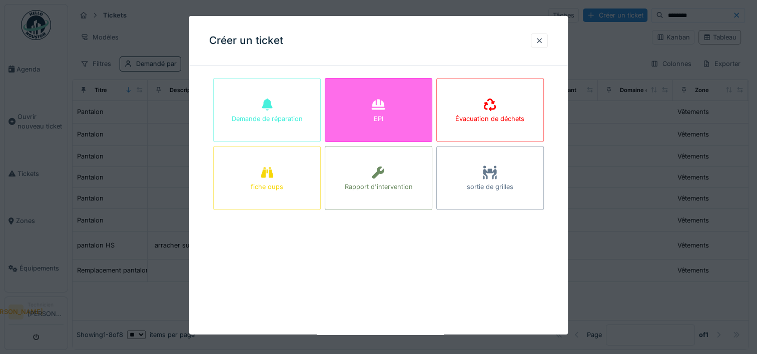
click at [388, 100] on div "EPI" at bounding box center [379, 110] width 108 height 64
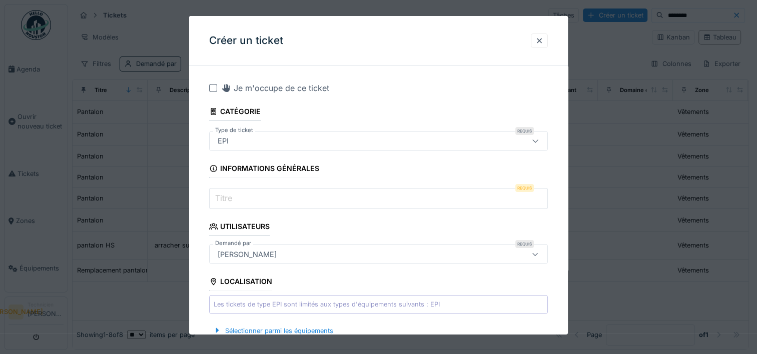
click at [336, 201] on input "Titre" at bounding box center [378, 198] width 339 height 21
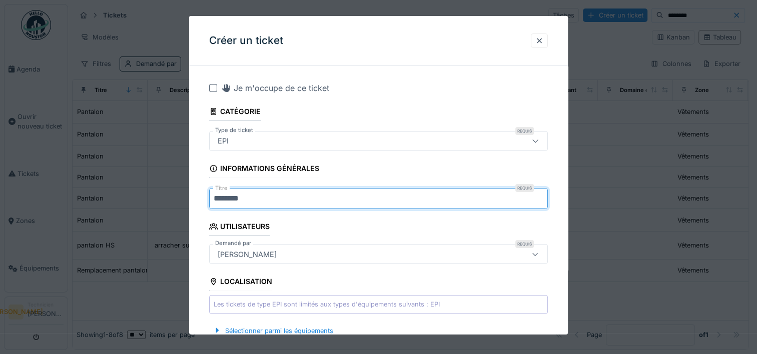
type input "********"
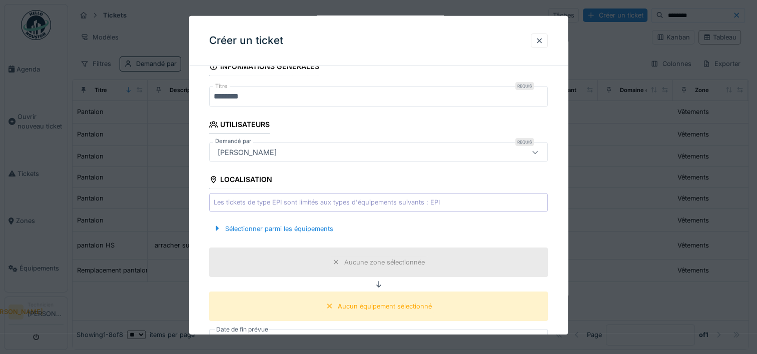
click at [345, 148] on div "[PERSON_NAME]" at bounding box center [358, 152] width 289 height 11
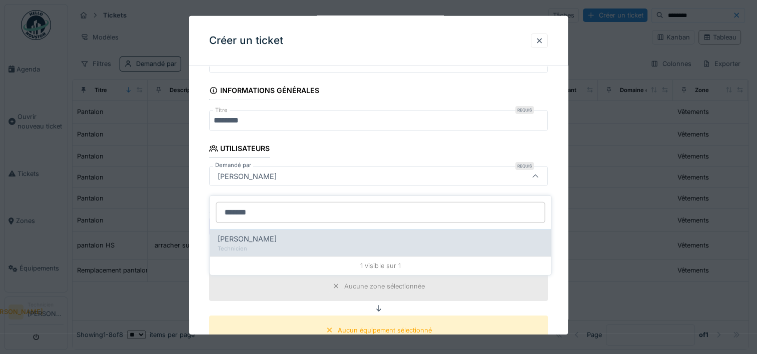
type input "*******"
click at [324, 244] on div "Technicien" at bounding box center [380, 248] width 325 height 9
type input "*****"
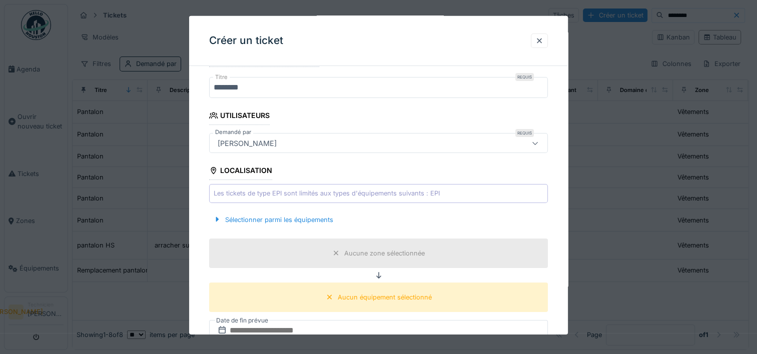
scroll to position [128, 0]
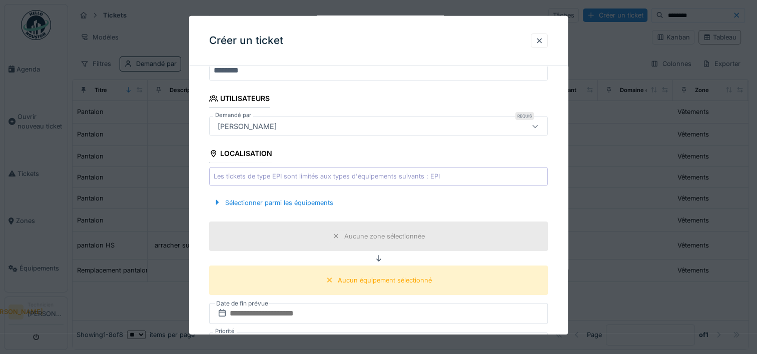
click at [448, 176] on div "Les tickets de type EPI sont limités aux types d'équipements suivants : EPI" at bounding box center [378, 176] width 339 height 19
click at [308, 207] on div "Sélectionner parmi les équipements" at bounding box center [273, 203] width 128 height 14
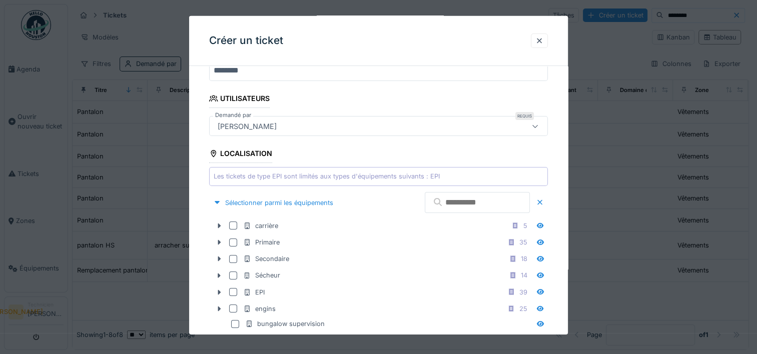
click at [235, 170] on div "Les tickets de type EPI sont limités aux types d'équipements suivants : EPI" at bounding box center [378, 176] width 339 height 19
drag, startPoint x: 235, startPoint y: 170, endPoint x: 239, endPoint y: 176, distance: 7.2
click at [239, 176] on div "Les tickets de type EPI sont limités aux types d'équipements suivants : EPI" at bounding box center [327, 177] width 226 height 10
click at [283, 176] on div "Les tickets de type EPI sont limités aux types d'équipements suivants : EPI" at bounding box center [327, 177] width 226 height 10
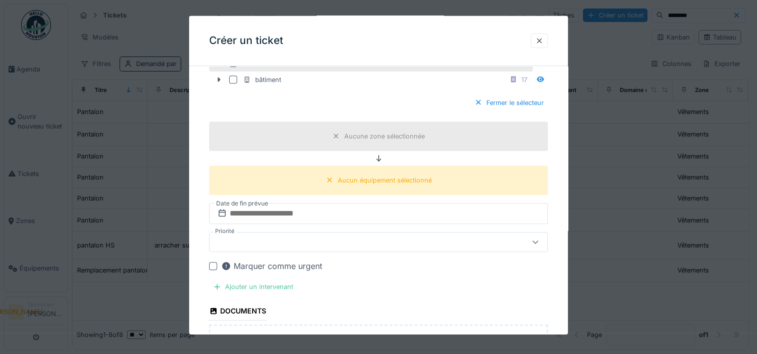
scroll to position [428, 0]
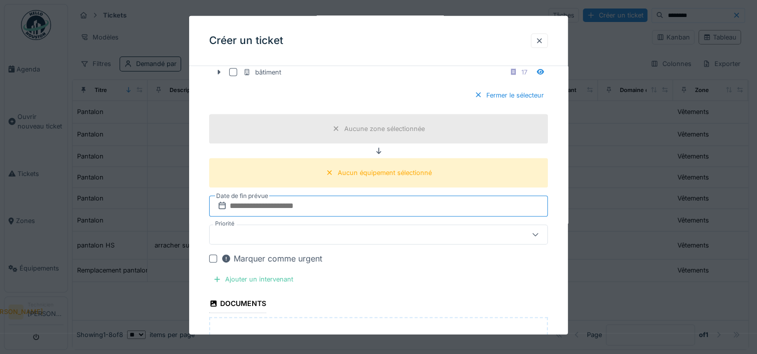
click at [321, 198] on input "text" at bounding box center [378, 206] width 339 height 21
click at [314, 203] on input "text" at bounding box center [378, 206] width 339 height 21
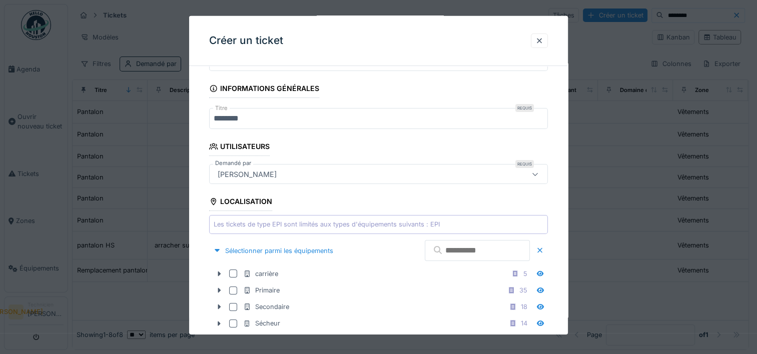
scroll to position [78, 0]
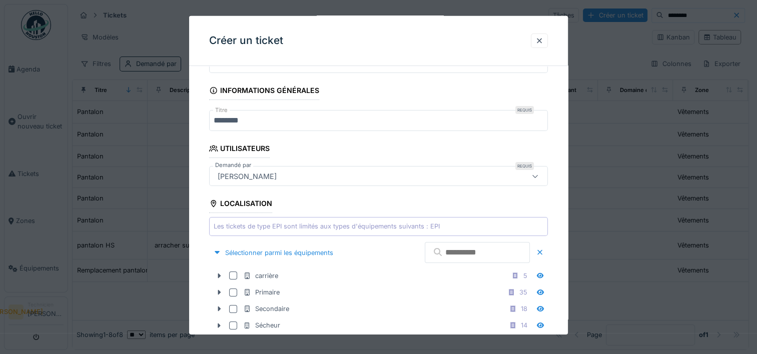
click at [353, 225] on div "Les tickets de type EPI sont limités aux types d'équipements suivants : EPI" at bounding box center [327, 227] width 226 height 10
click at [433, 249] on input "text" at bounding box center [477, 252] width 105 height 21
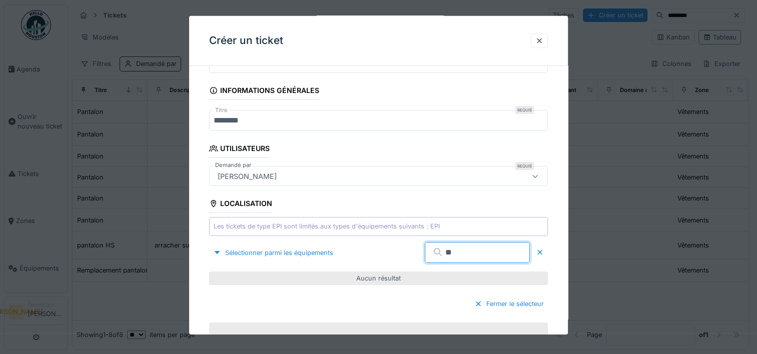
type input "*"
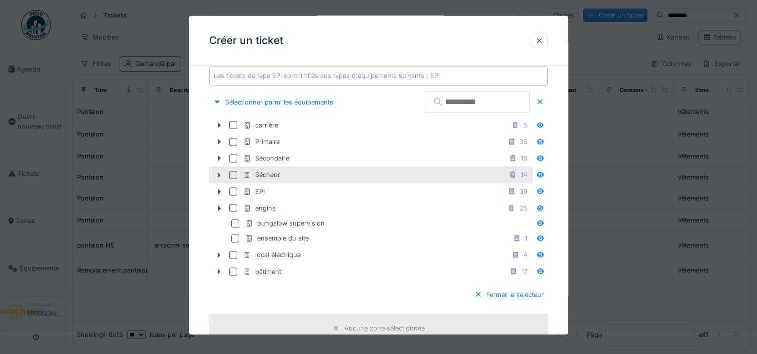
scroll to position [228, 0]
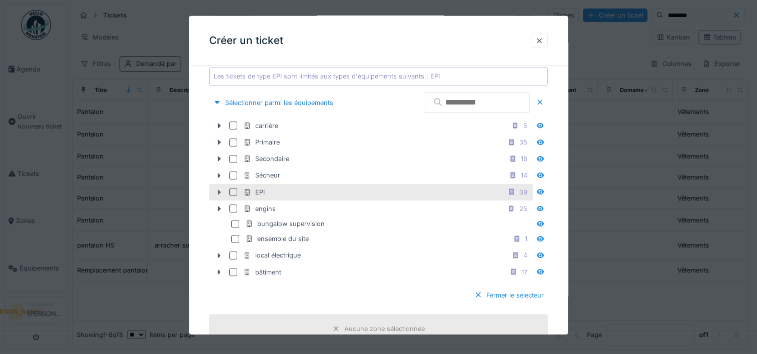
click at [218, 191] on icon at bounding box center [219, 192] width 3 height 5
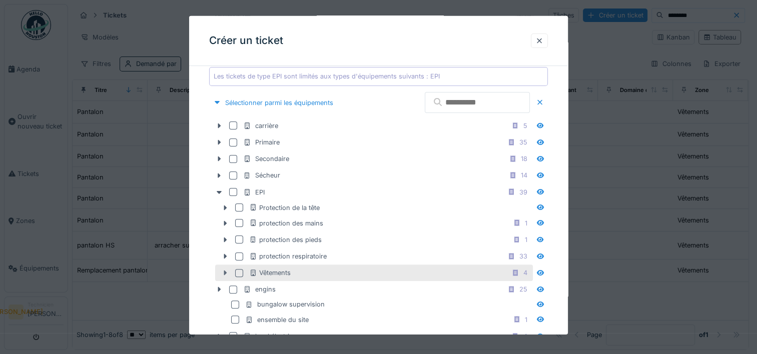
click at [223, 270] on icon at bounding box center [225, 273] width 8 height 7
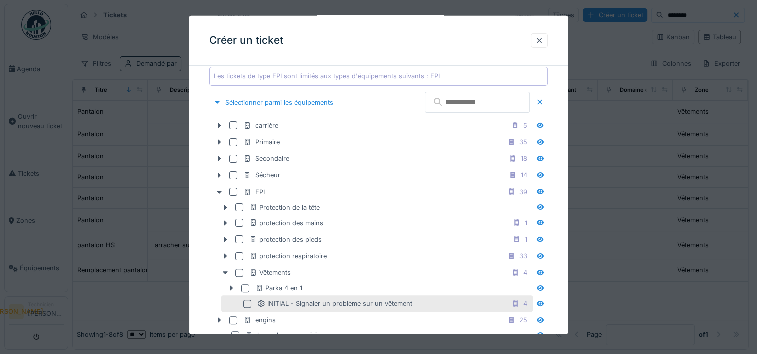
click at [244, 300] on div at bounding box center [247, 304] width 8 height 8
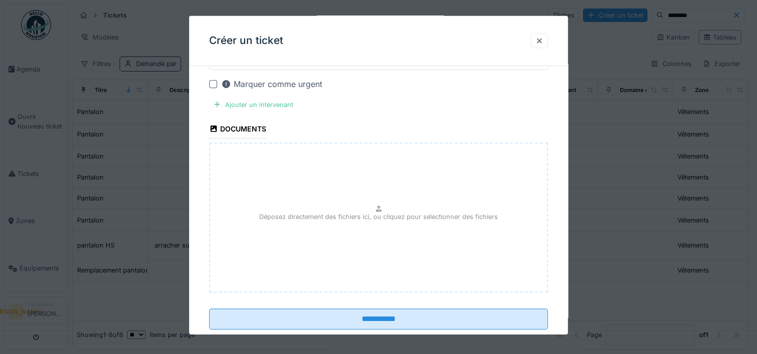
scroll to position [728, 0]
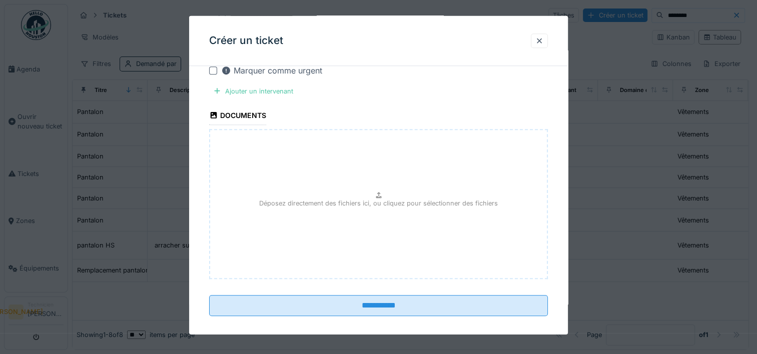
click at [291, 216] on div "Déposez directement des fichiers ici, ou cliquez pour sélectionner des fichiers" at bounding box center [378, 204] width 339 height 150
type input "**********"
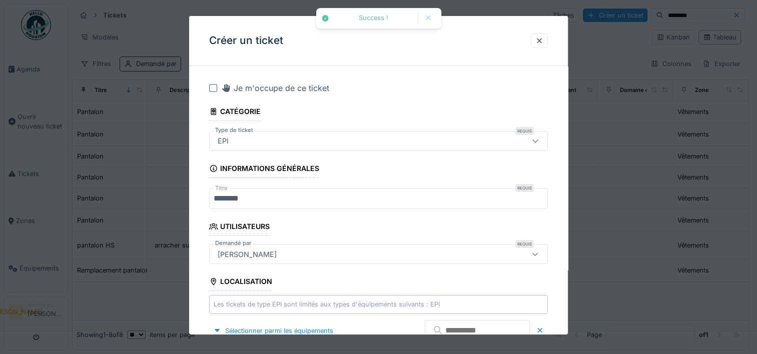
scroll to position [0, 0]
click at [276, 89] on div "Je m'occupe de ce ticket" at bounding box center [275, 88] width 108 height 12
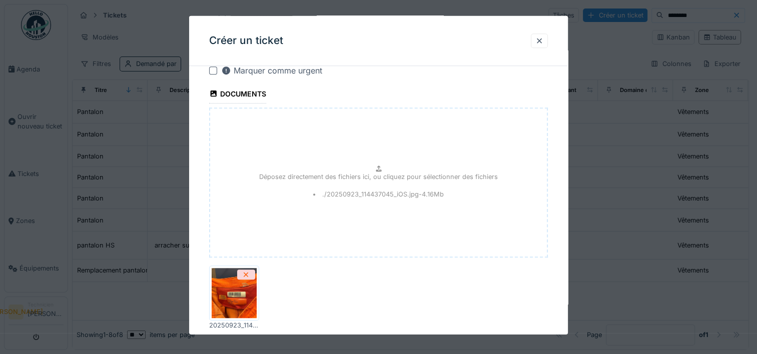
scroll to position [783, 0]
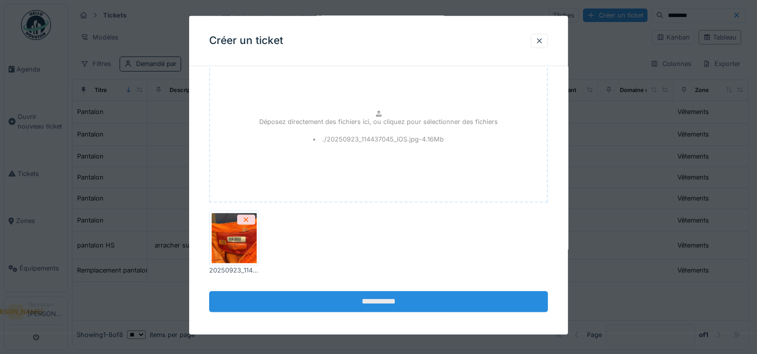
click at [386, 298] on input "**********" at bounding box center [378, 301] width 339 height 21
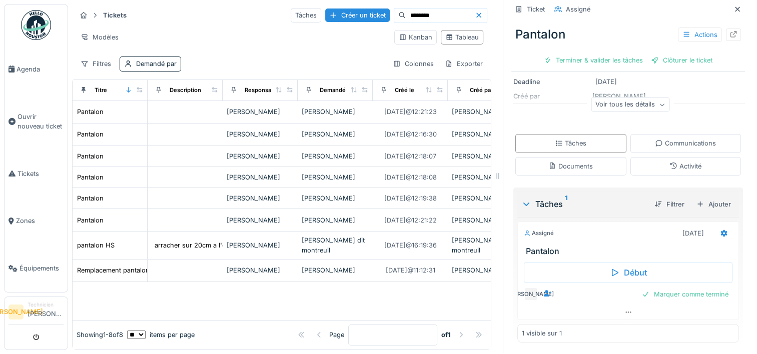
scroll to position [111, 0]
click at [678, 141] on div "Communications" at bounding box center [685, 142] width 111 height 19
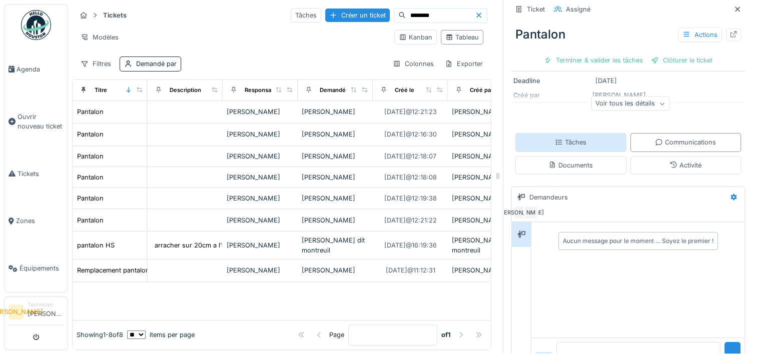
click at [584, 134] on div "Tâches" at bounding box center [570, 142] width 111 height 19
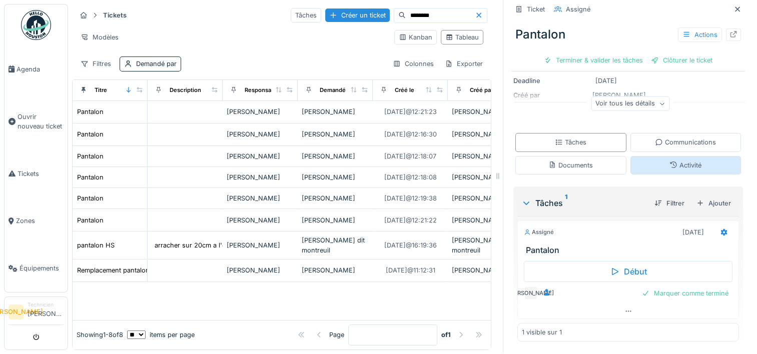
click at [635, 156] on div "Activité" at bounding box center [685, 165] width 111 height 19
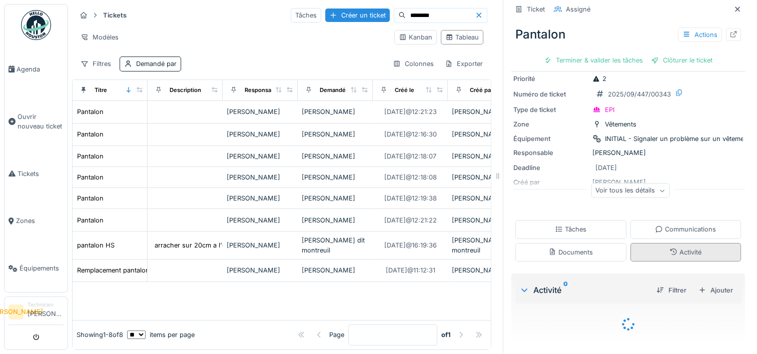
scroll to position [50, 0]
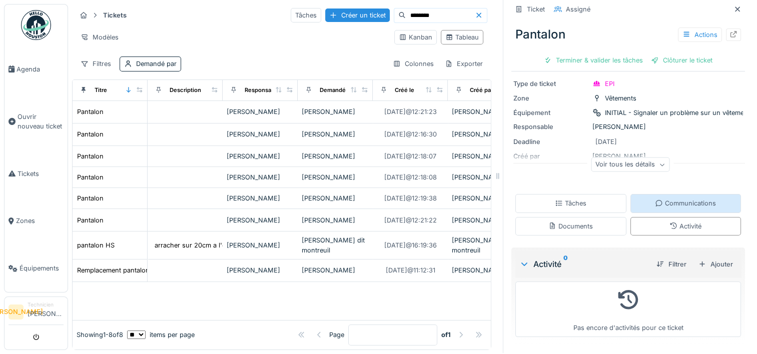
click at [662, 204] on div "Communications" at bounding box center [685, 203] width 111 height 19
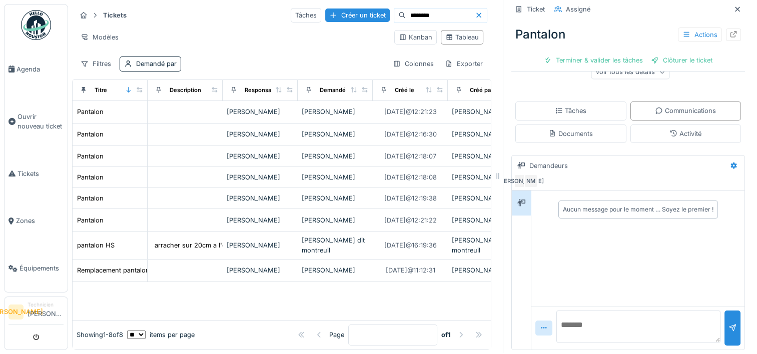
scroll to position [143, 0]
click at [604, 320] on textarea at bounding box center [638, 326] width 164 height 32
type textarea "**********"
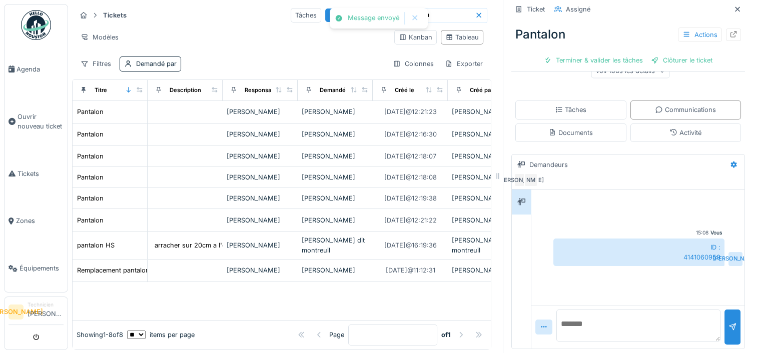
click at [686, 247] on div "ID : 4141060959" at bounding box center [638, 252] width 171 height 27
drag, startPoint x: 686, startPoint y: 247, endPoint x: 674, endPoint y: 274, distance: 29.8
click at [674, 274] on div "Vous 15:08 ID : 4141060959 JA" at bounding box center [637, 248] width 213 height 116
click at [338, 9] on div "Créer un ticket" at bounding box center [357, 16] width 65 height 14
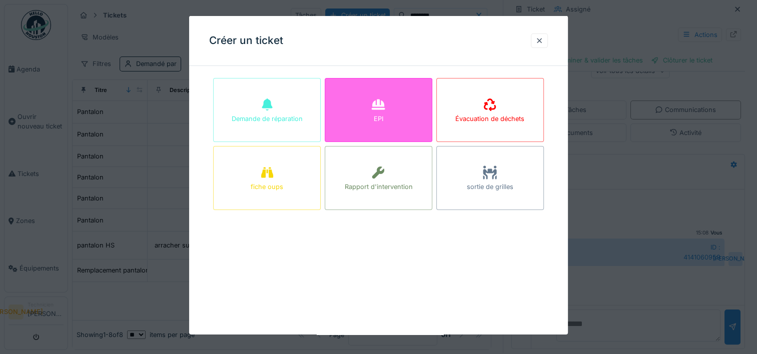
click at [392, 105] on div "EPI" at bounding box center [379, 110] width 108 height 64
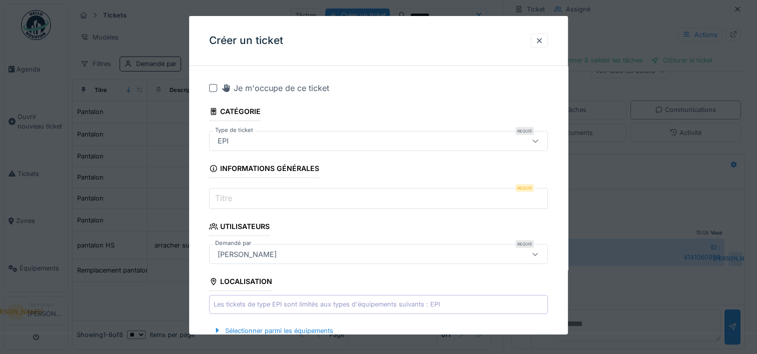
click at [315, 89] on div "Je m'occupe de ce ticket" at bounding box center [275, 88] width 108 height 12
click at [288, 202] on input "Titre" at bounding box center [378, 198] width 339 height 21
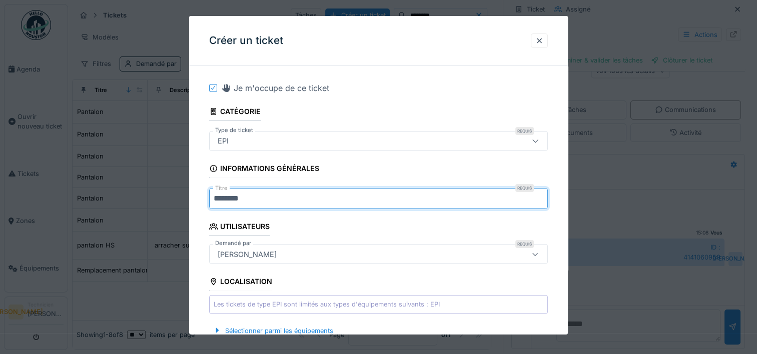
type input "********"
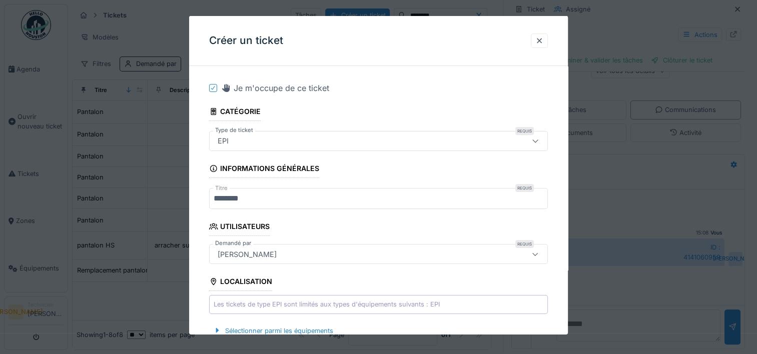
scroll to position [2, 0]
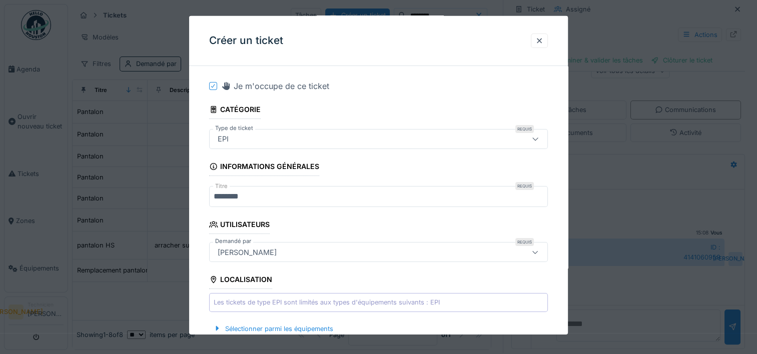
click at [312, 254] on div "[PERSON_NAME]" at bounding box center [358, 252] width 289 height 11
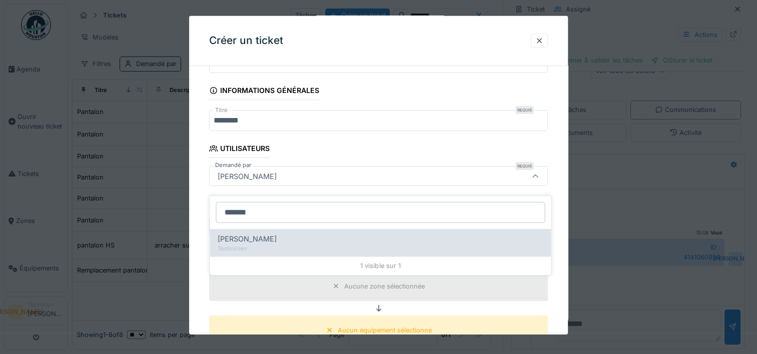
type input "*******"
click at [310, 244] on div "Technicien" at bounding box center [380, 248] width 325 height 9
type input "*****"
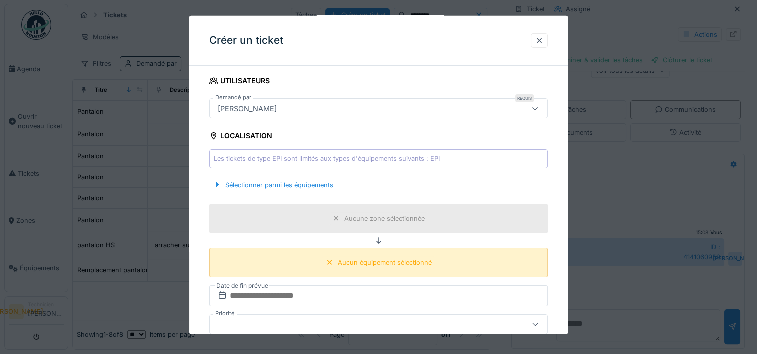
scroll to position [178, 0]
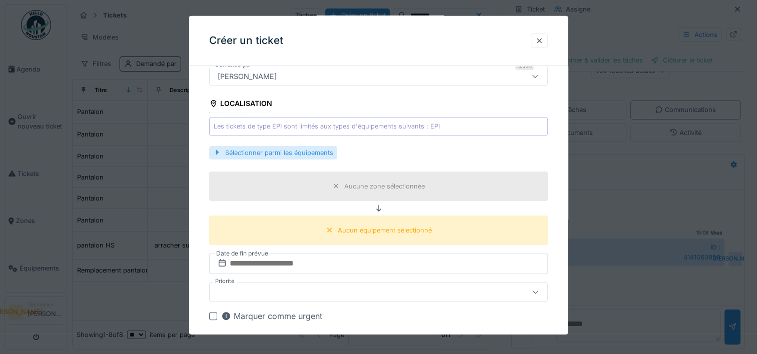
click at [217, 149] on div at bounding box center [217, 153] width 8 height 10
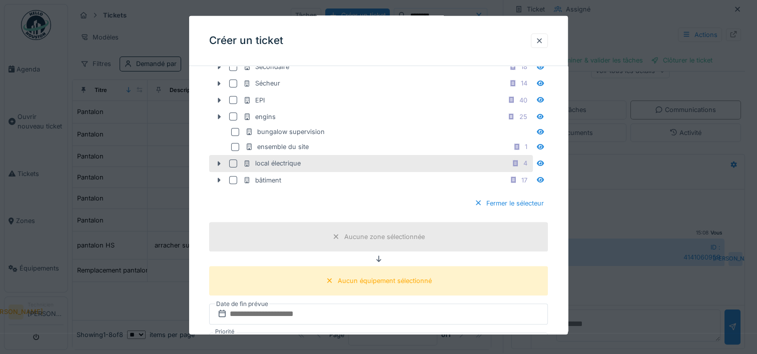
scroll to position [328, 0]
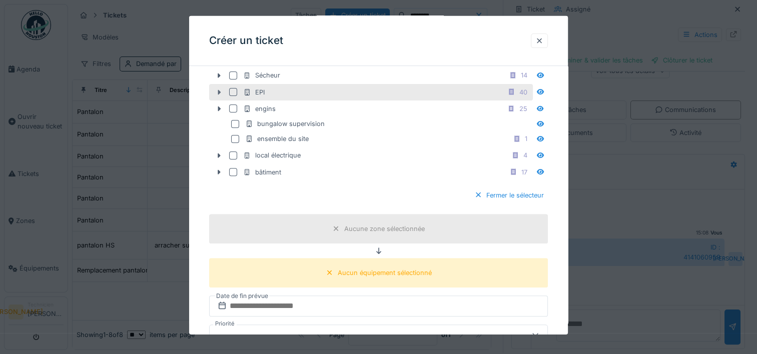
click at [216, 92] on icon at bounding box center [219, 92] width 8 height 7
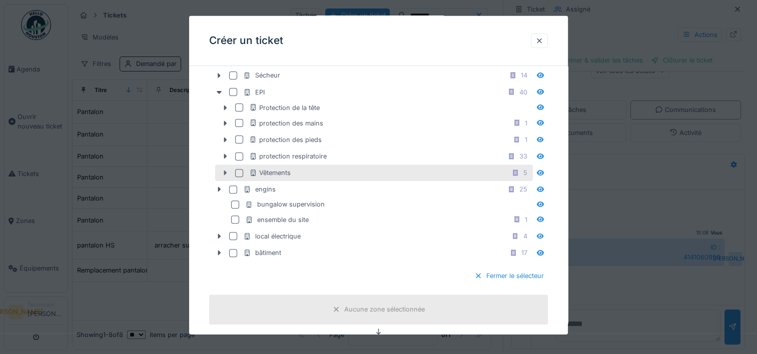
click at [225, 173] on icon at bounding box center [225, 173] width 8 height 7
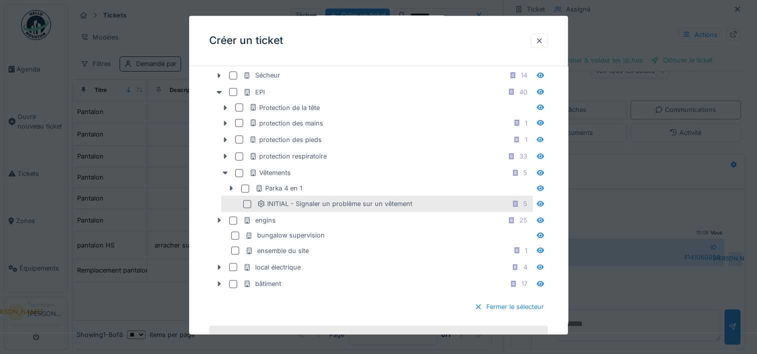
click at [245, 202] on div at bounding box center [247, 204] width 8 height 8
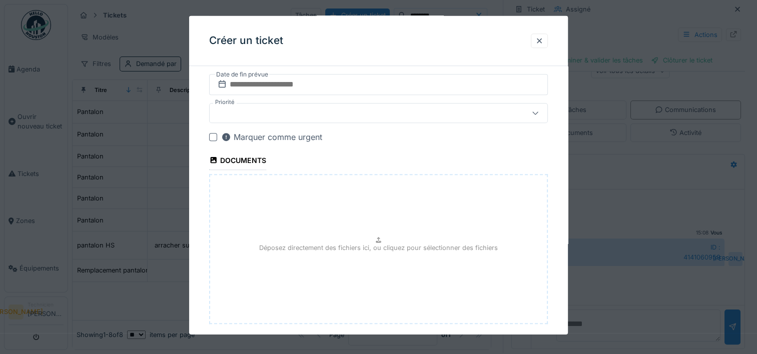
scroll to position [711, 0]
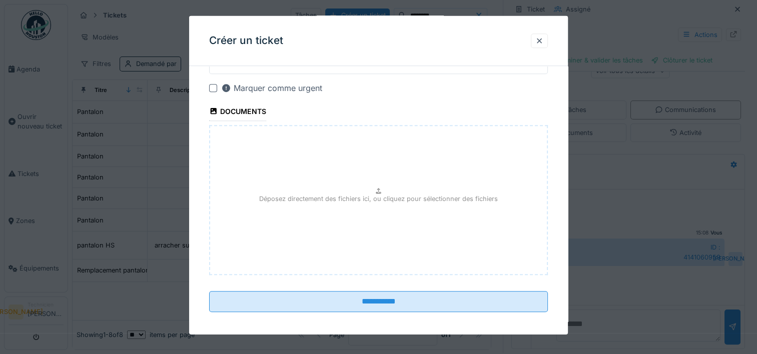
click at [389, 185] on div "Déposez directement des fichiers ici, ou cliquez pour sélectionner des fichiers" at bounding box center [378, 200] width 339 height 150
type input "**********"
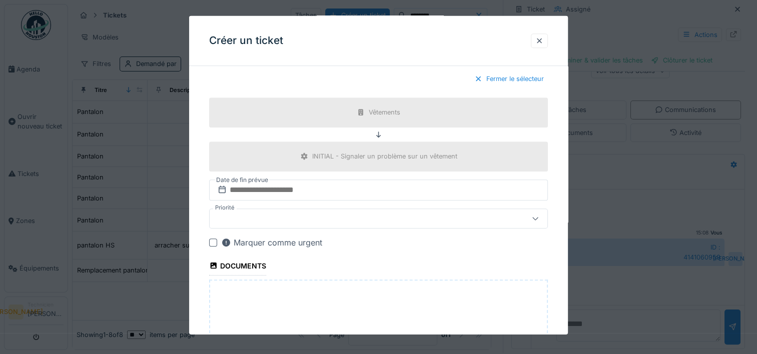
scroll to position [750, 0]
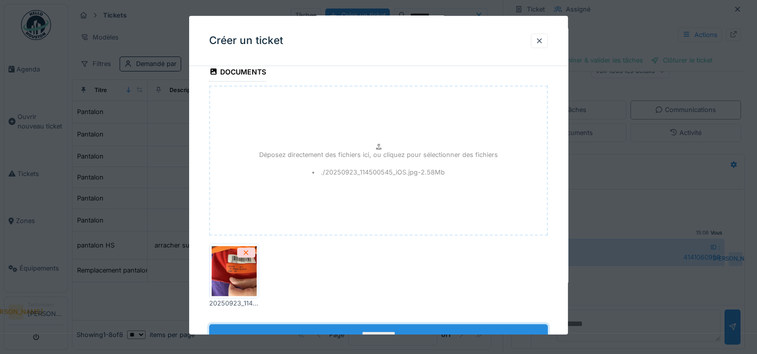
click at [360, 324] on input "**********" at bounding box center [378, 334] width 339 height 21
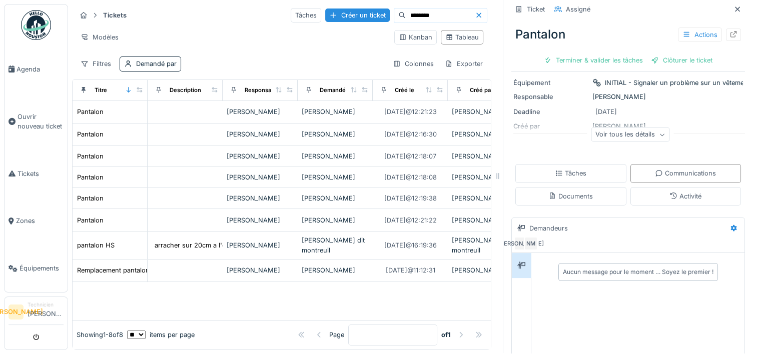
scroll to position [143, 0]
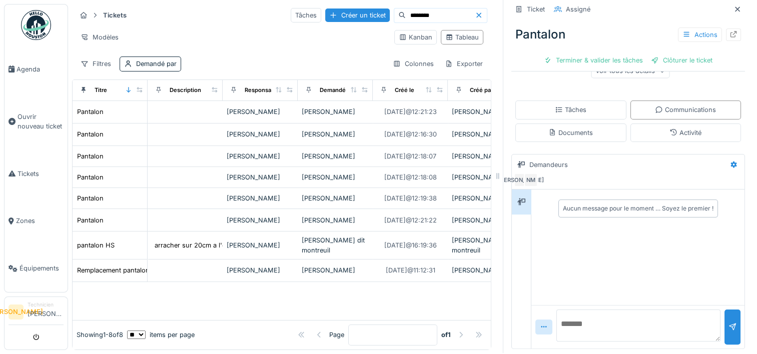
click at [614, 312] on textarea at bounding box center [638, 326] width 164 height 32
type textarea "****"
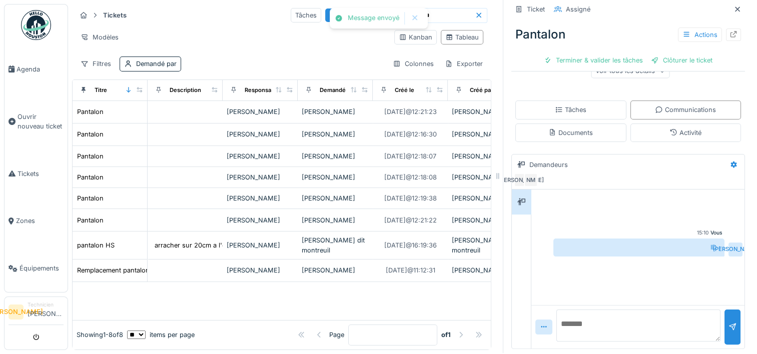
click at [697, 239] on div "ID :" at bounding box center [638, 248] width 171 height 18
click at [664, 324] on textarea at bounding box center [638, 326] width 164 height 32
type textarea "**********"
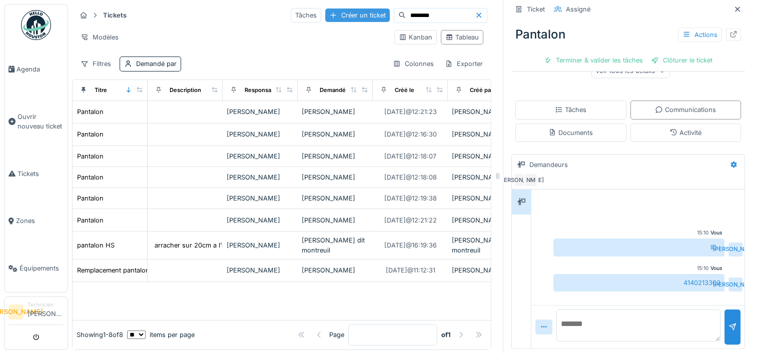
click at [336, 9] on div "Créer un ticket" at bounding box center [357, 16] width 65 height 14
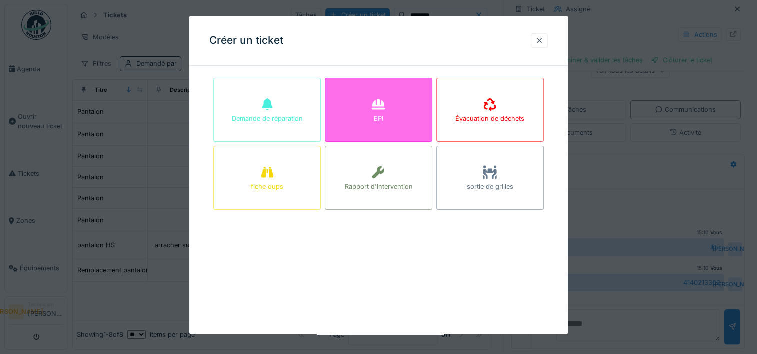
click at [354, 128] on div "EPI" at bounding box center [379, 110] width 108 height 64
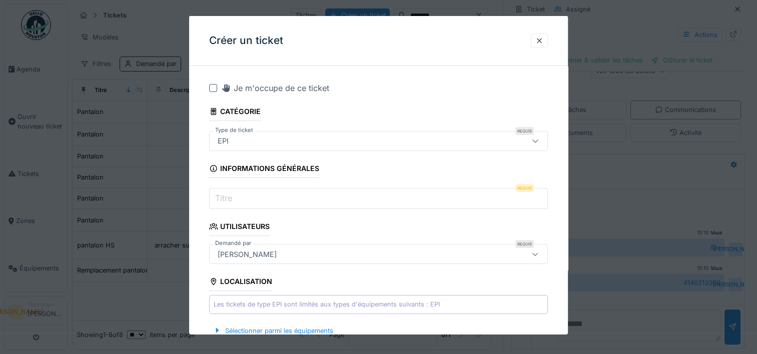
click at [314, 195] on input "Titre" at bounding box center [378, 198] width 339 height 21
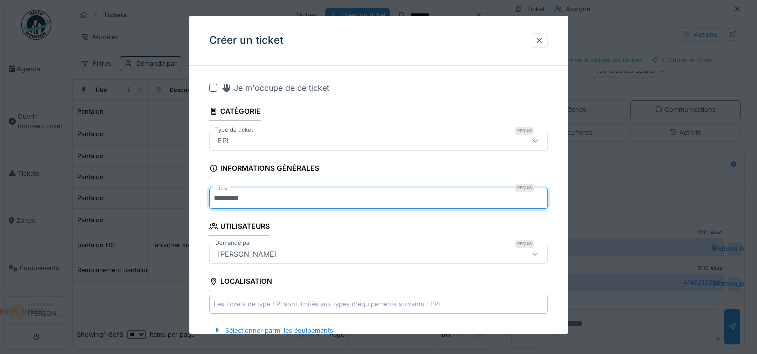
type input "********"
click at [213, 86] on div at bounding box center [213, 88] width 8 height 8
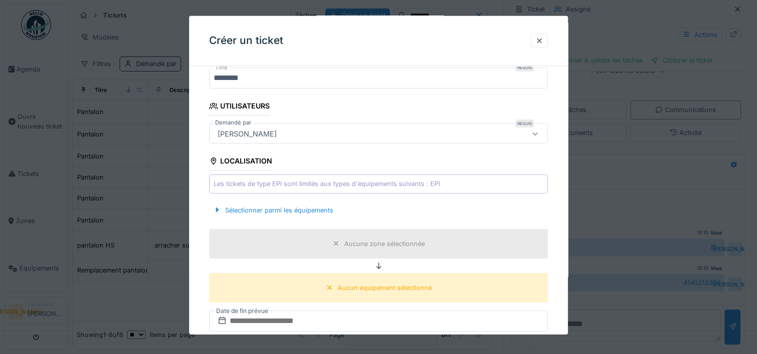
scroll to position [150, 0]
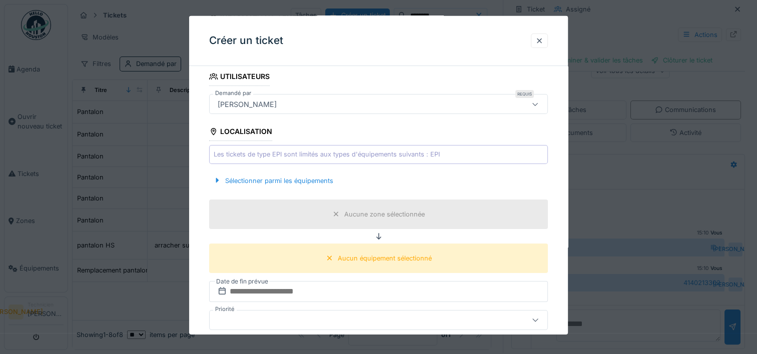
click at [374, 112] on div "[PERSON_NAME]" at bounding box center [378, 104] width 339 height 20
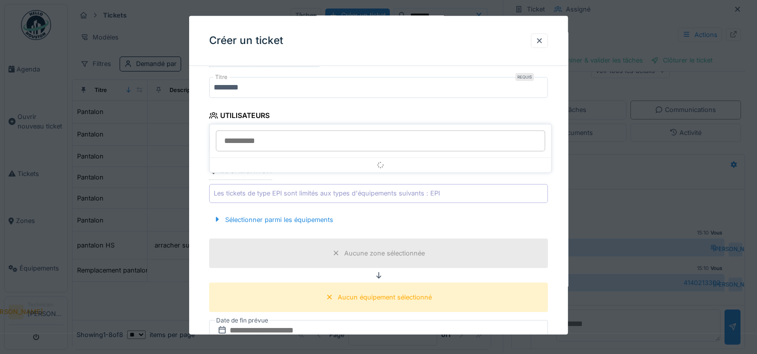
scroll to position [78, 0]
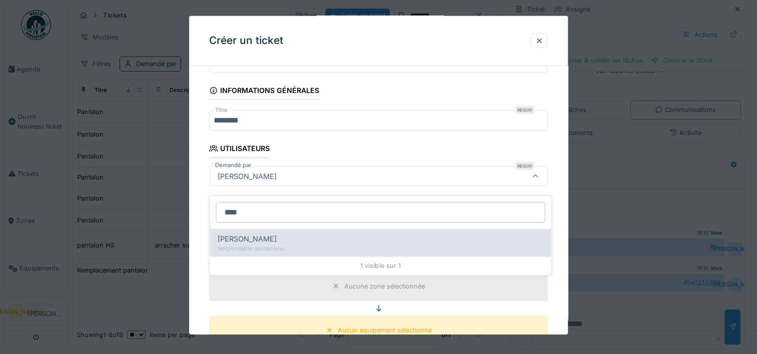
type input "****"
click at [330, 244] on div "Responsable demandeur" at bounding box center [380, 248] width 325 height 9
type input "*****"
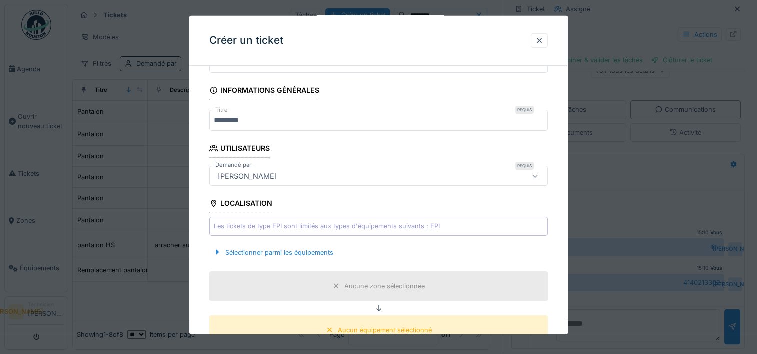
click at [337, 227] on div "Les tickets de type EPI sont limités aux types d'équipements suivants : EPI" at bounding box center [327, 227] width 226 height 10
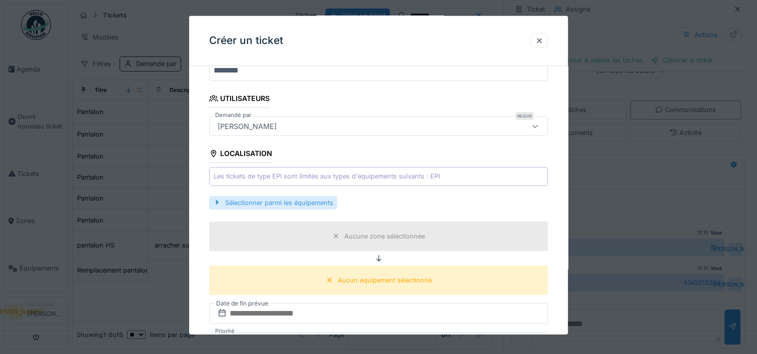
click at [243, 201] on div "Sélectionner parmi les équipements" at bounding box center [273, 203] width 128 height 14
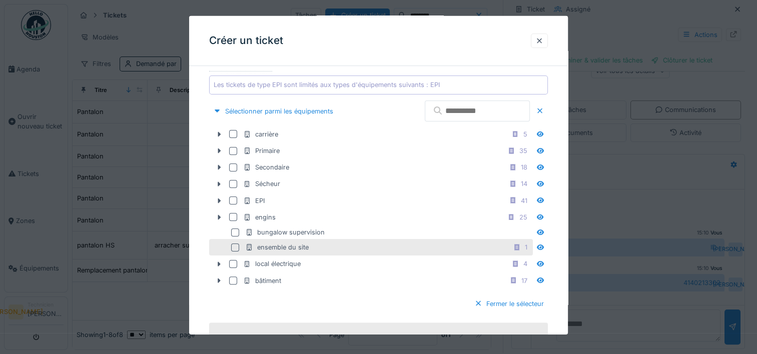
scroll to position [278, 0]
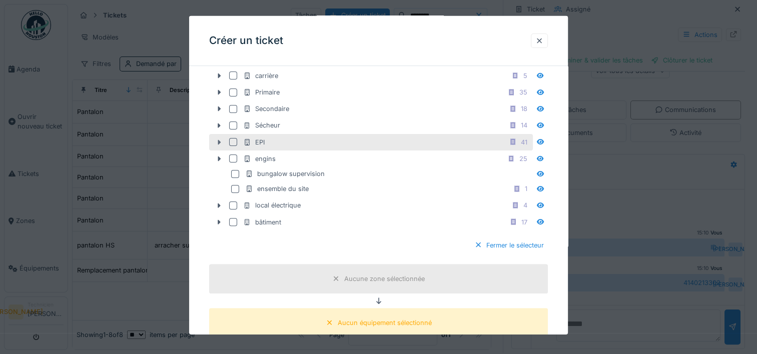
click at [214, 143] on div at bounding box center [219, 142] width 16 height 11
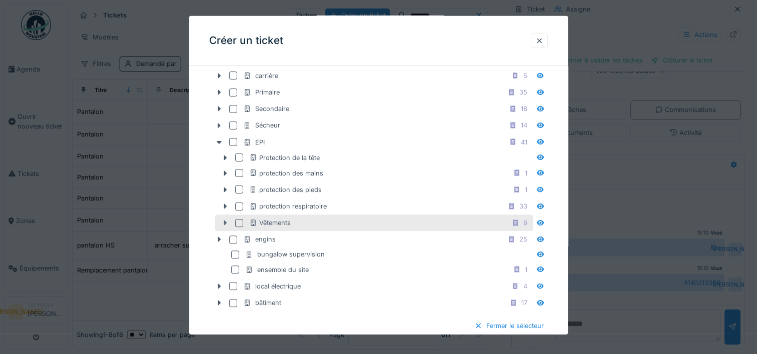
drag, startPoint x: 219, startPoint y: 221, endPoint x: 230, endPoint y: 221, distance: 10.5
click at [220, 221] on div at bounding box center [225, 223] width 16 height 11
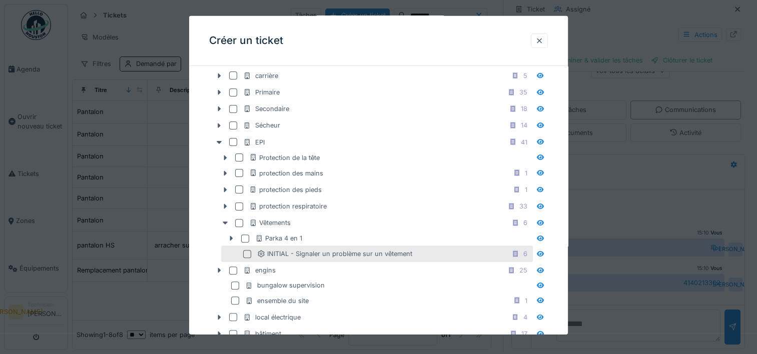
click at [246, 250] on div at bounding box center [247, 254] width 8 height 8
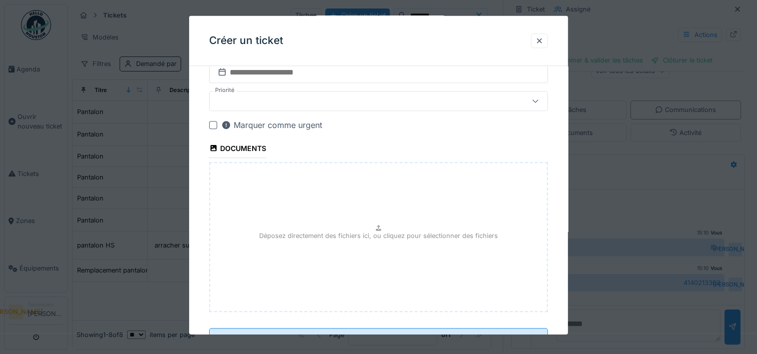
scroll to position [678, 0]
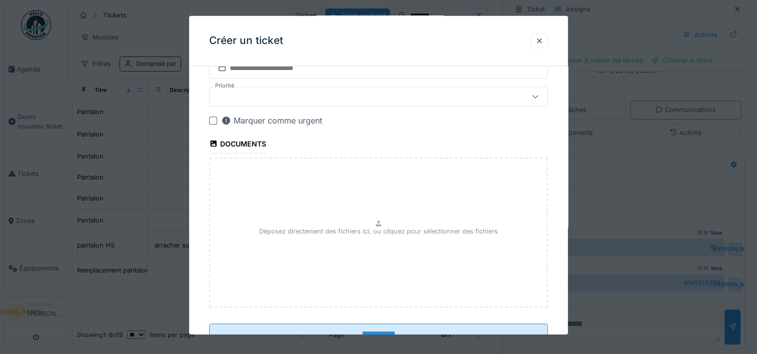
click at [333, 229] on p "Déposez directement des fichiers ici, ou cliquez pour sélectionner des fichiers" at bounding box center [378, 232] width 239 height 10
type input "**********"
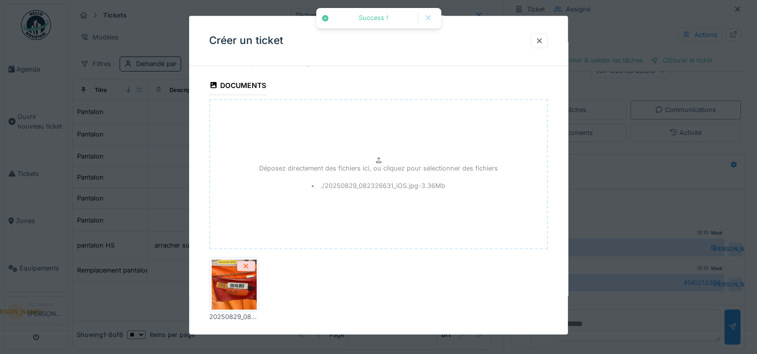
scroll to position [783, 0]
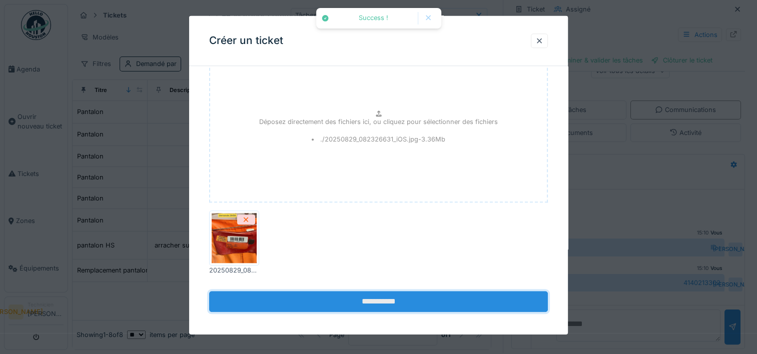
click at [372, 300] on input "**********" at bounding box center [378, 301] width 339 height 21
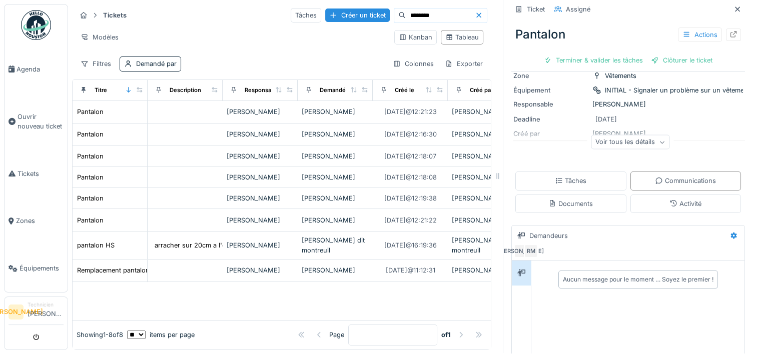
scroll to position [143, 0]
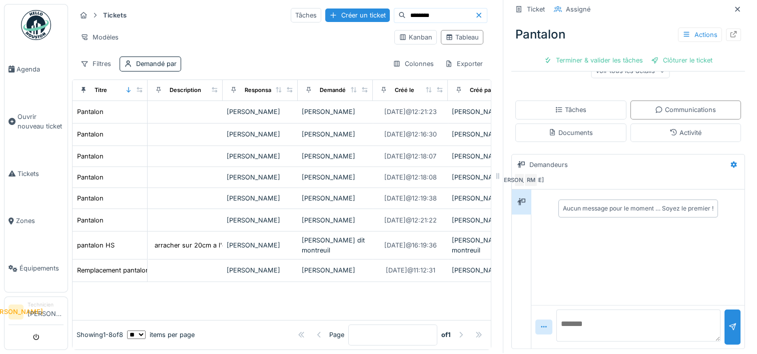
click at [591, 313] on textarea at bounding box center [638, 326] width 164 height 32
type textarea "**********"
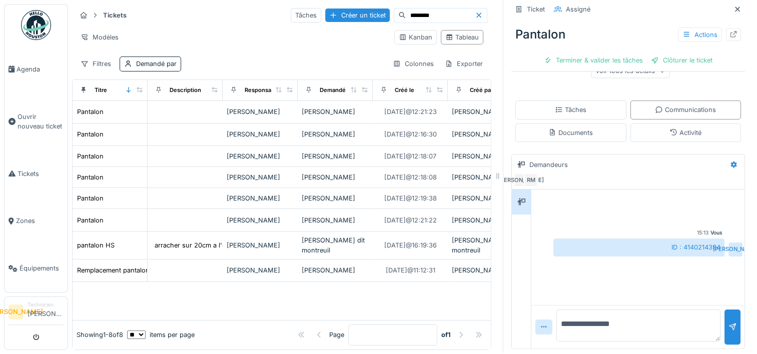
type textarea "**********"
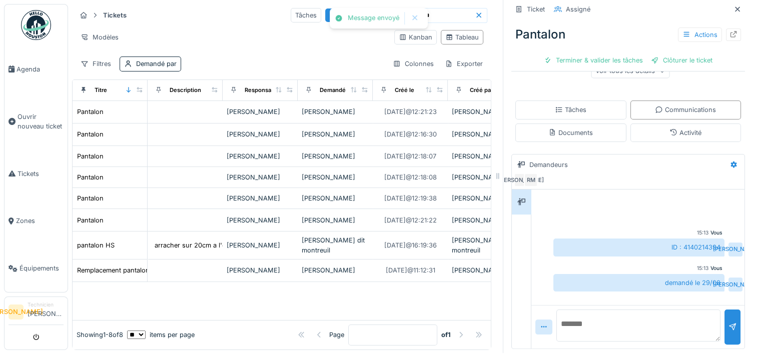
scroll to position [0, 0]
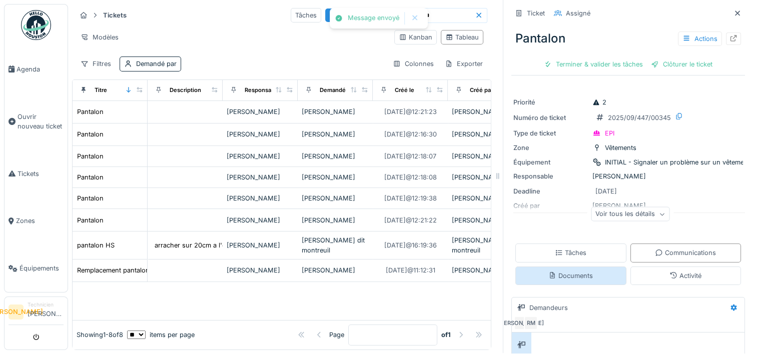
click at [576, 272] on div "Documents" at bounding box center [570, 276] width 45 height 10
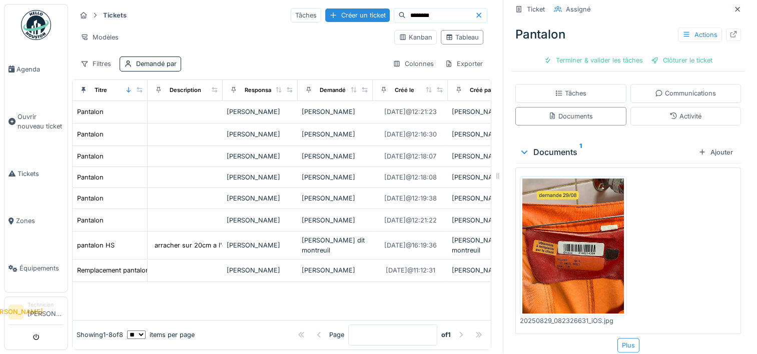
scroll to position [166, 0]
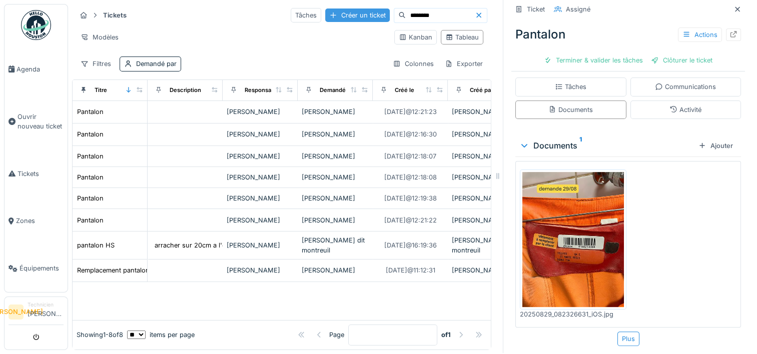
click at [325, 9] on div "Créer un ticket" at bounding box center [357, 16] width 65 height 14
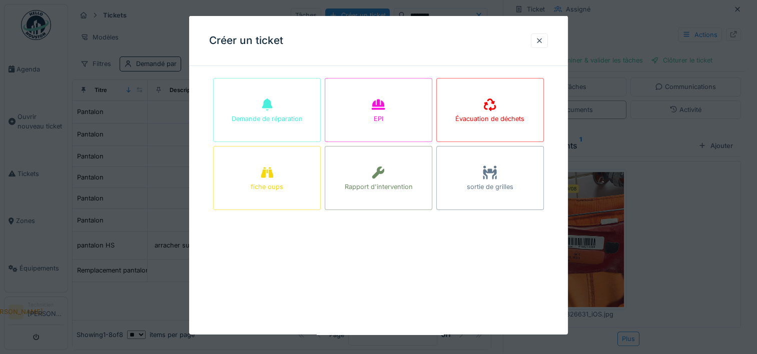
click at [373, 102] on icon at bounding box center [378, 105] width 15 height 12
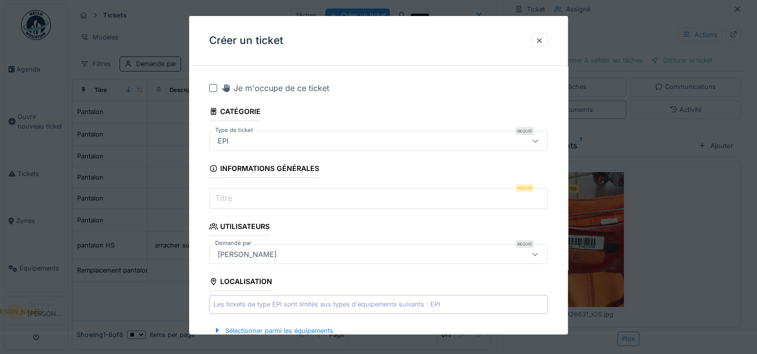
click at [286, 91] on div "Je m'occupe de ce ticket" at bounding box center [275, 88] width 108 height 12
click at [285, 192] on input "Titre" at bounding box center [378, 198] width 339 height 21
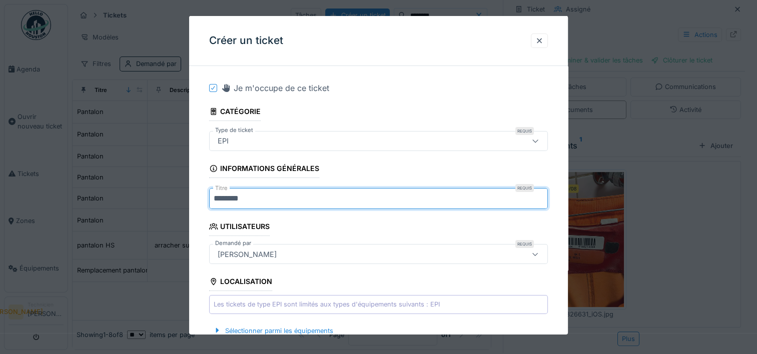
type input "********"
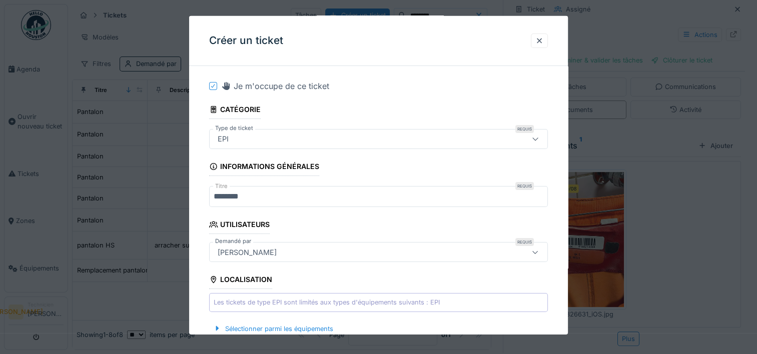
click at [282, 256] on div "[PERSON_NAME]" at bounding box center [358, 252] width 289 height 11
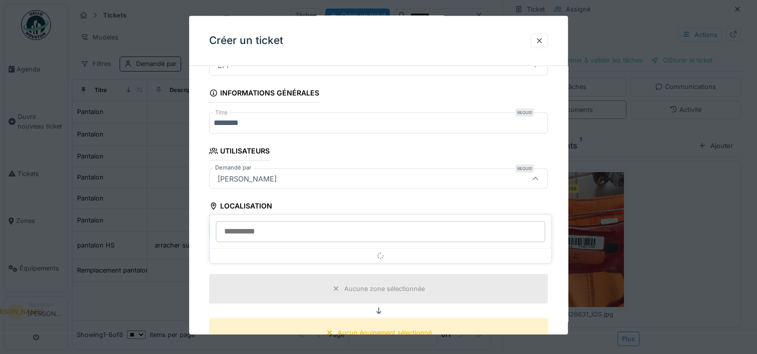
scroll to position [78, 0]
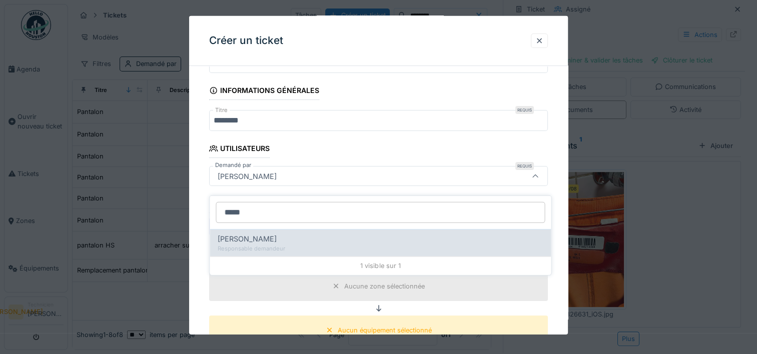
type input "*****"
click at [272, 234] on div "Régis Marie" at bounding box center [380, 239] width 325 height 11
type input "*****"
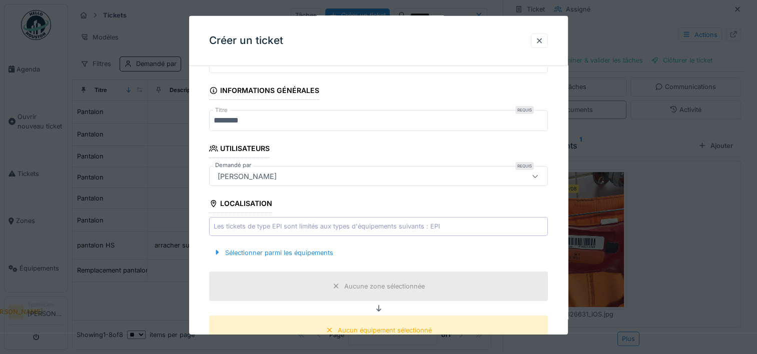
click at [278, 226] on div "Les tickets de type EPI sont limités aux types d'équipements suivants : EPI" at bounding box center [327, 227] width 226 height 10
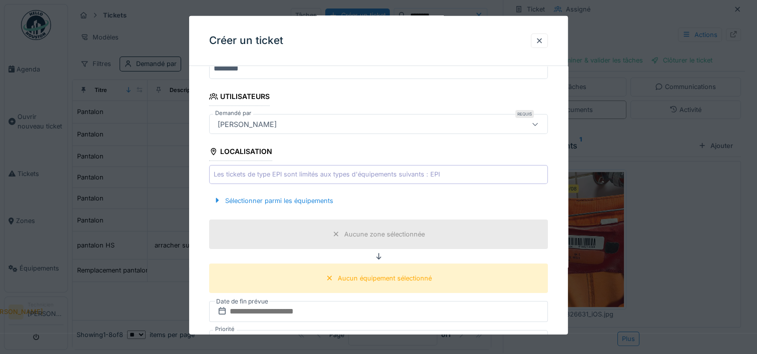
scroll to position [178, 0]
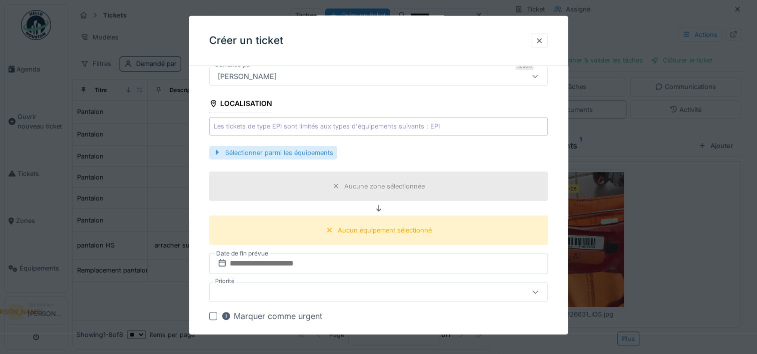
click at [272, 153] on div "Sélectionner parmi les équipements" at bounding box center [273, 153] width 128 height 14
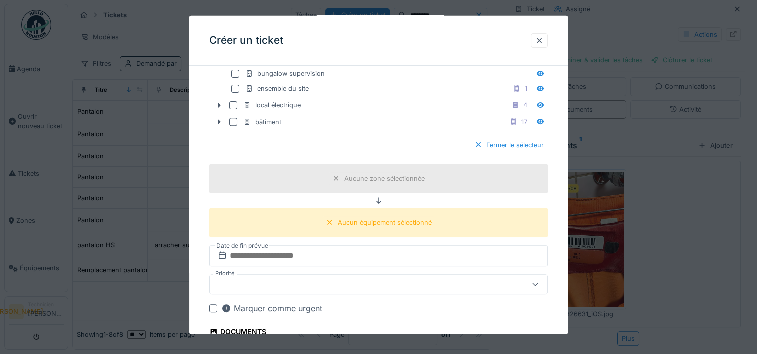
scroll to position [278, 0]
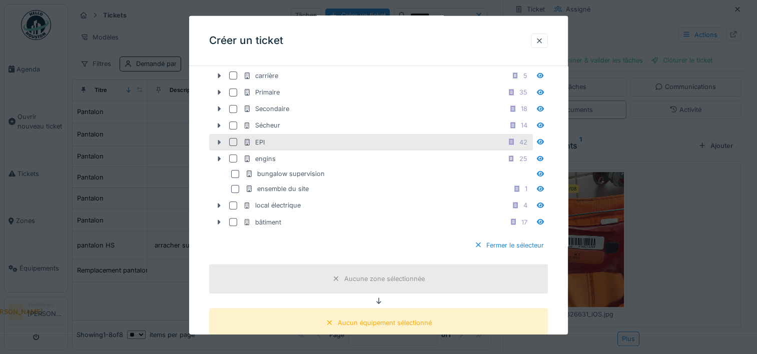
click at [220, 140] on icon at bounding box center [219, 142] width 3 height 5
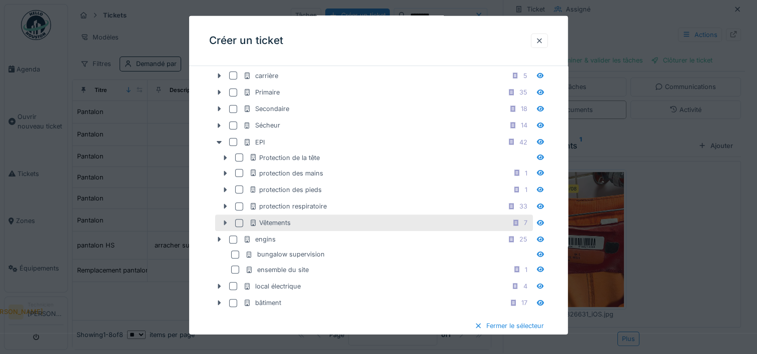
click at [226, 222] on icon at bounding box center [225, 223] width 8 height 7
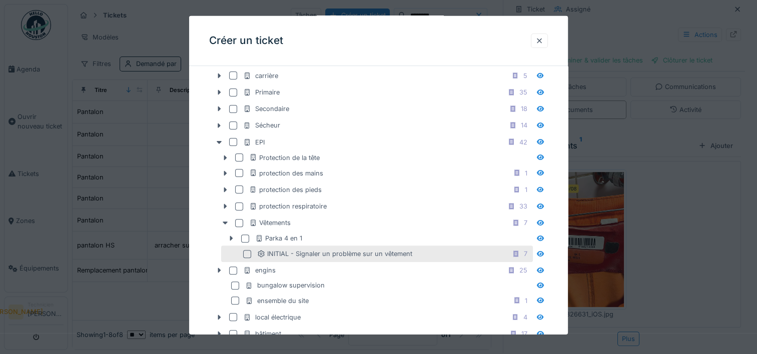
click at [250, 256] on div "INITIAL - Signaler un problème sur un vêtement 7" at bounding box center [377, 254] width 312 height 17
click at [238, 253] on icon at bounding box center [238, 254] width 6 height 6
click at [250, 251] on div at bounding box center [247, 254] width 8 height 8
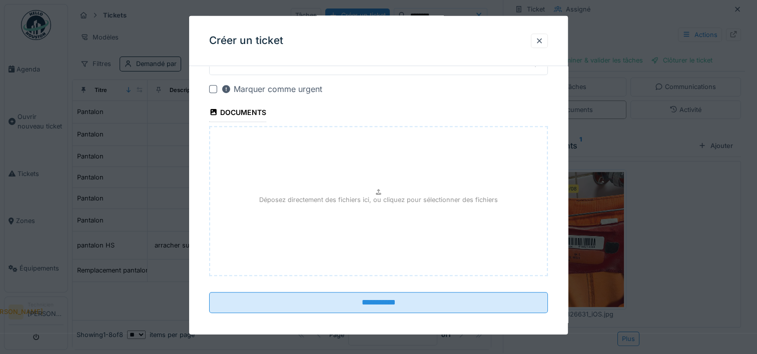
scroll to position [711, 0]
click at [364, 220] on div "Déposez directement des fichiers ici, ou cliquez pour sélectionner des fichiers" at bounding box center [378, 200] width 339 height 150
type input "**********"
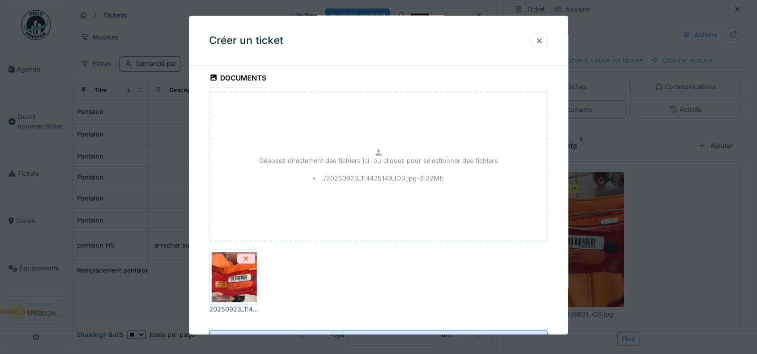
scroll to position [783, 0]
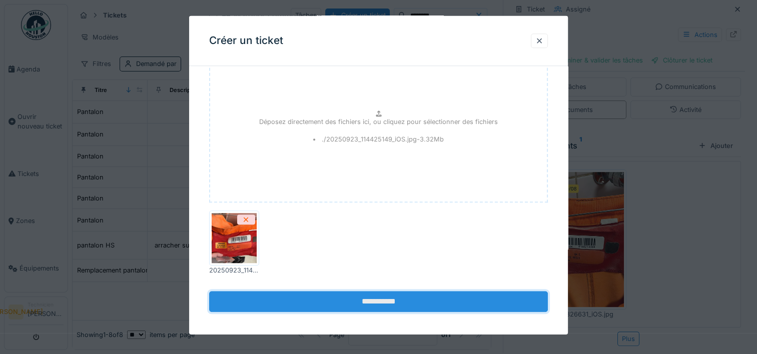
click at [441, 299] on input "**********" at bounding box center [378, 301] width 339 height 21
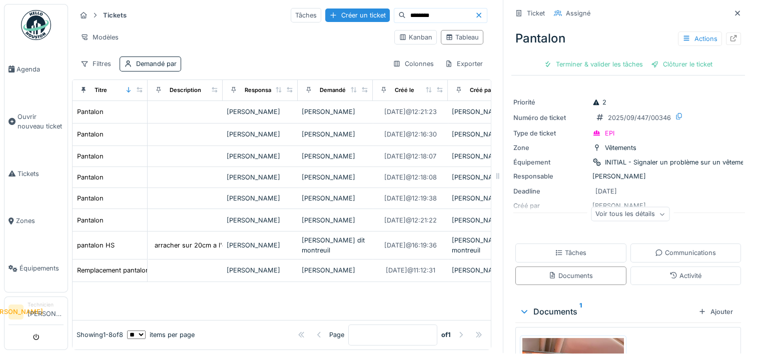
drag, startPoint x: 348, startPoint y: 6, endPoint x: 564, endPoint y: 52, distance: 221.4
click at [348, 9] on div "Créer un ticket" at bounding box center [357, 16] width 65 height 14
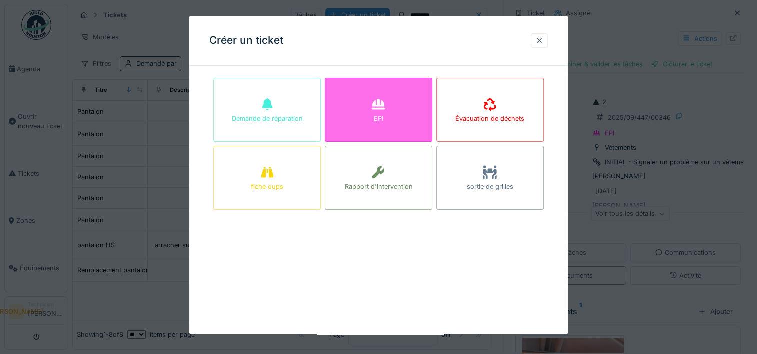
click at [354, 123] on div "EPI" at bounding box center [379, 110] width 108 height 64
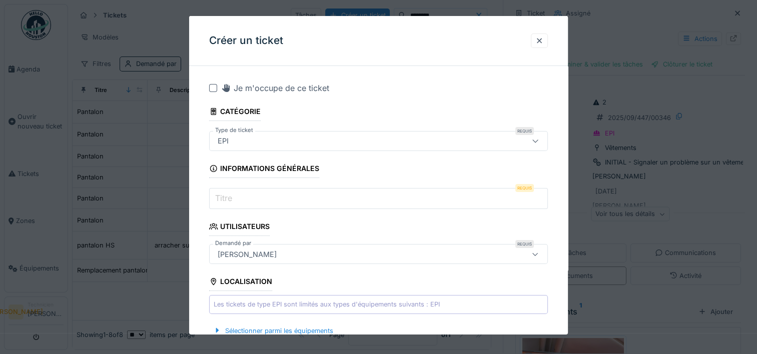
click at [291, 90] on div "Je m'occupe de ce ticket" at bounding box center [275, 88] width 108 height 12
click at [281, 202] on input "Titre" at bounding box center [378, 198] width 339 height 21
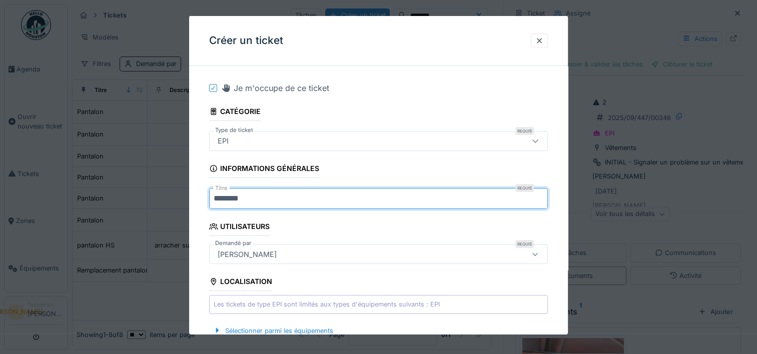
type input "********"
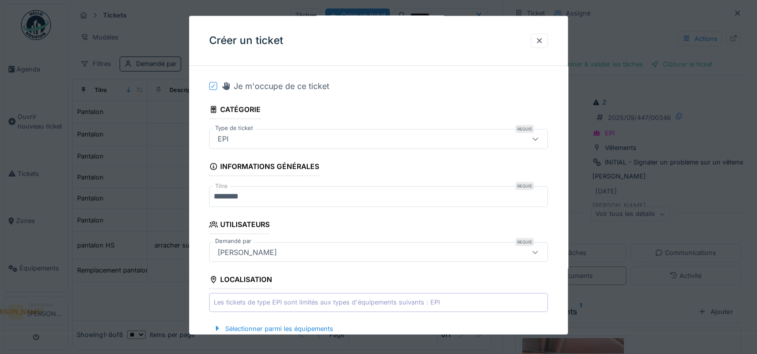
click at [340, 251] on div "[PERSON_NAME]" at bounding box center [358, 252] width 289 height 11
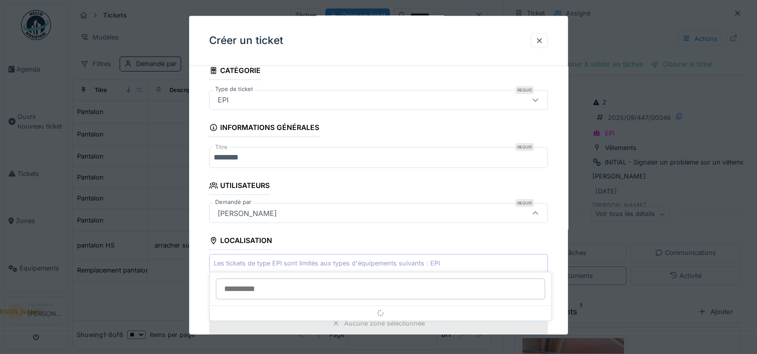
scroll to position [78, 0]
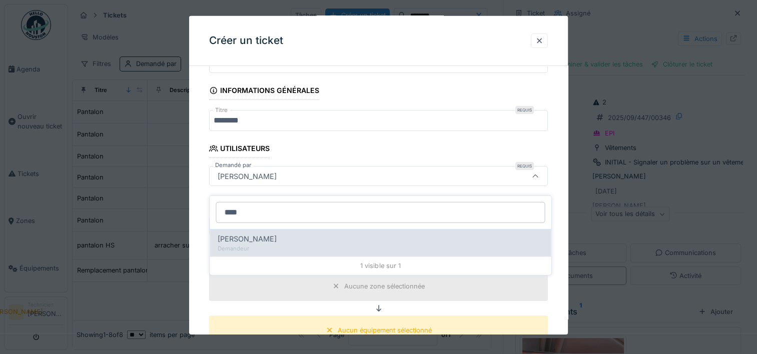
type input "****"
click at [306, 234] on div "Malween Leroy" at bounding box center [380, 239] width 325 height 11
type input "*****"
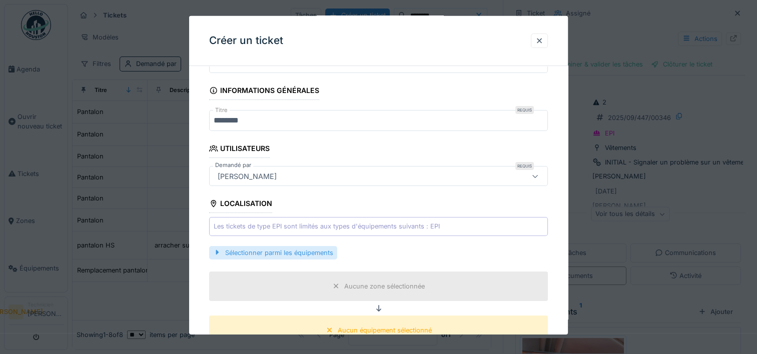
click at [220, 251] on div at bounding box center [217, 253] width 8 height 10
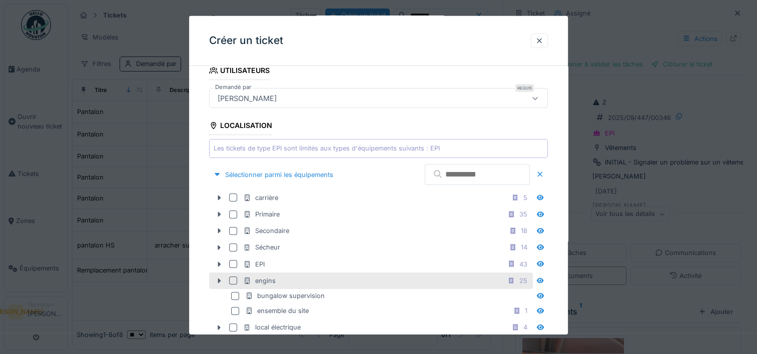
scroll to position [228, 0]
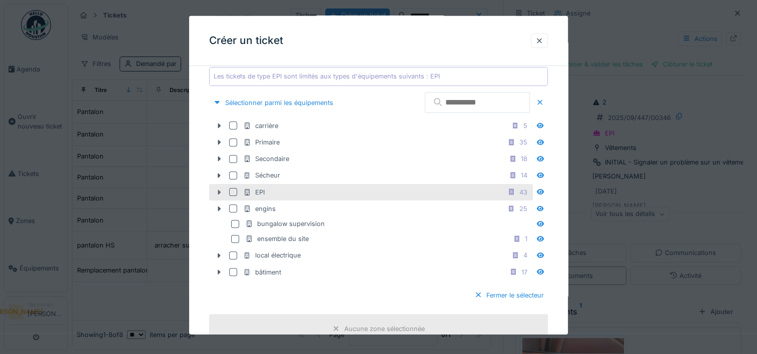
click at [216, 190] on icon at bounding box center [219, 192] width 8 height 7
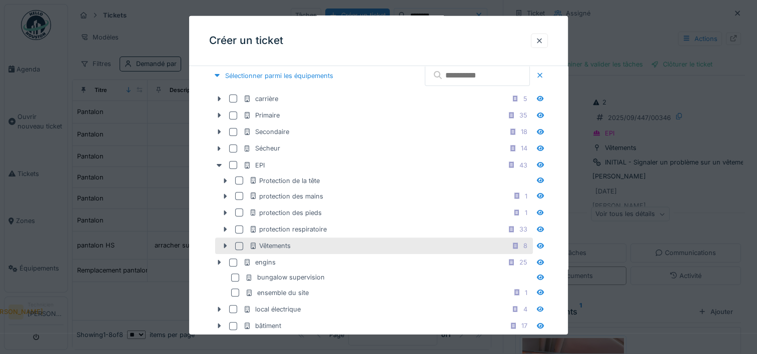
scroll to position [278, 0]
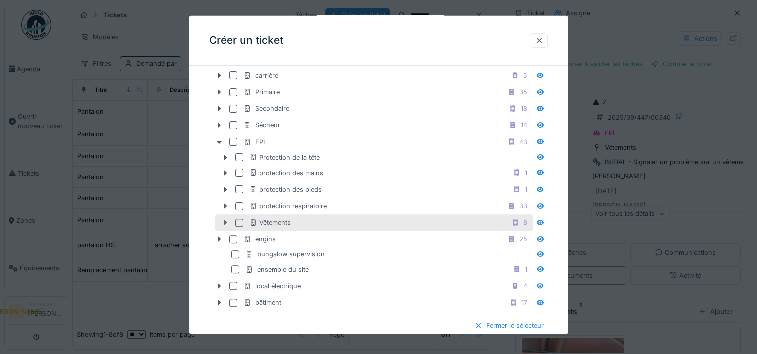
click at [221, 220] on icon at bounding box center [225, 223] width 8 height 7
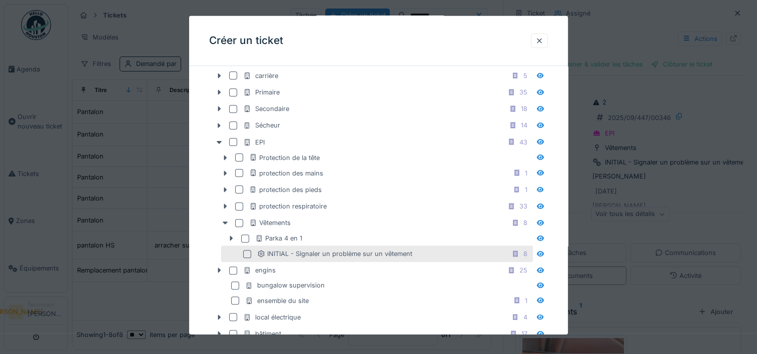
click at [246, 254] on div at bounding box center [247, 254] width 8 height 8
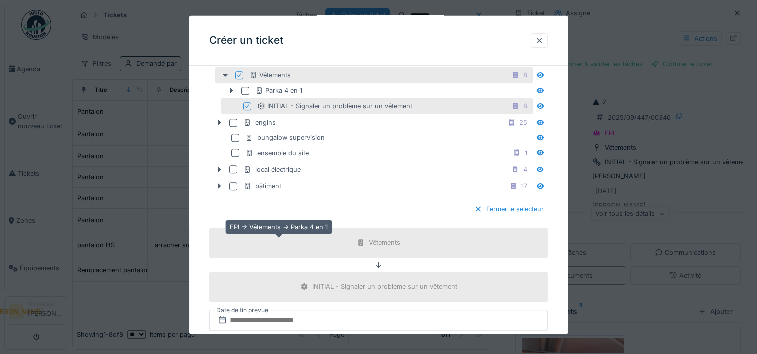
scroll to position [578, 0]
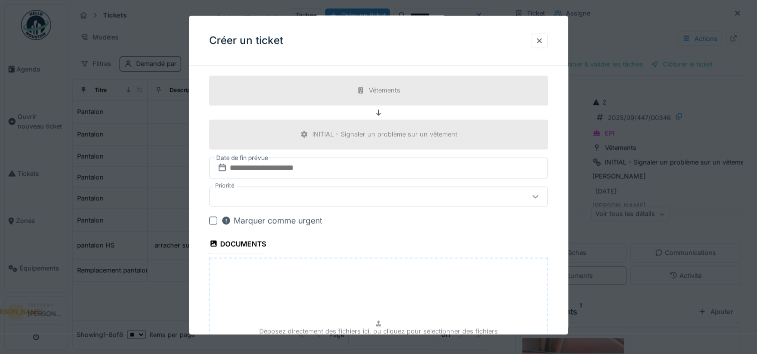
click at [363, 286] on div "Déposez directement des fichiers ici, ou cliquez pour sélectionner des fichiers" at bounding box center [378, 333] width 339 height 150
type input "**********"
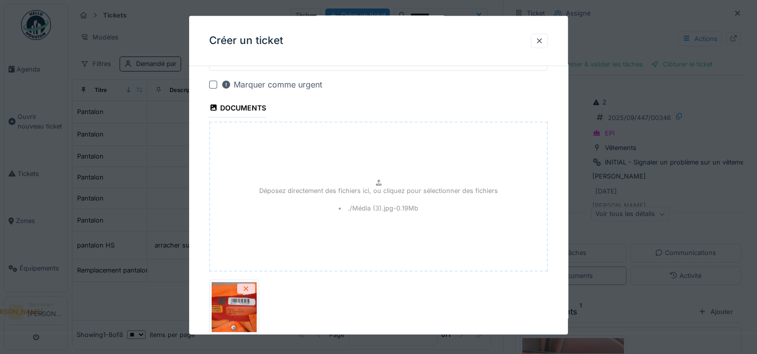
scroll to position [783, 0]
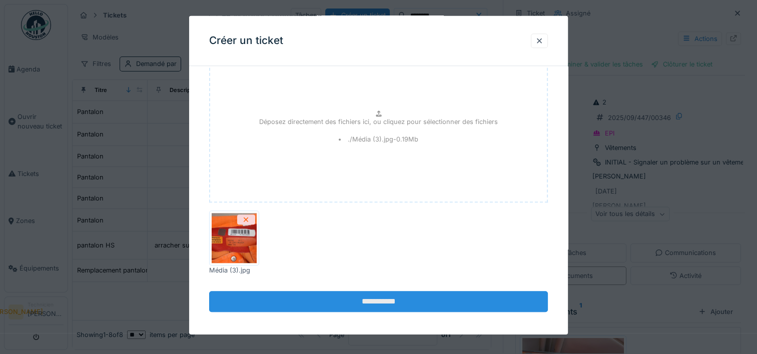
click at [412, 302] on input "**********" at bounding box center [378, 301] width 339 height 21
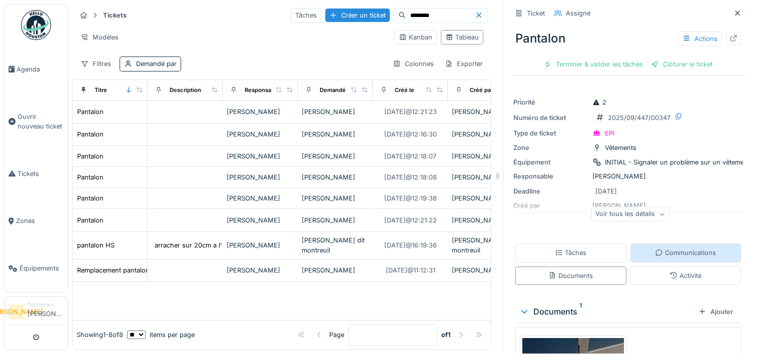
click at [700, 244] on div "Communications" at bounding box center [685, 253] width 111 height 19
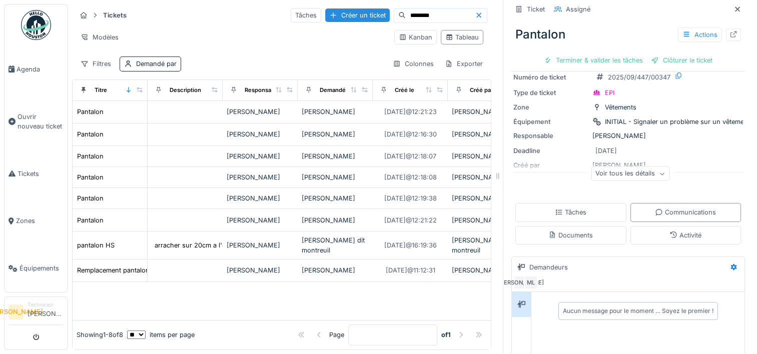
scroll to position [143, 0]
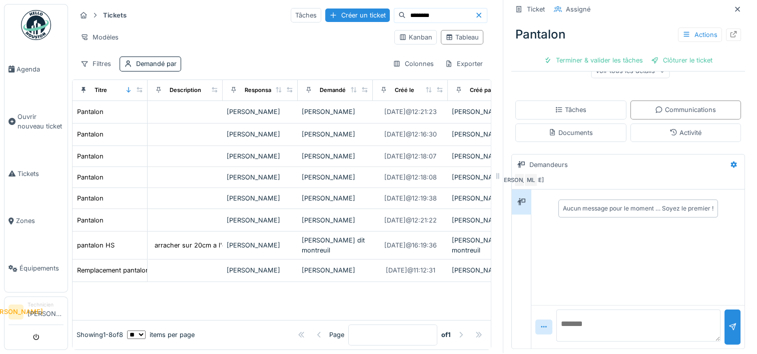
click at [629, 311] on textarea at bounding box center [638, 326] width 164 height 32
paste textarea "**********"
type textarea "**********"
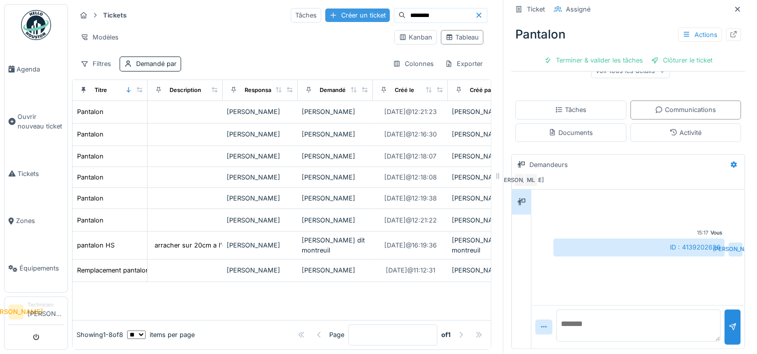
click at [332, 9] on div "Créer un ticket" at bounding box center [357, 16] width 65 height 14
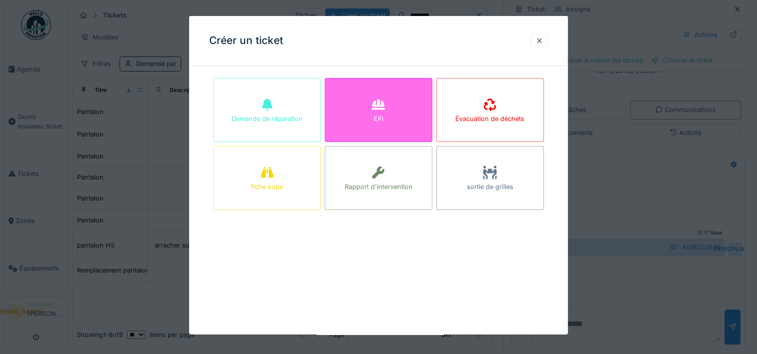
click at [376, 98] on div at bounding box center [378, 105] width 15 height 18
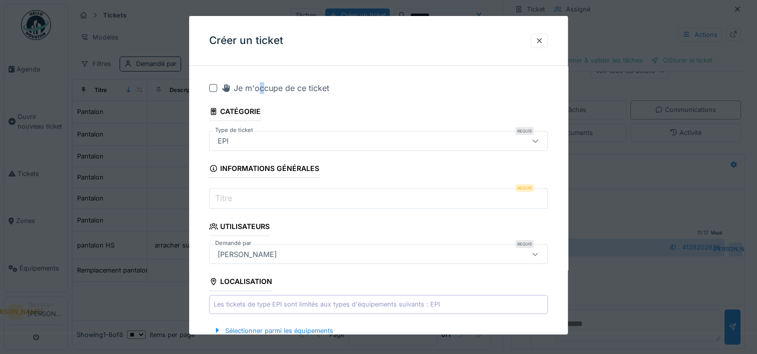
click at [262, 85] on div "Je m'occupe de ce ticket" at bounding box center [275, 88] width 108 height 12
click at [260, 206] on input "Titre" at bounding box center [378, 198] width 339 height 21
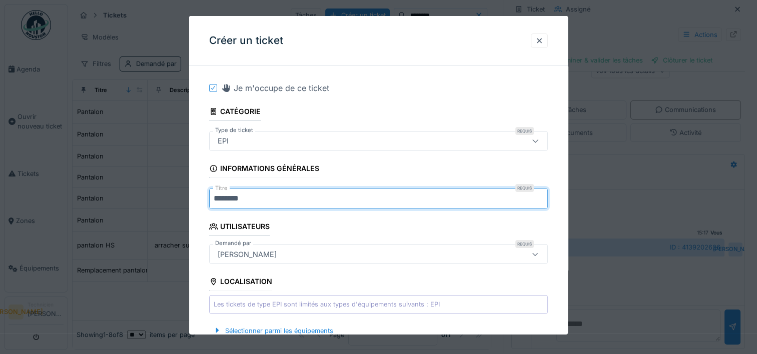
type input "********"
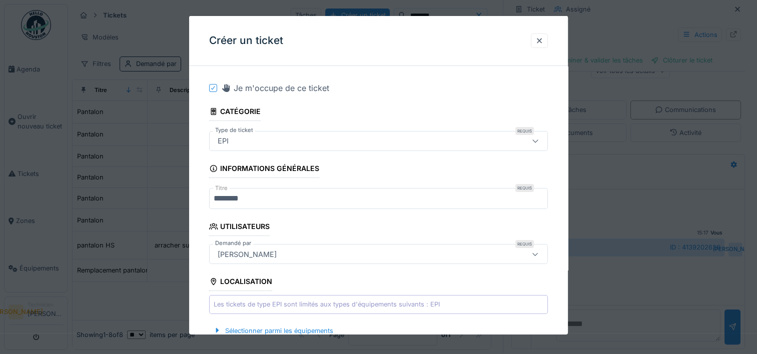
scroll to position [2, 0]
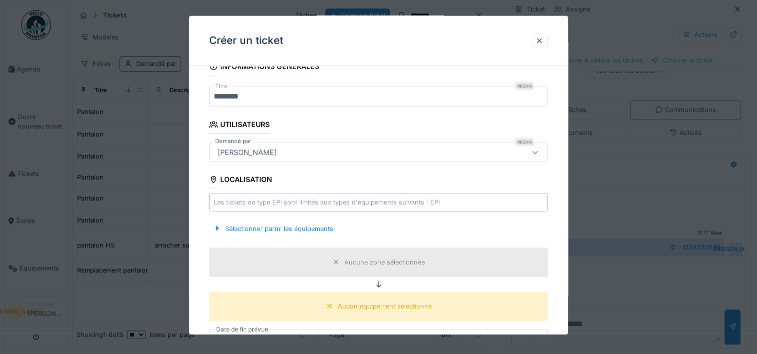
click at [274, 154] on div "[PERSON_NAME]" at bounding box center [358, 152] width 289 height 11
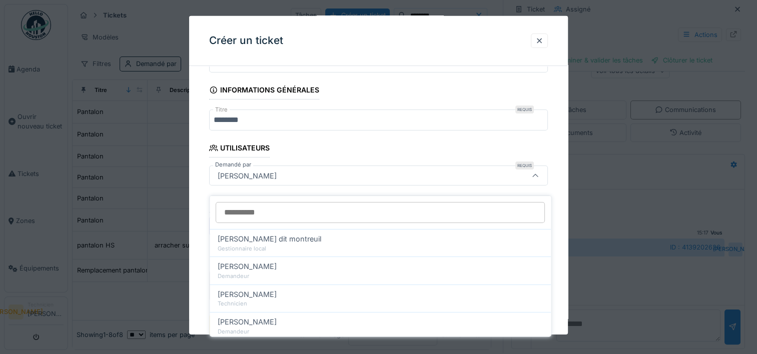
scroll to position [78, 0]
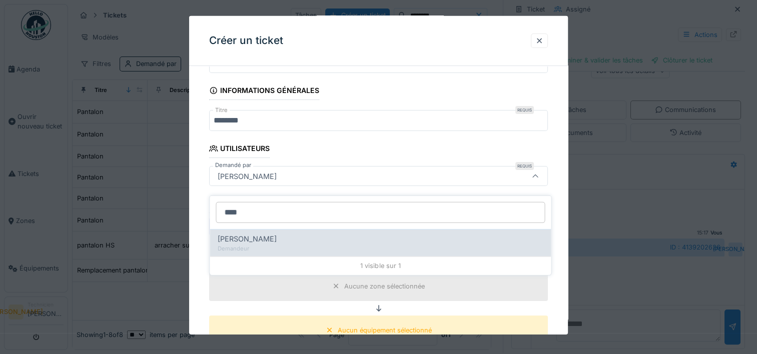
type input "****"
click at [267, 235] on span "Malween Leroy" at bounding box center [247, 239] width 59 height 11
type input "*****"
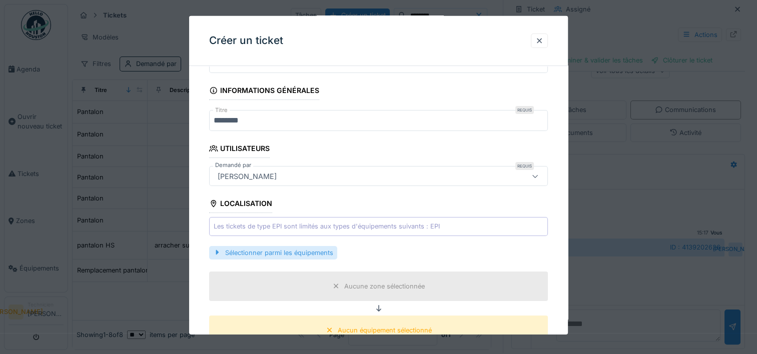
click at [269, 251] on div "Sélectionner parmi les équipements" at bounding box center [273, 253] width 128 height 14
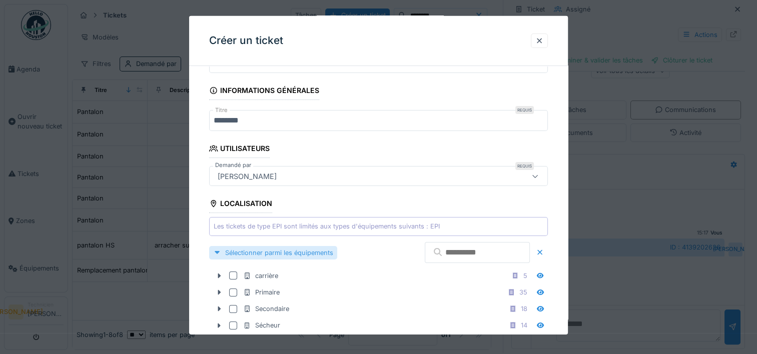
scroll to position [228, 0]
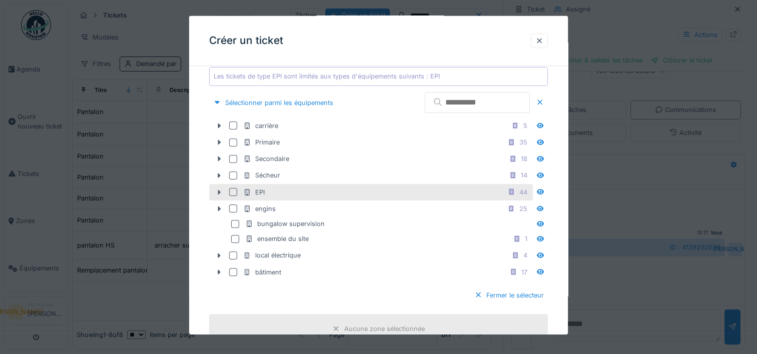
click at [220, 192] on icon at bounding box center [219, 192] width 8 height 7
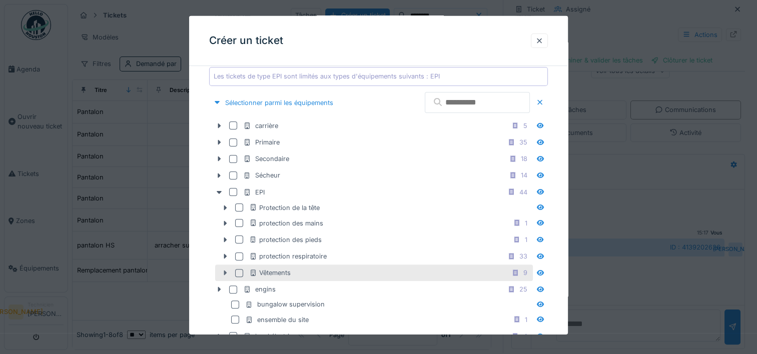
click at [224, 272] on icon at bounding box center [225, 273] width 3 height 5
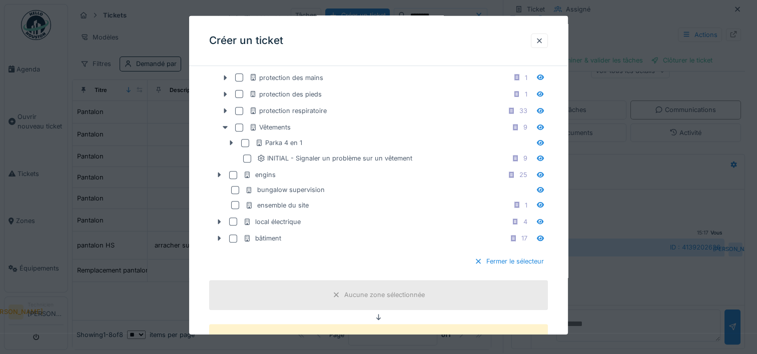
scroll to position [378, 0]
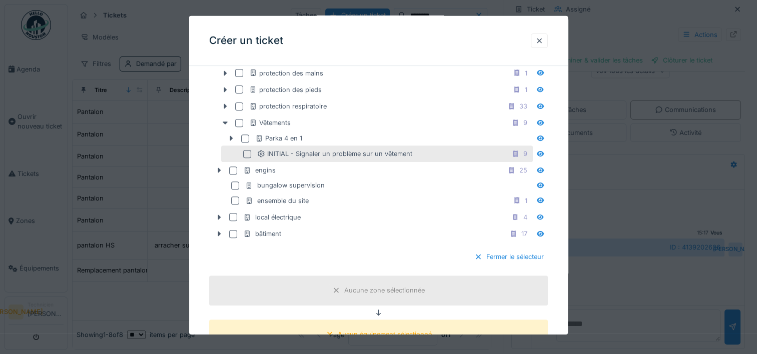
drag, startPoint x: 248, startPoint y: 152, endPoint x: 354, endPoint y: 178, distance: 109.2
click at [248, 152] on div at bounding box center [247, 154] width 8 height 8
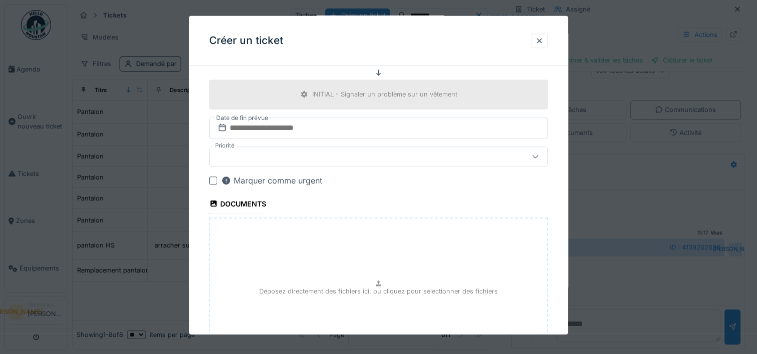
scroll to position [711, 0]
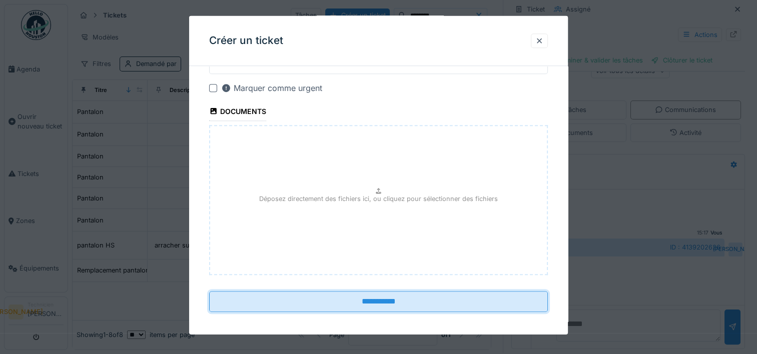
drag, startPoint x: 396, startPoint y: 293, endPoint x: 402, endPoint y: 220, distance: 73.3
click at [402, 220] on div "Déposez directement des fichiers ici, ou cliquez pour sélectionner des fichiers" at bounding box center [378, 200] width 339 height 150
type input "**********"
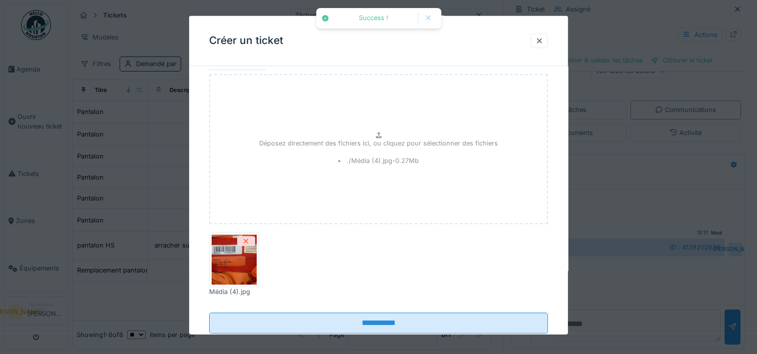
scroll to position [783, 0]
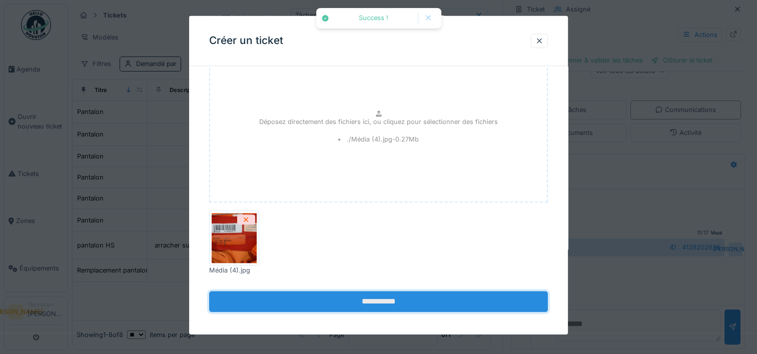
click at [348, 295] on input "**********" at bounding box center [378, 301] width 339 height 21
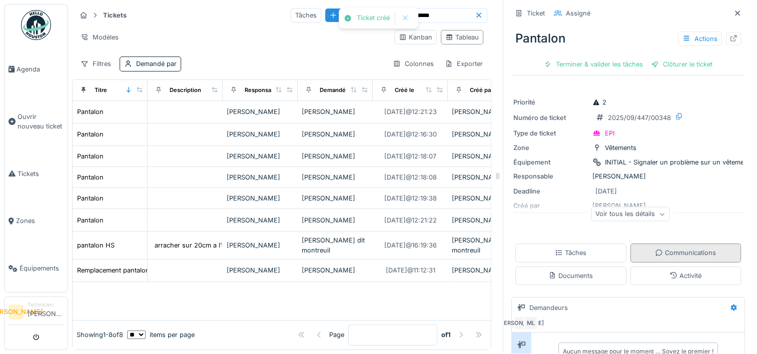
click at [679, 248] on div "Communications" at bounding box center [685, 253] width 61 height 10
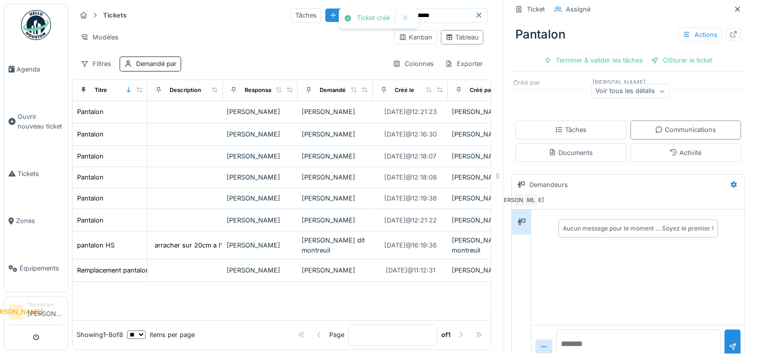
scroll to position [143, 0]
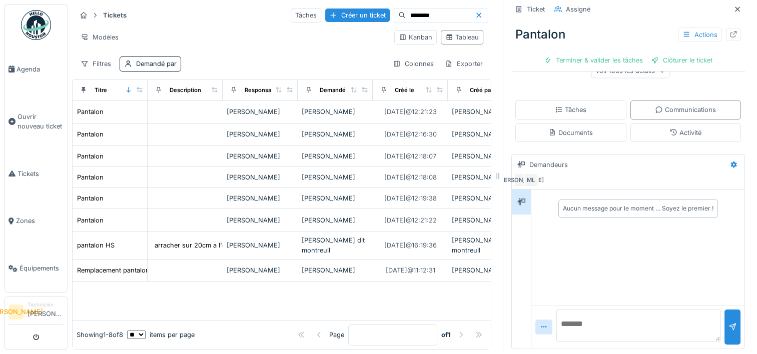
click at [590, 322] on textarea at bounding box center [638, 326] width 164 height 32
paste textarea "**********"
type textarea "**********"
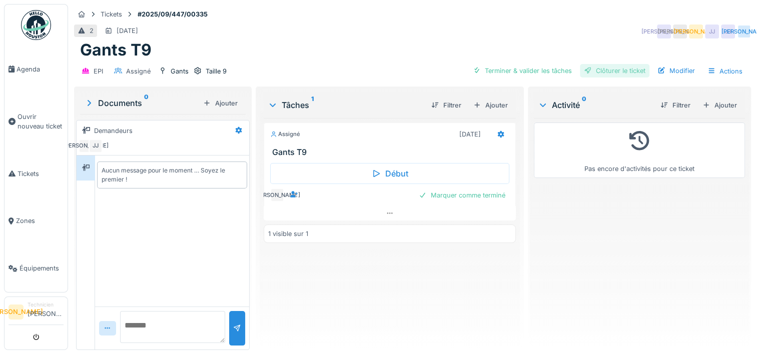
click at [380, 71] on div "Clôturer le ticket" at bounding box center [615, 71] width 70 height 14
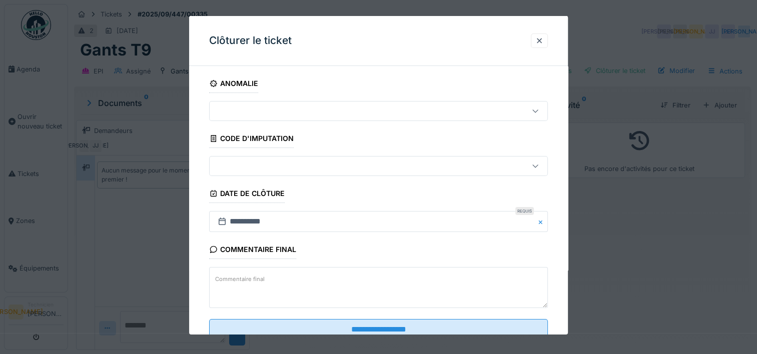
click at [284, 157] on textarea "Commentaire final" at bounding box center [378, 287] width 339 height 41
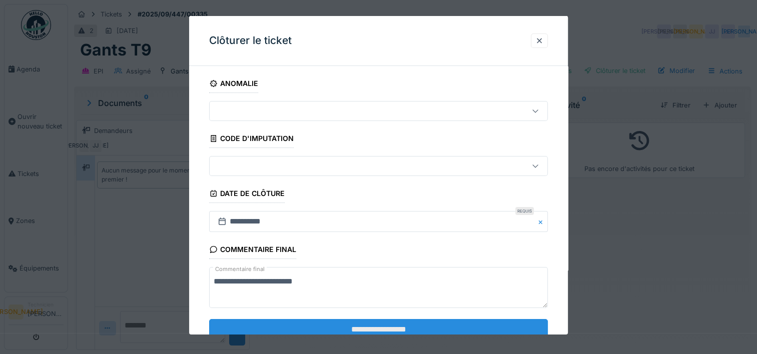
type textarea "**********"
click at [376, 157] on input "**********" at bounding box center [378, 329] width 339 height 21
